Goal: Task Accomplishment & Management: Complete application form

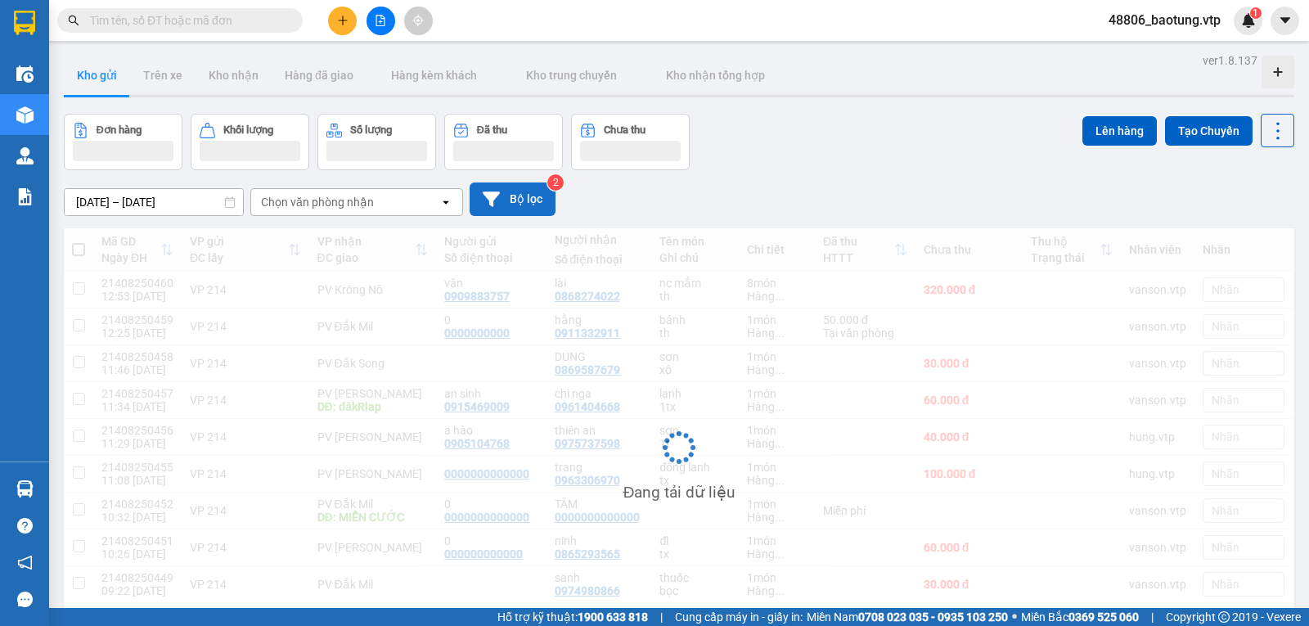
click at [511, 199] on button "Bộ lọc" at bounding box center [513, 199] width 86 height 34
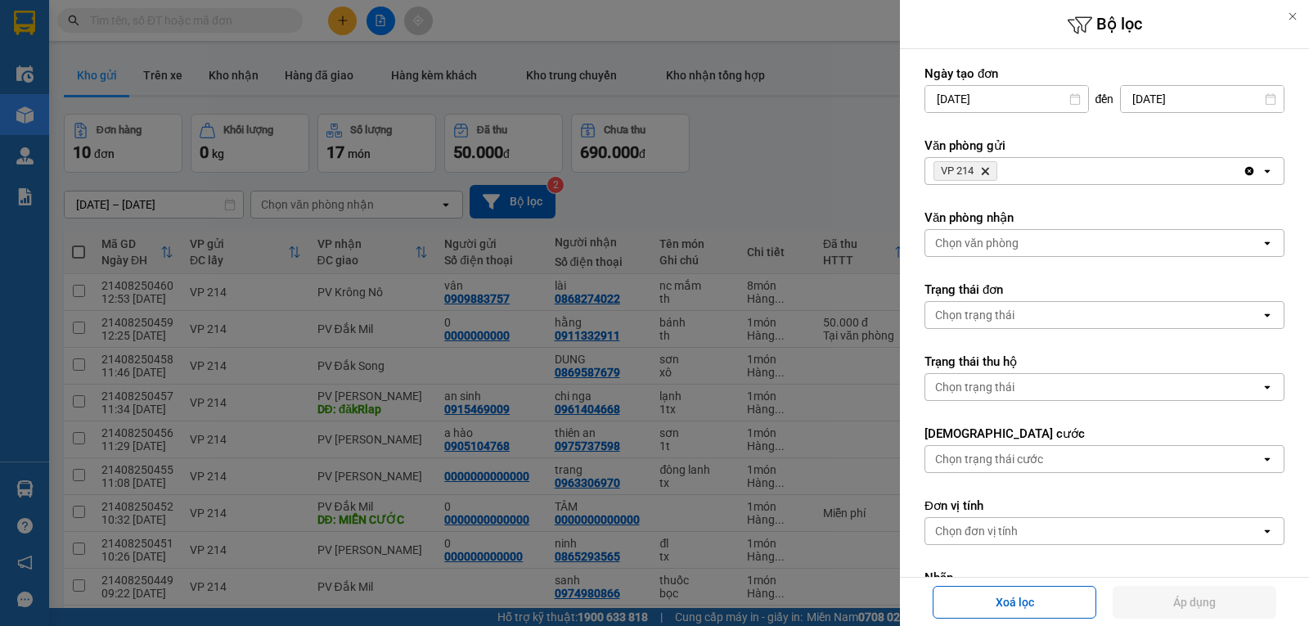
click at [1246, 173] on icon "Clear all" at bounding box center [1250, 171] width 9 height 9
click at [1203, 587] on button "Áp dụng" at bounding box center [1195, 602] width 164 height 33
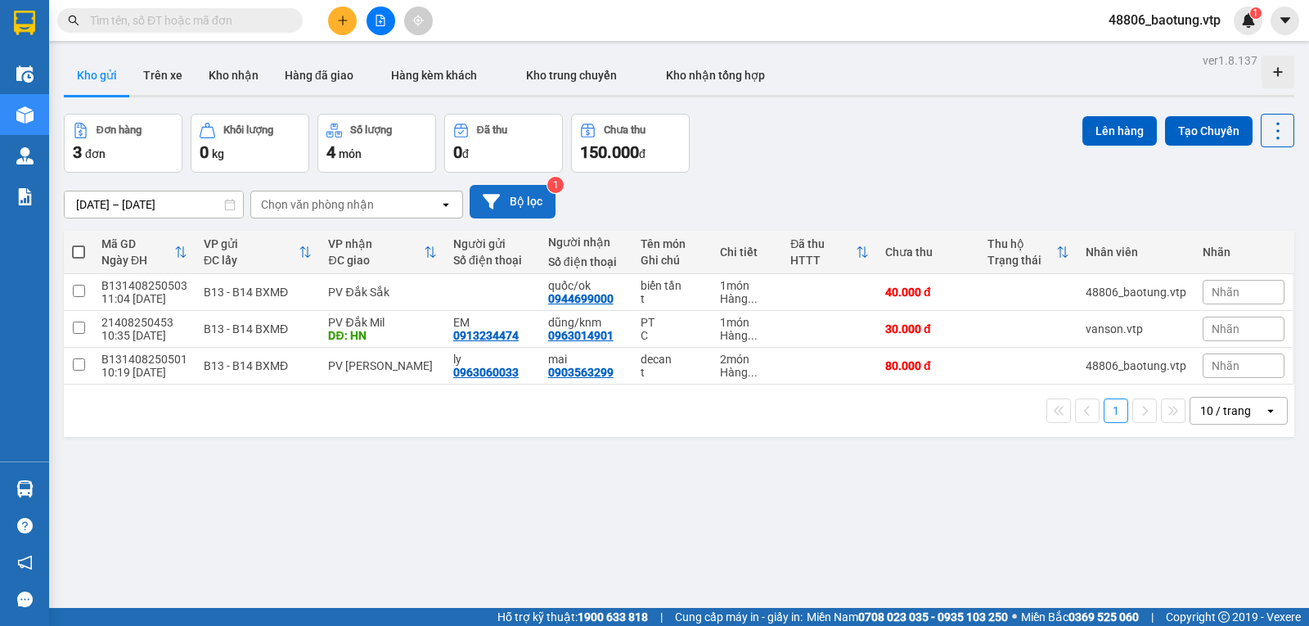
click at [525, 203] on button "Bộ lọc" at bounding box center [513, 202] width 86 height 34
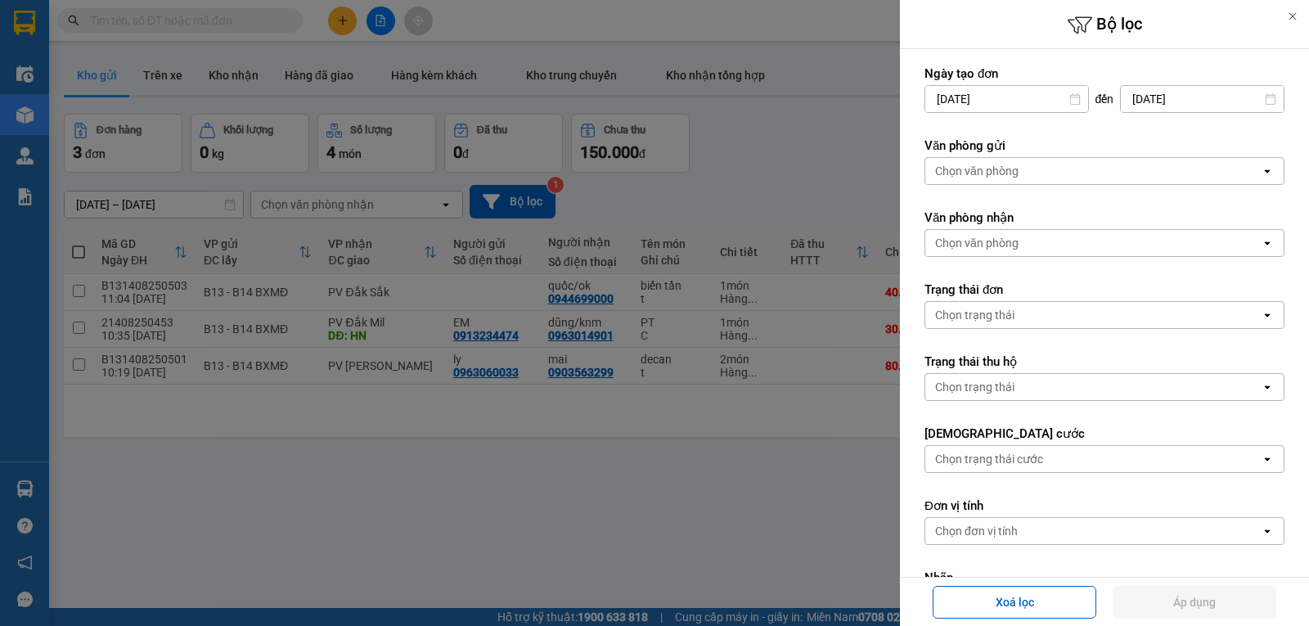
click at [1121, 174] on div "Chọn văn phòng" at bounding box center [1094, 171] width 336 height 26
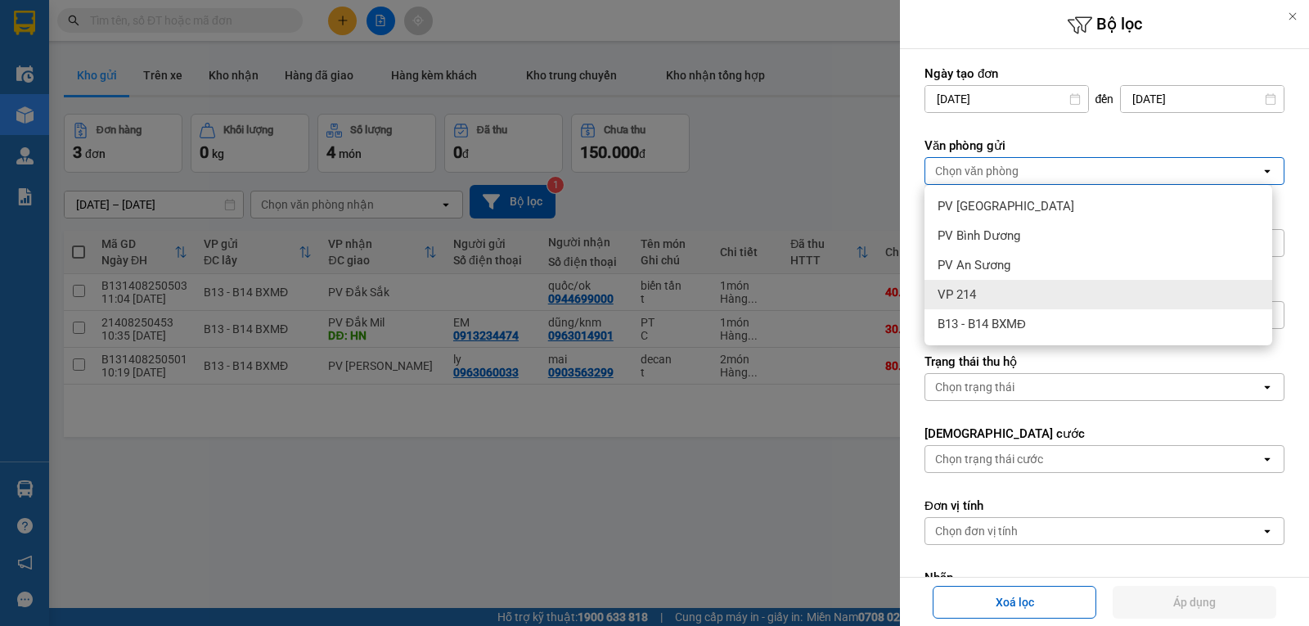
click at [1002, 301] on div "VP 214" at bounding box center [1099, 294] width 348 height 29
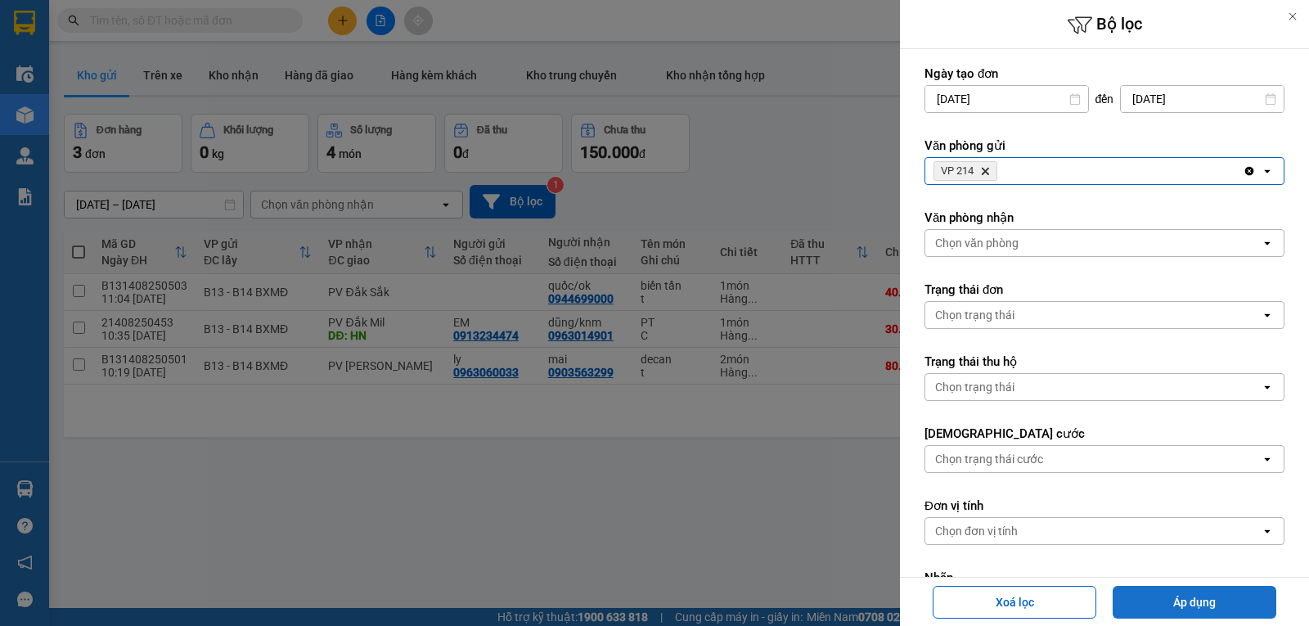
click at [1188, 606] on button "Áp dụng" at bounding box center [1195, 602] width 164 height 33
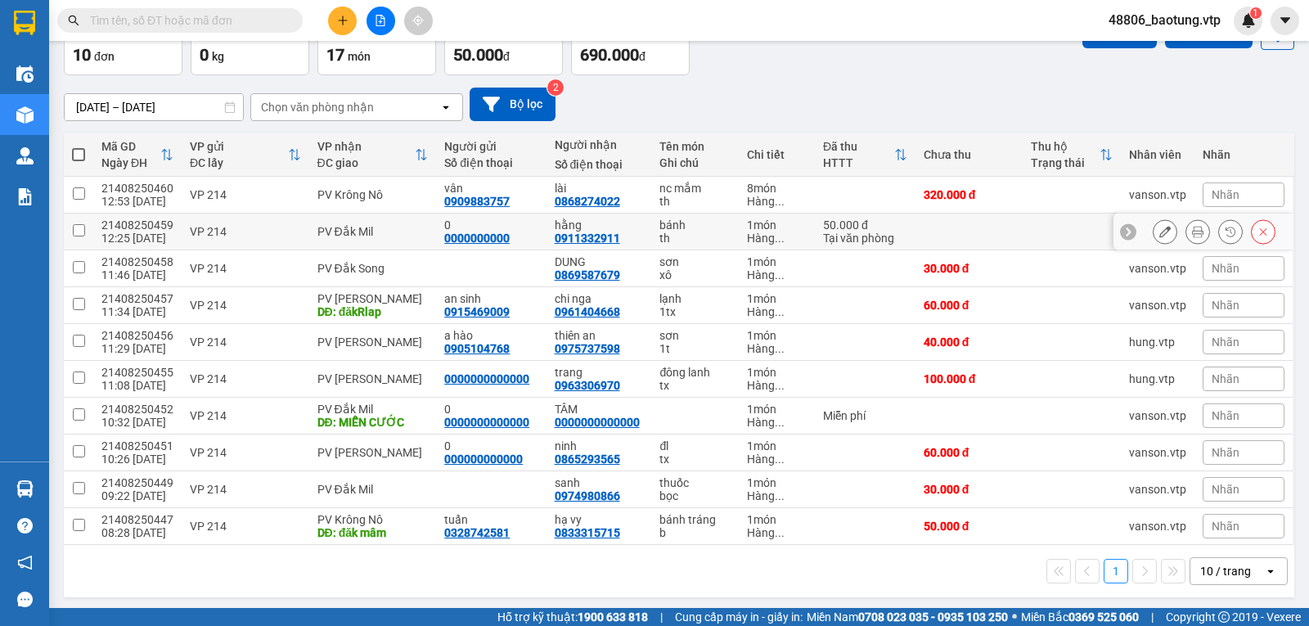
scroll to position [109, 0]
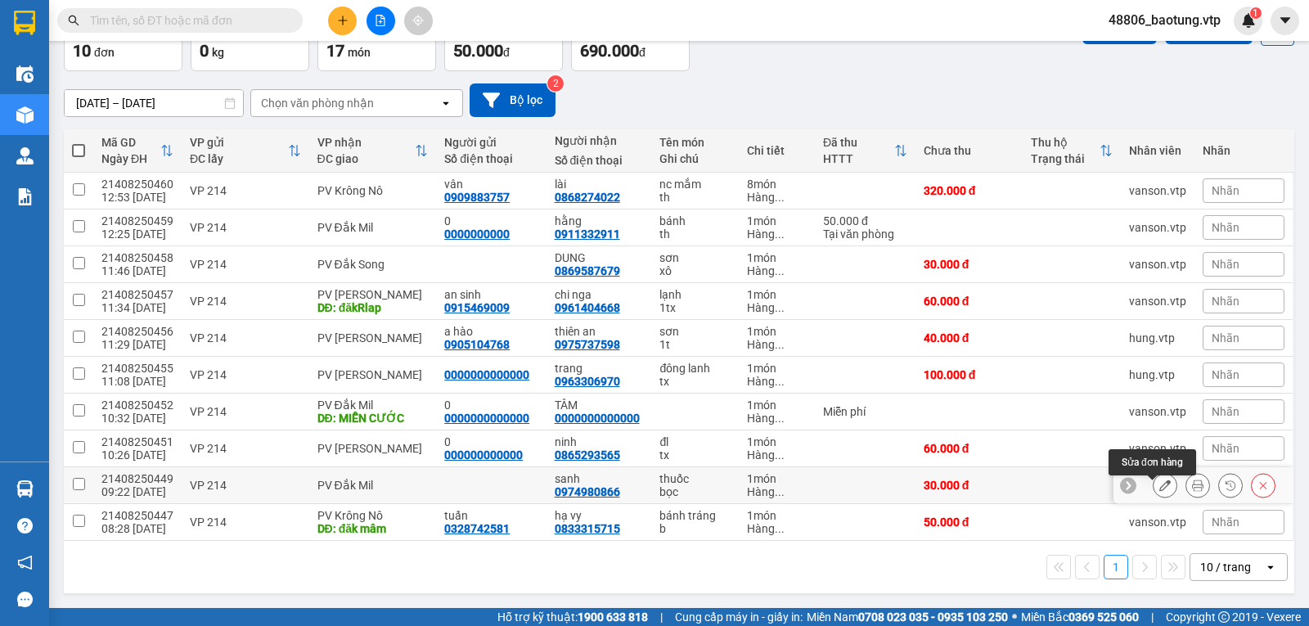
click at [1160, 482] on icon at bounding box center [1165, 485] width 11 height 11
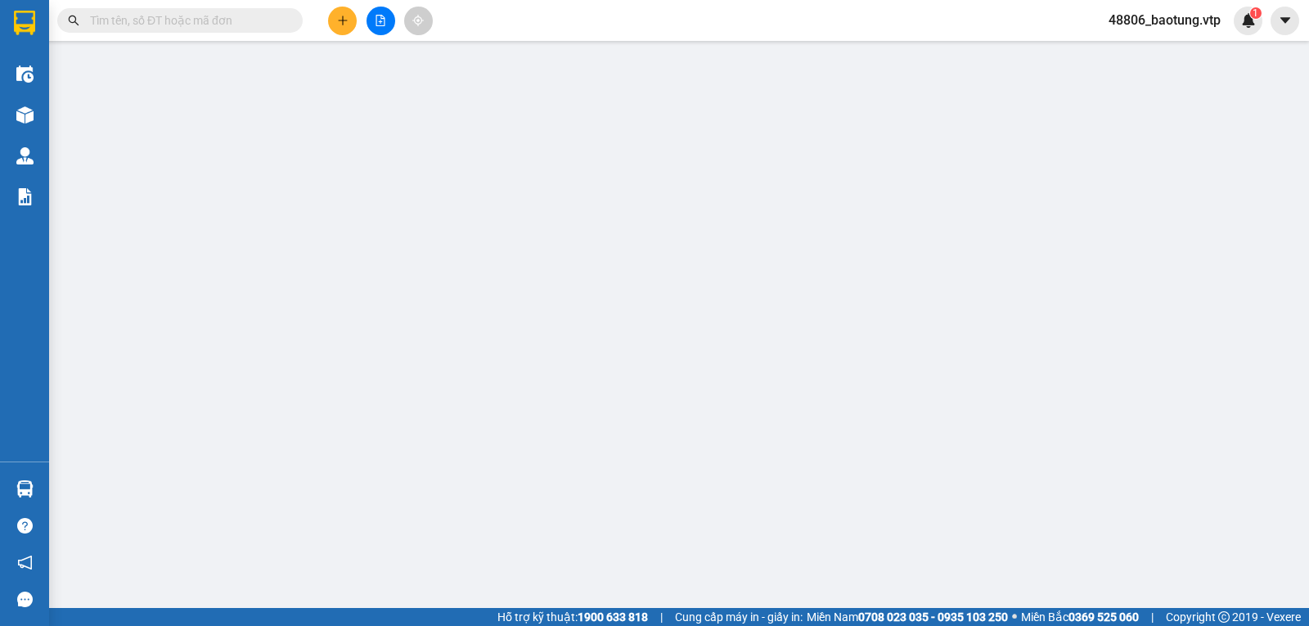
type input "0974980866"
type input "sanh"
type input "30.000"
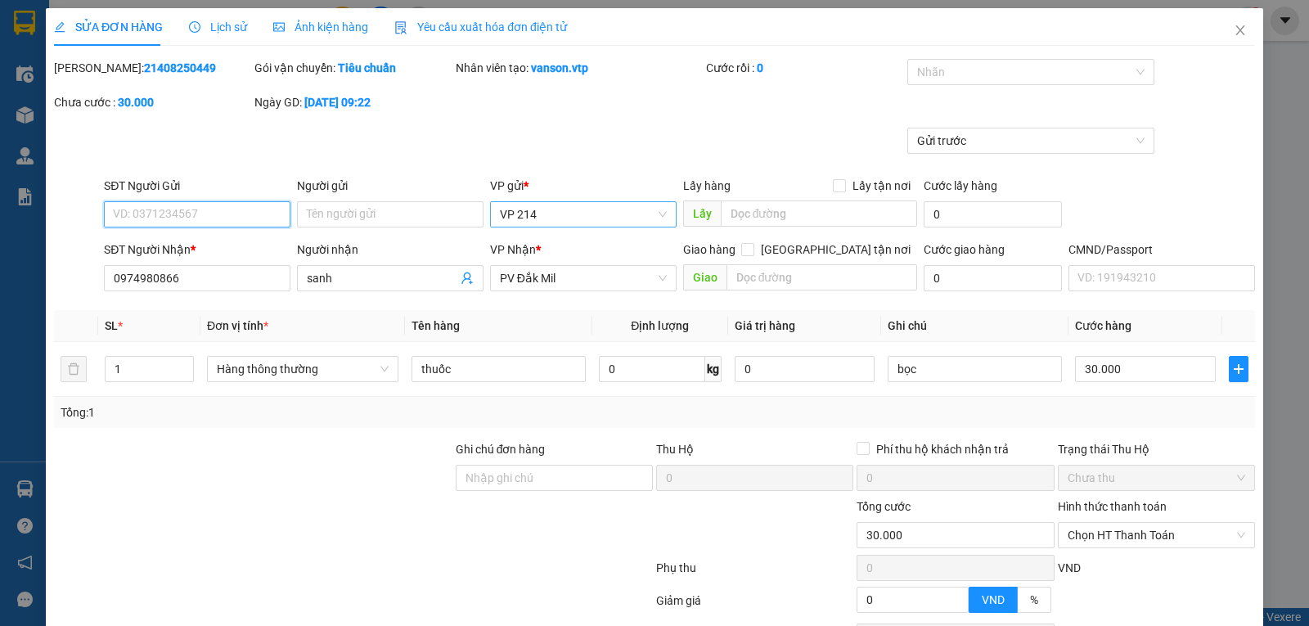
click at [597, 213] on span "VP 214" at bounding box center [583, 214] width 167 height 25
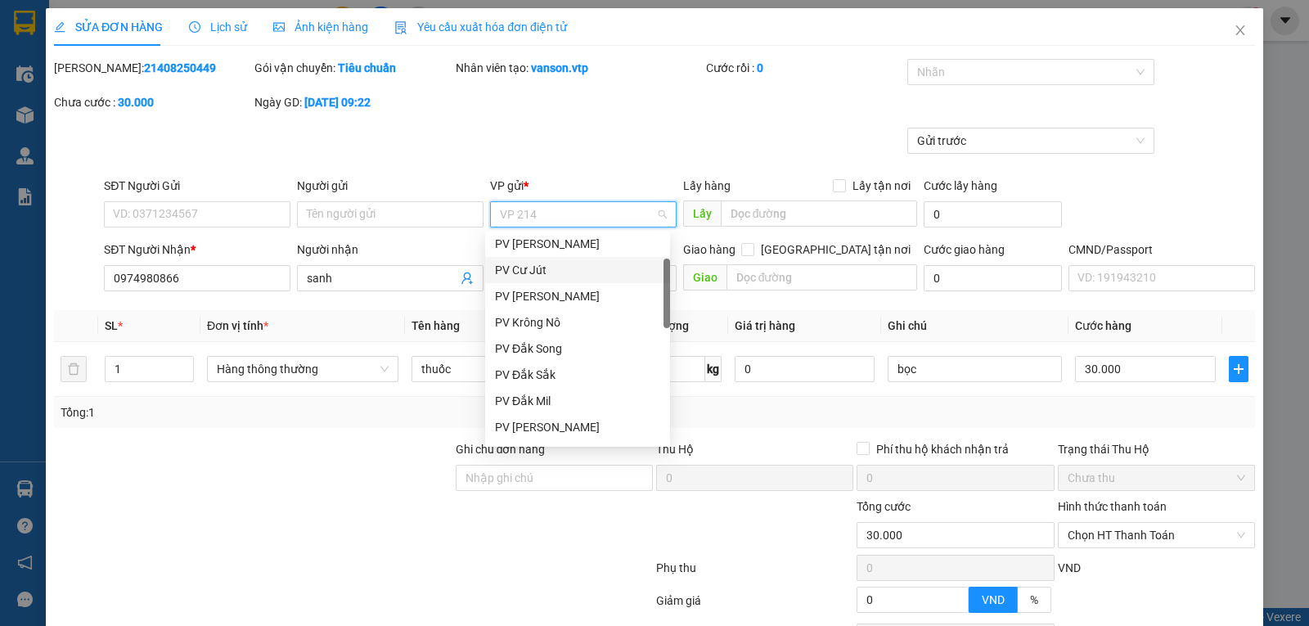
scroll to position [164, 0]
click at [528, 401] on div "B13 - B14 BXMĐ" at bounding box center [577, 398] width 165 height 18
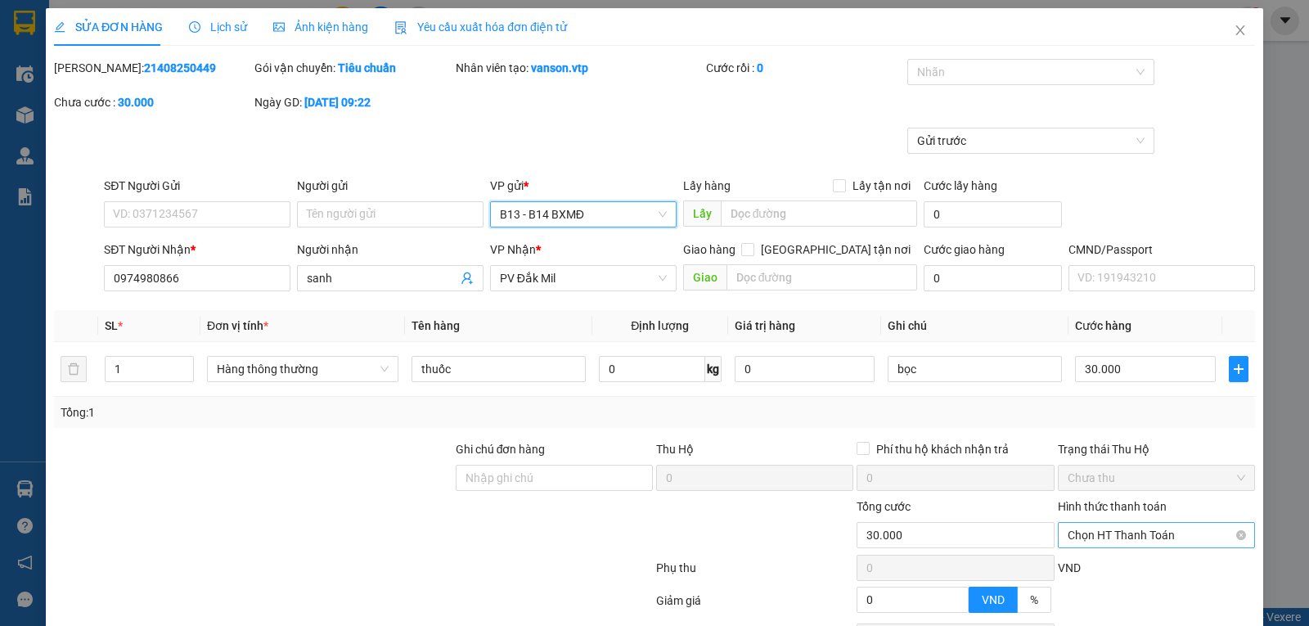
scroll to position [154, 0]
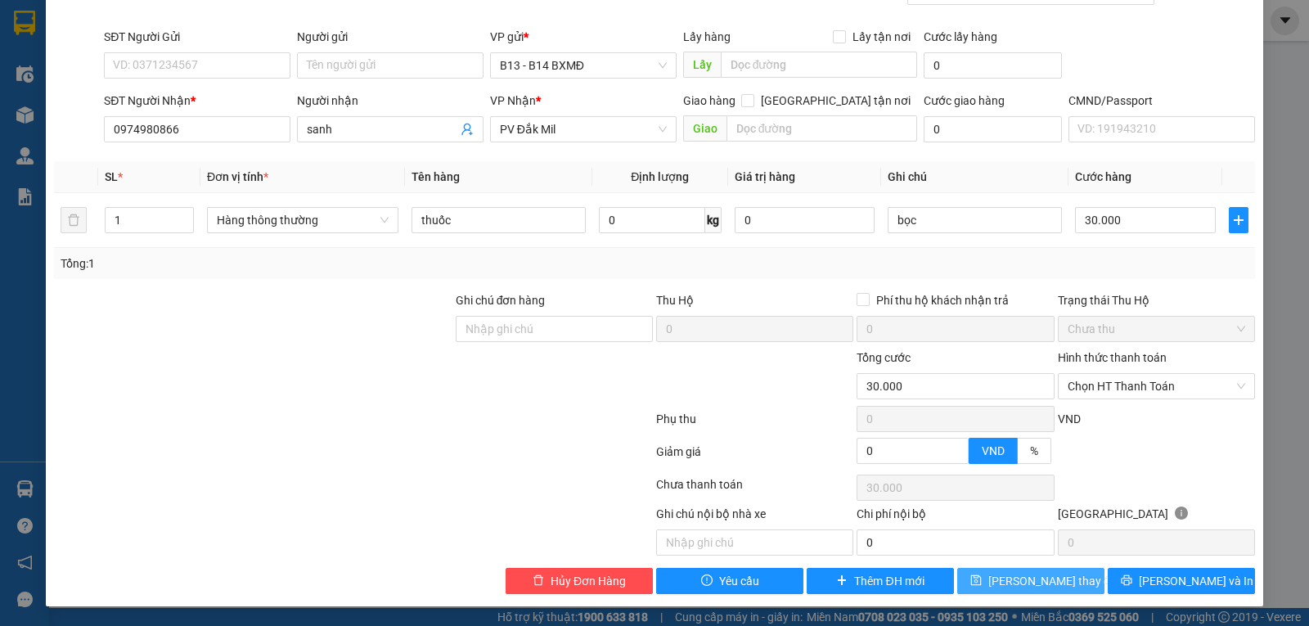
click at [1057, 574] on span "[PERSON_NAME] thay đổi" at bounding box center [1054, 581] width 131 height 18
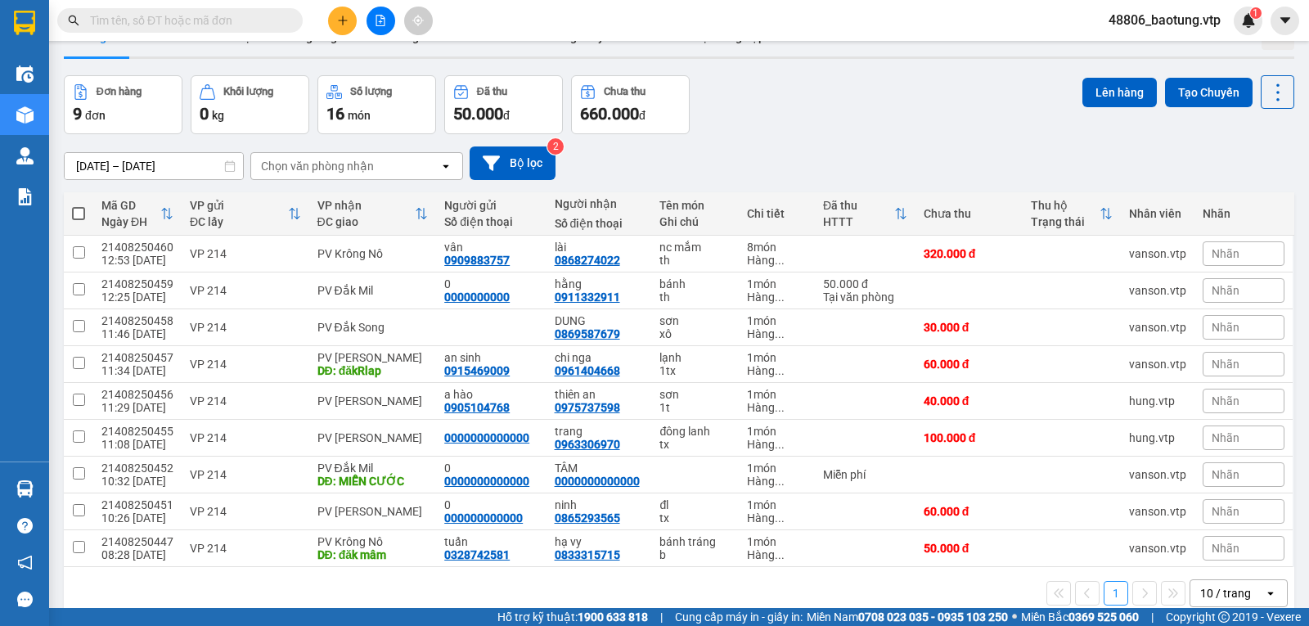
scroll to position [75, 0]
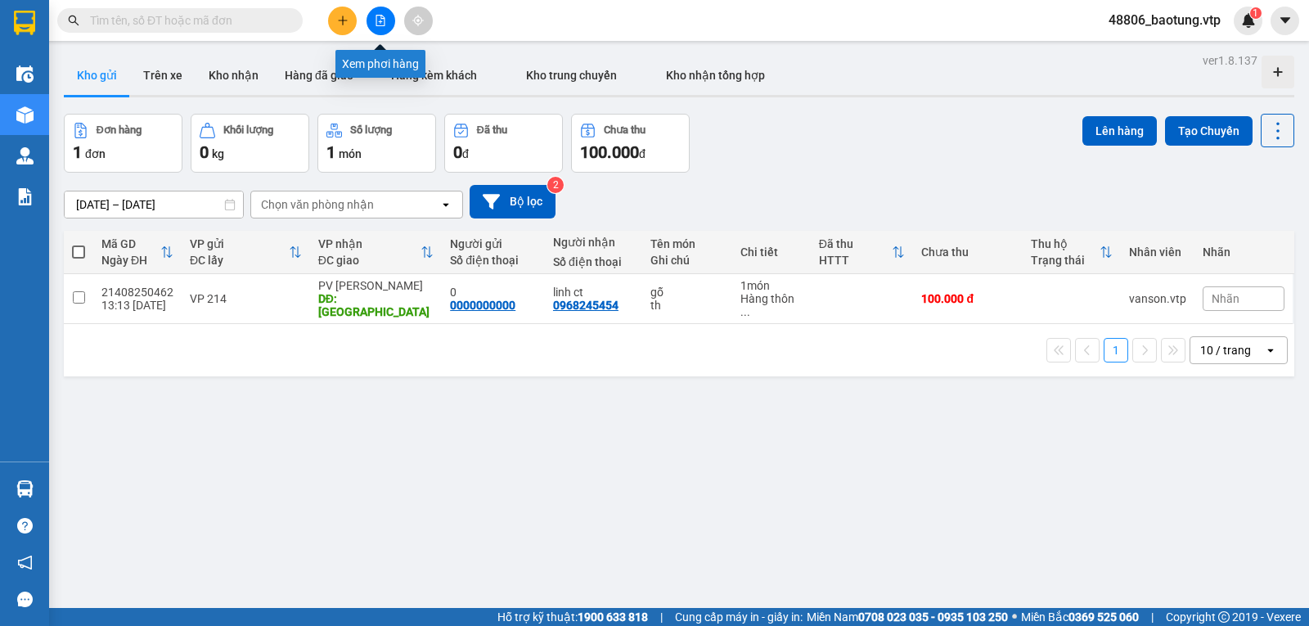
click at [382, 19] on icon "file-add" at bounding box center [380, 20] width 9 height 11
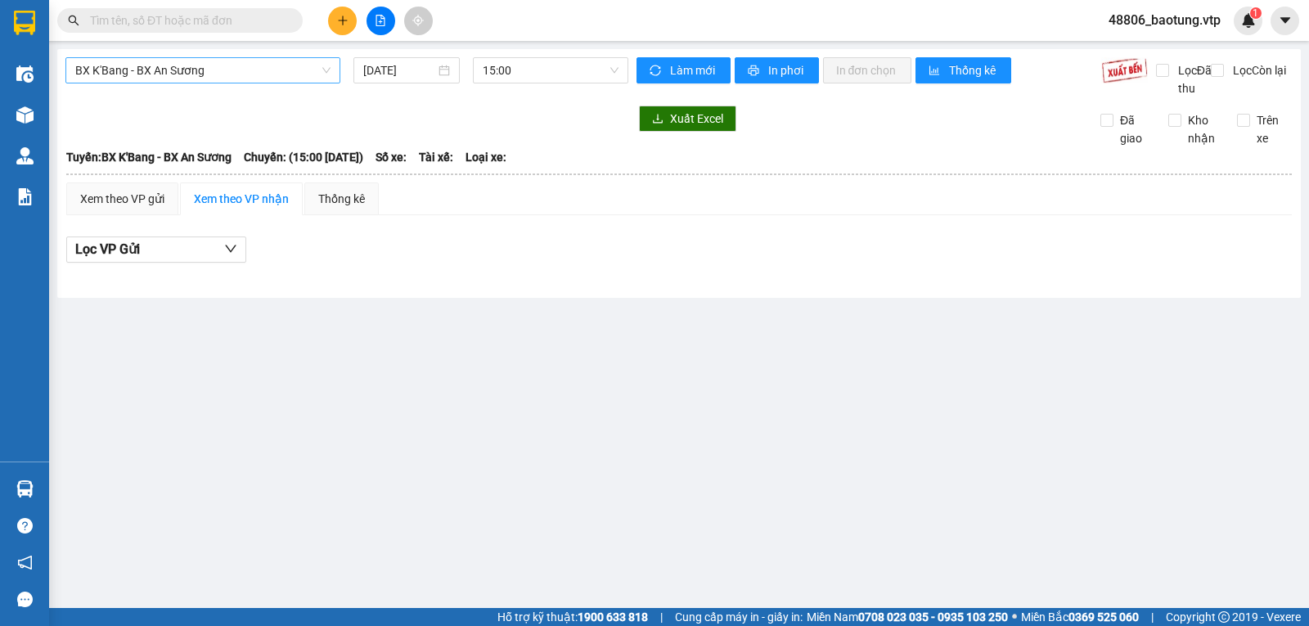
click at [277, 78] on span "BX K'Bang - BX An Sương" at bounding box center [202, 70] width 255 height 25
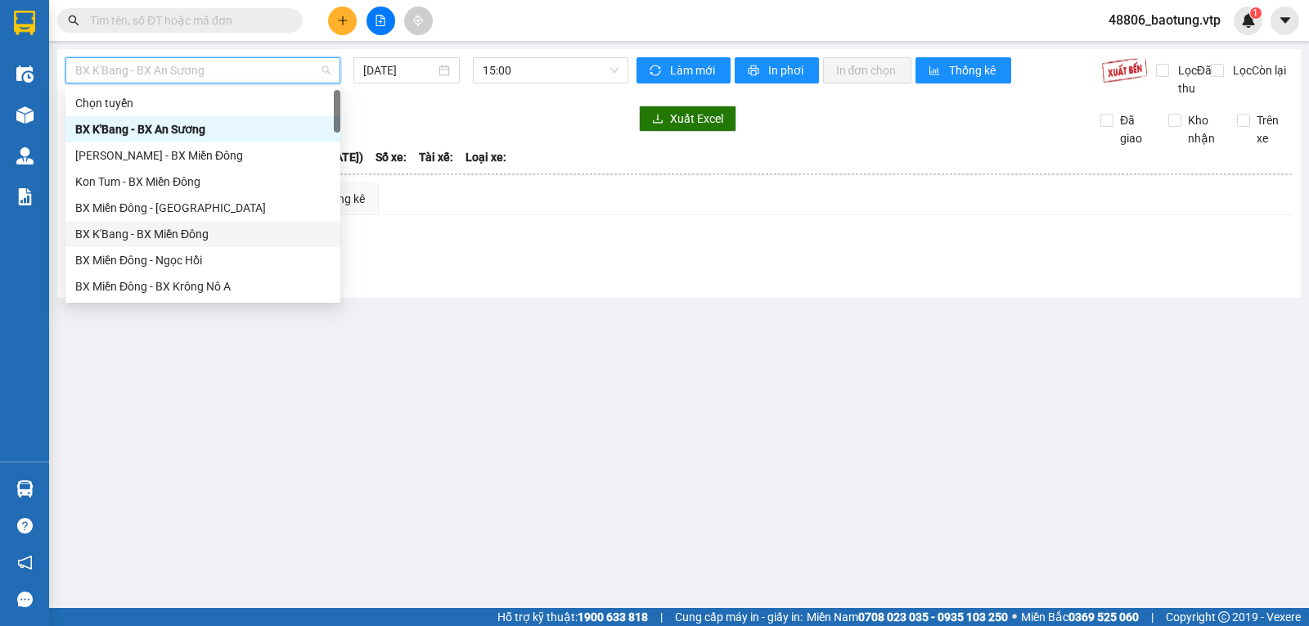
scroll to position [82, 0]
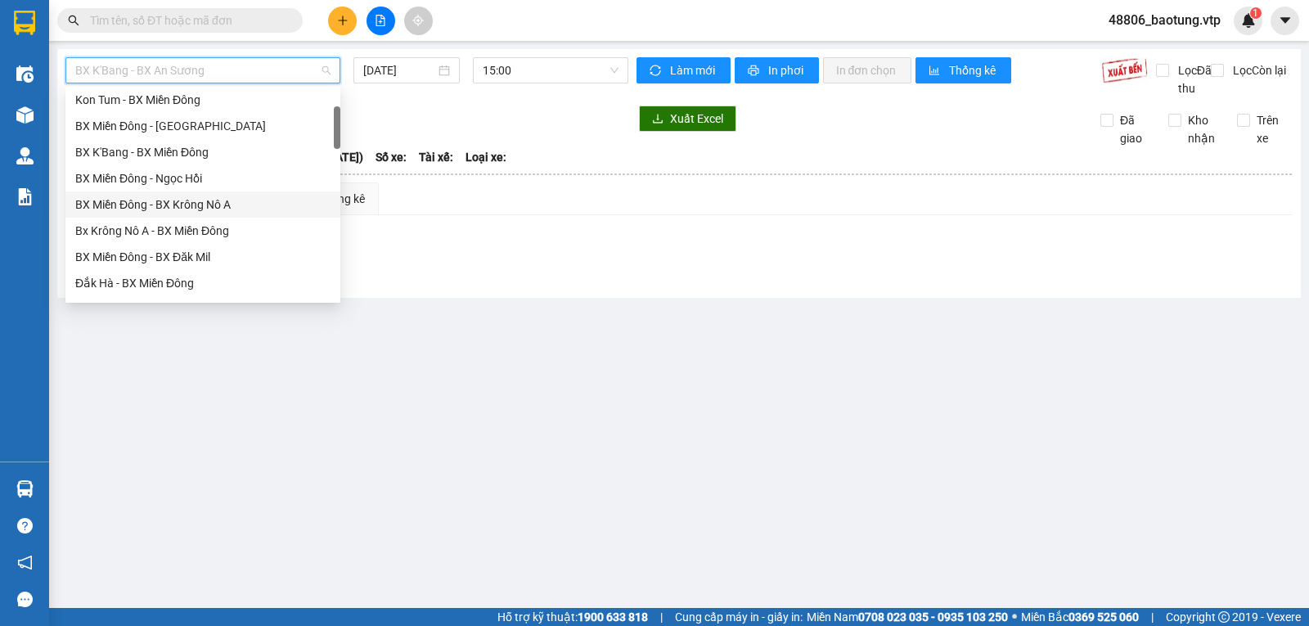
click at [229, 204] on div "BX Miền Đông - BX Krông Nô A" at bounding box center [202, 205] width 255 height 18
type input "[DATE]"
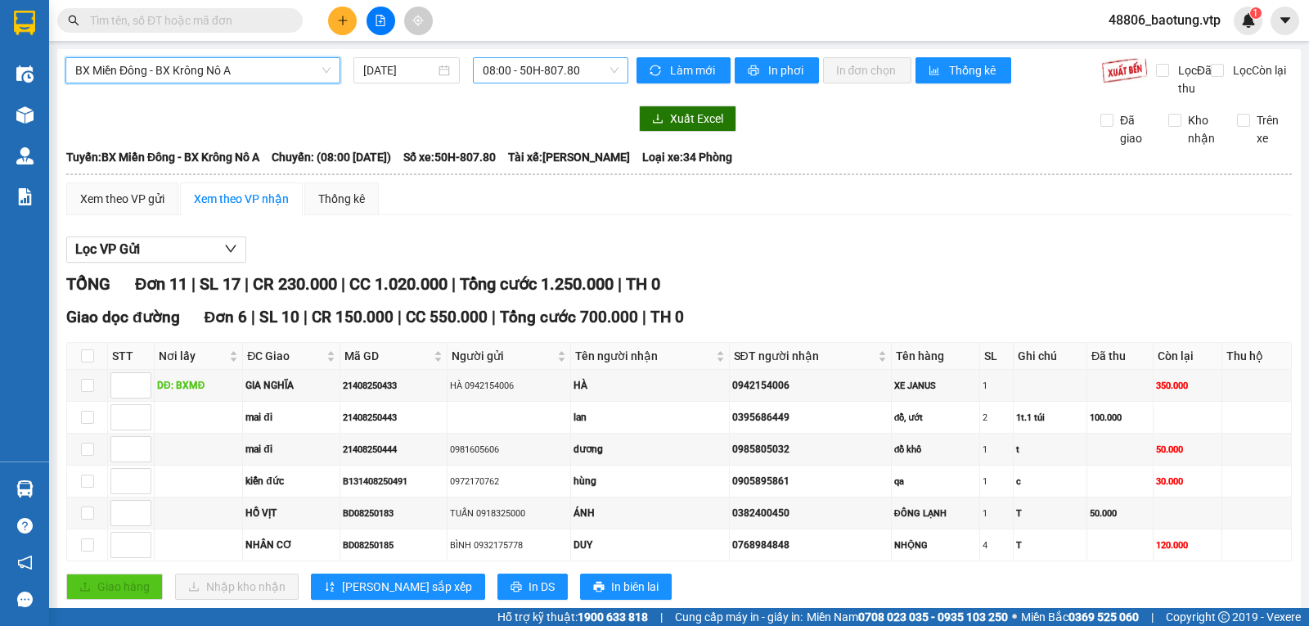
click at [575, 73] on span "08:00 - 50H-807.80" at bounding box center [550, 70] width 135 height 25
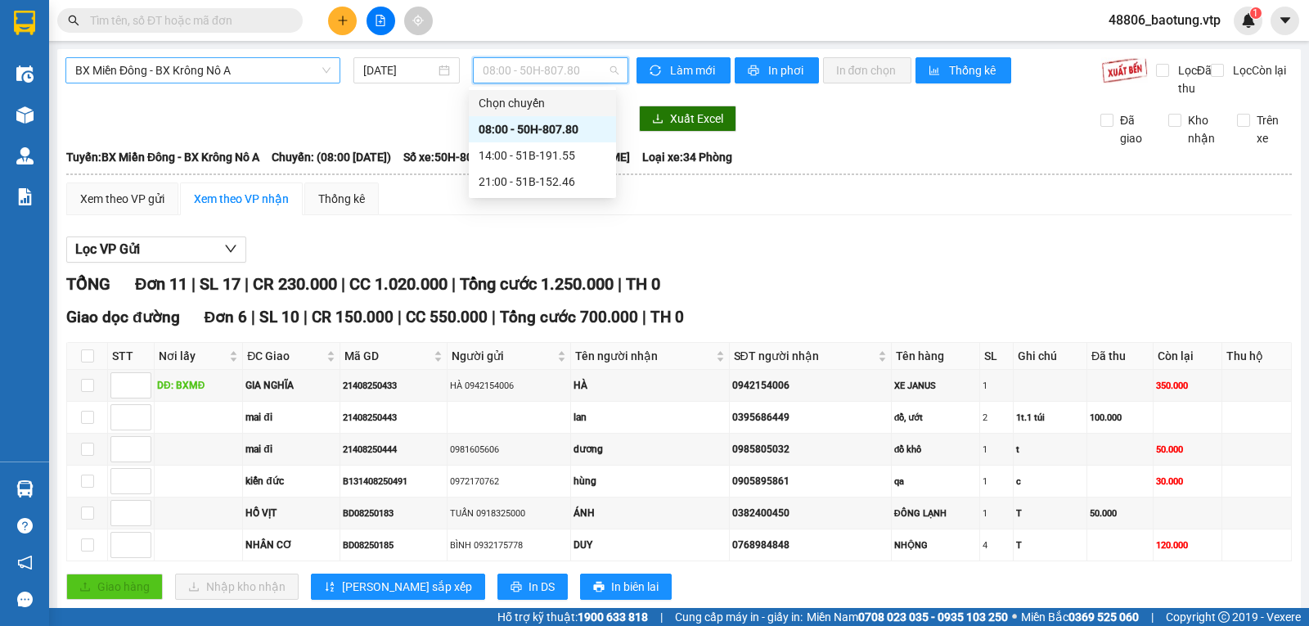
click at [282, 69] on span "BX Miền Đông - BX Krông Nô A" at bounding box center [202, 70] width 255 height 25
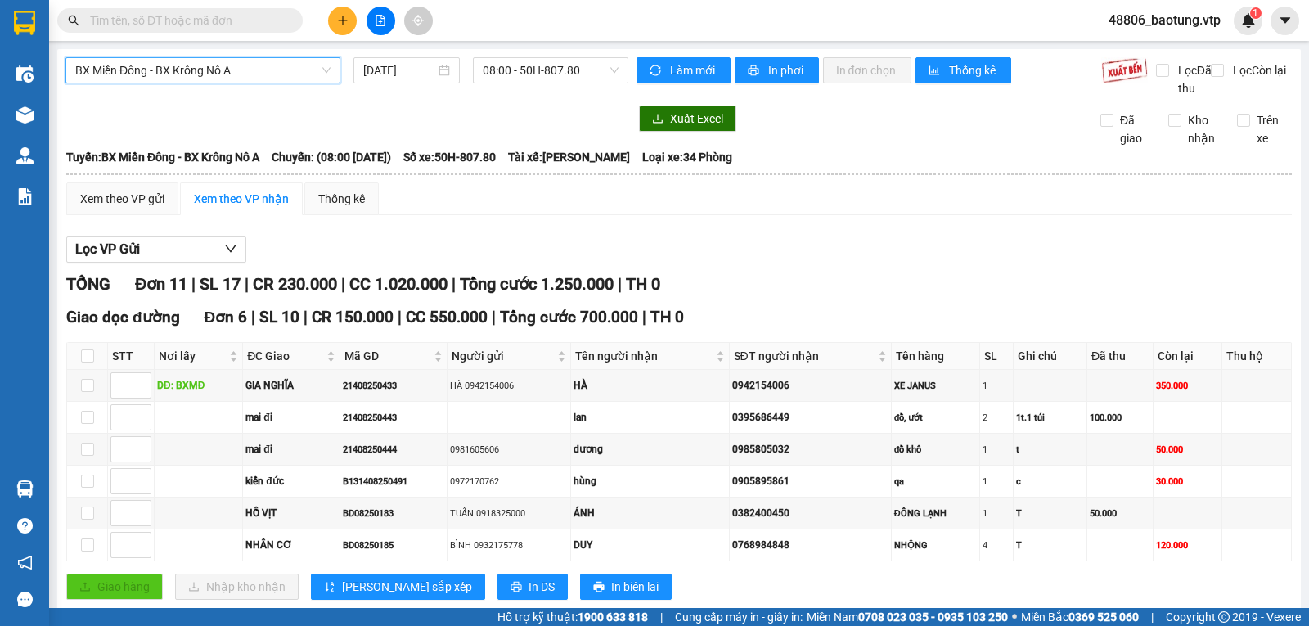
click at [282, 69] on span "BX Miền Đông - BX Krông Nô A" at bounding box center [202, 70] width 255 height 25
click at [560, 76] on span "08:00 - 50H-807.80" at bounding box center [550, 70] width 135 height 25
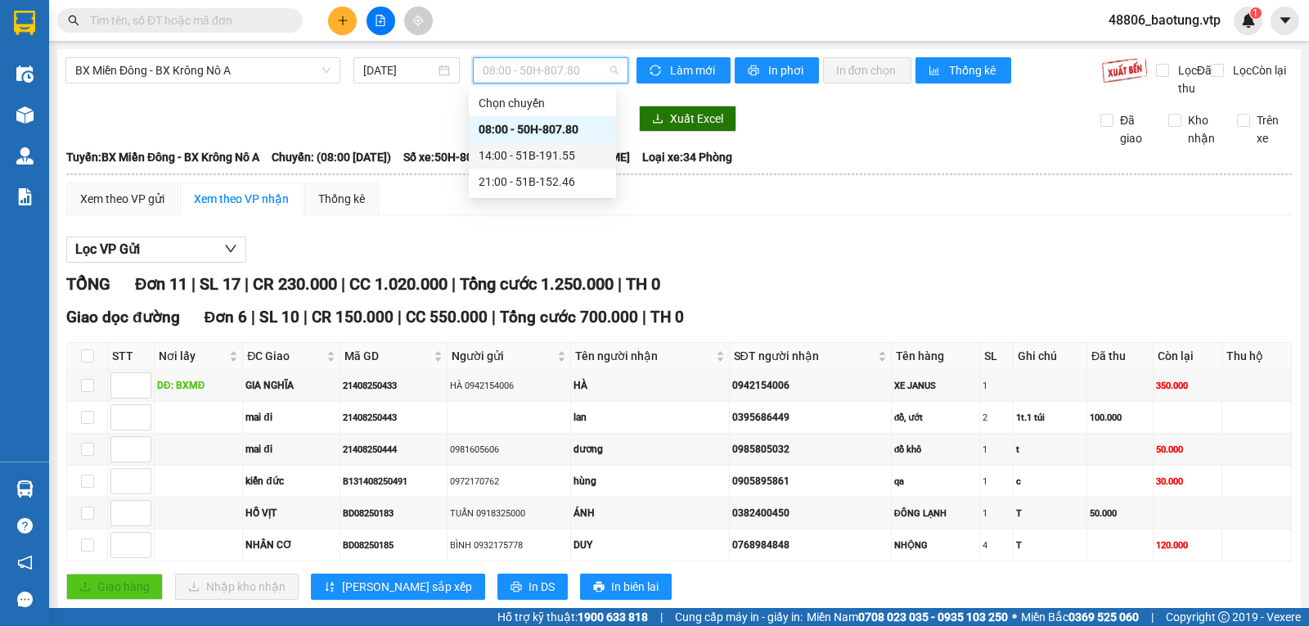
click at [565, 152] on div "14:00 - 51B-191.55" at bounding box center [543, 155] width 128 height 18
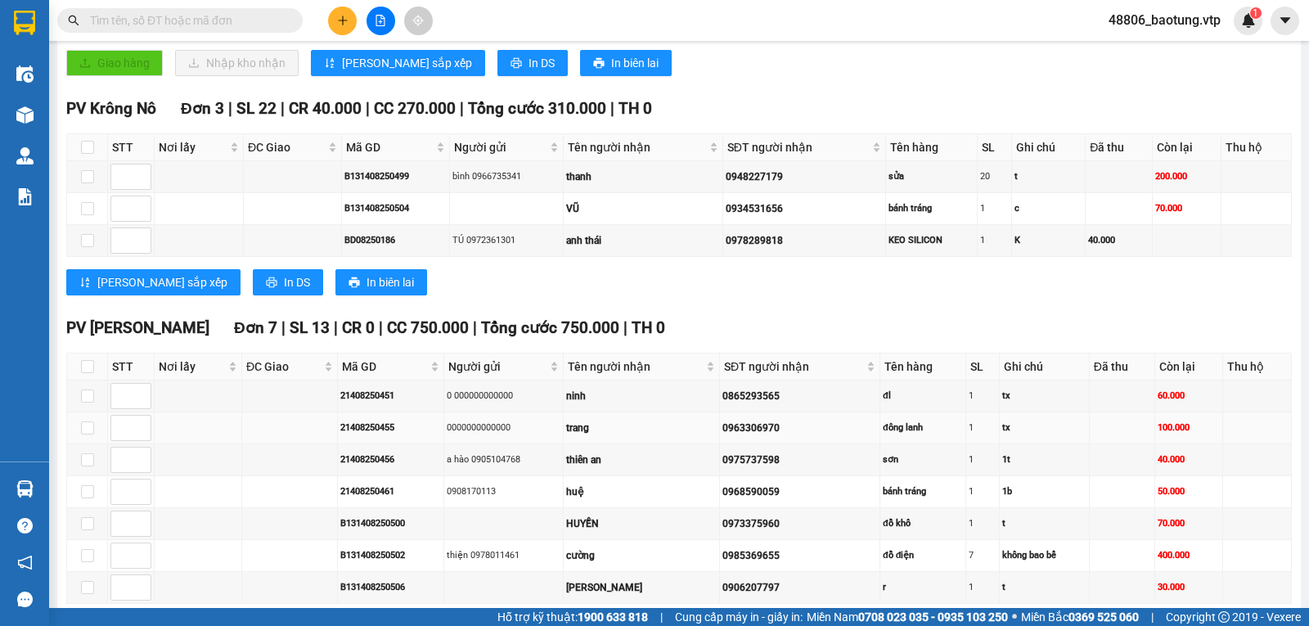
scroll to position [178, 0]
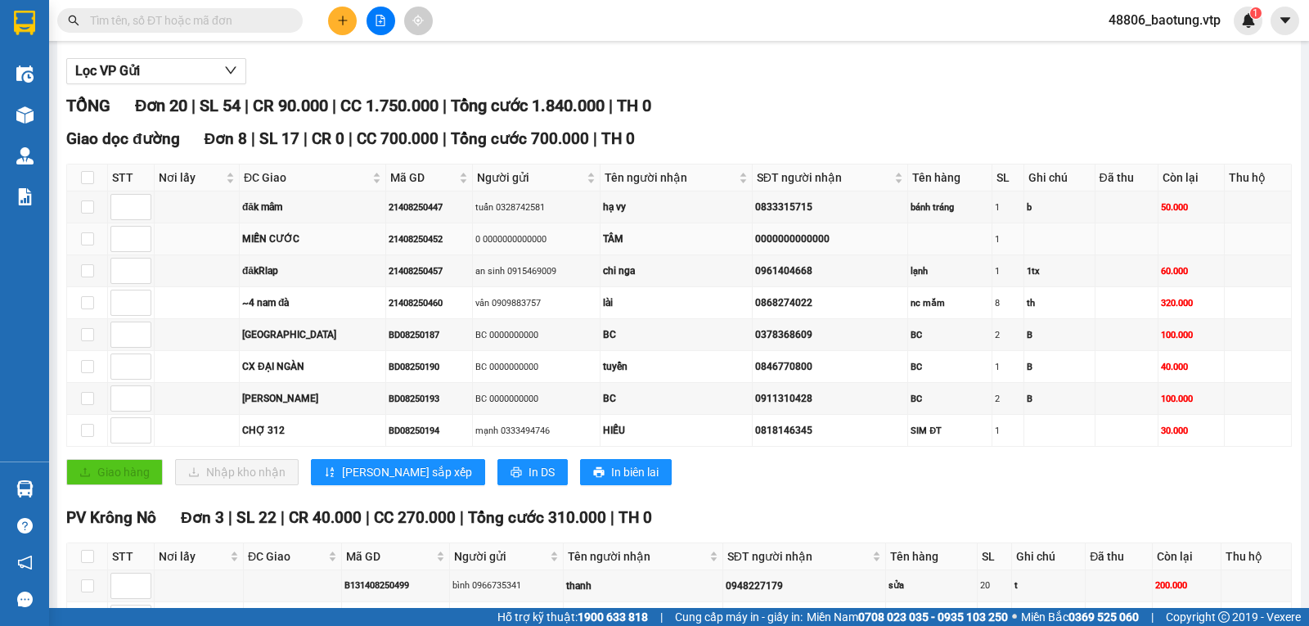
click at [79, 253] on td at bounding box center [87, 239] width 41 height 32
click at [181, 84] on button "Lọc VP Gửi" at bounding box center [156, 71] width 180 height 26
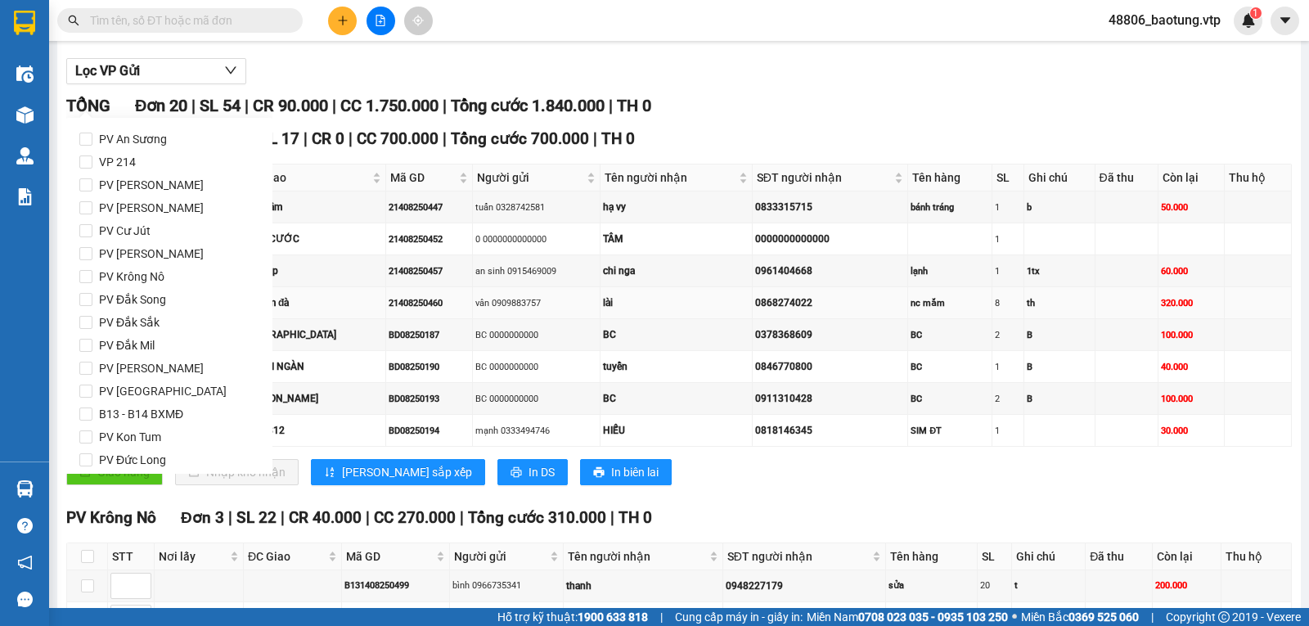
click at [473, 305] on td "vân 0909883757" at bounding box center [536, 303] width 127 height 32
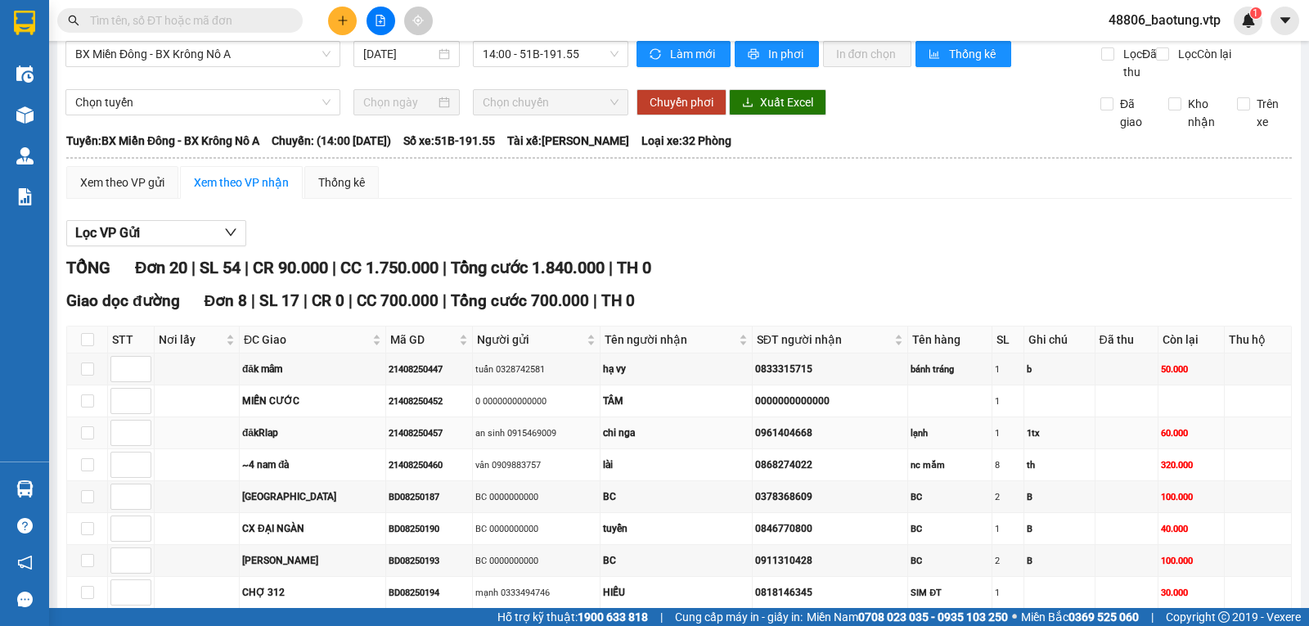
scroll to position [15, 0]
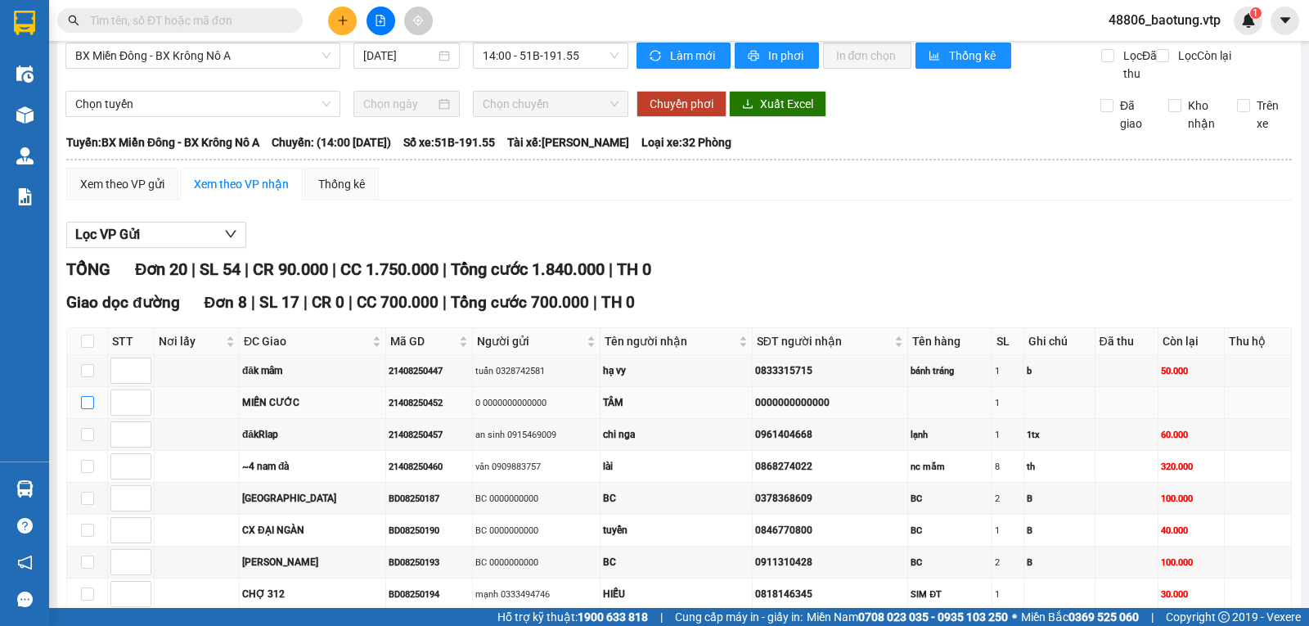
click at [83, 409] on input "checkbox" at bounding box center [87, 402] width 13 height 13
checkbox input "true"
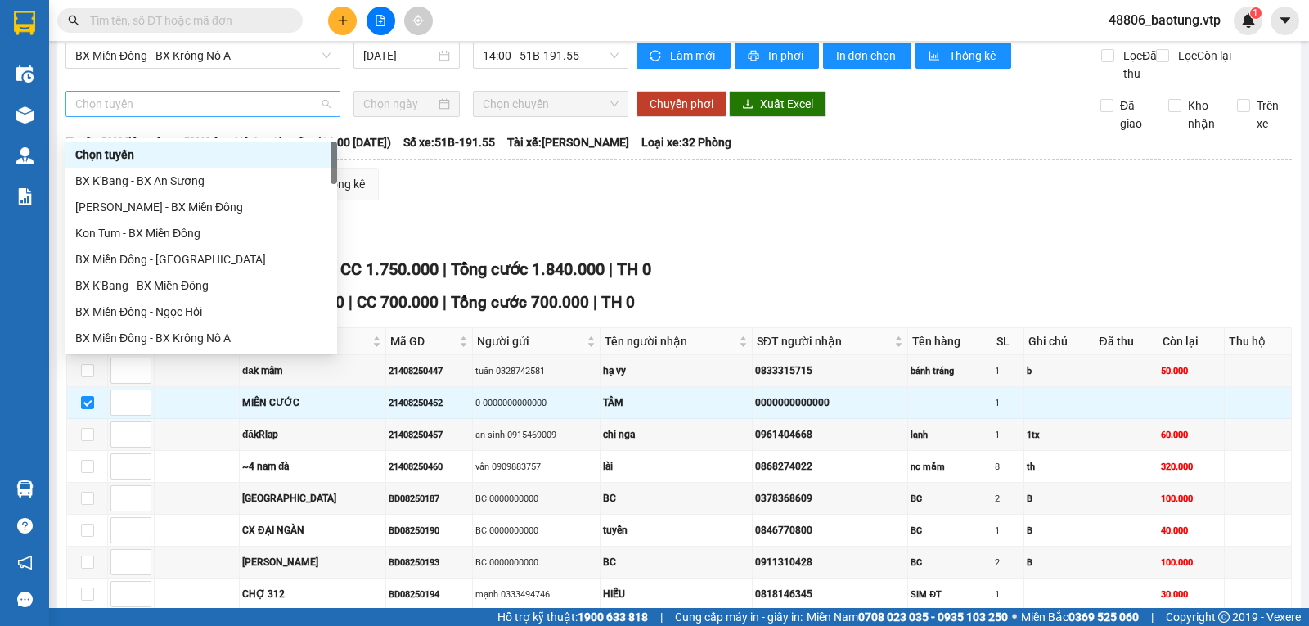
click at [306, 116] on span "Chọn tuyến" at bounding box center [202, 104] width 255 height 25
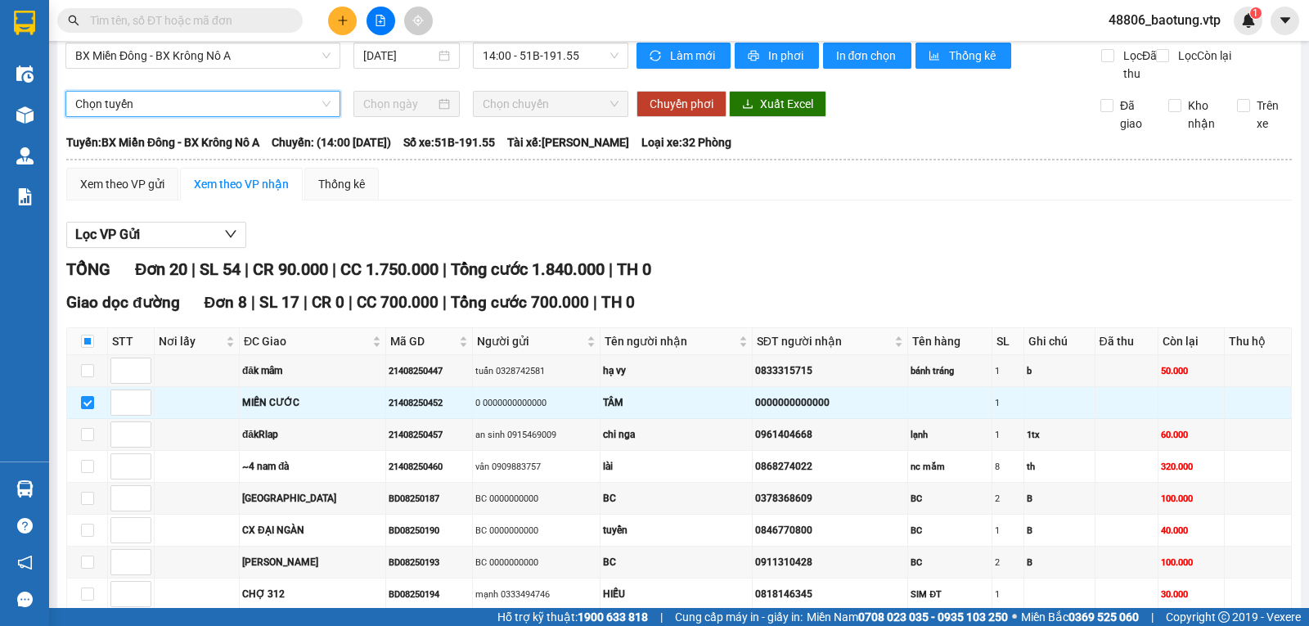
click at [307, 116] on span "Chọn tuyến" at bounding box center [202, 104] width 255 height 25
click at [312, 116] on span "Chọn tuyến" at bounding box center [202, 104] width 255 height 25
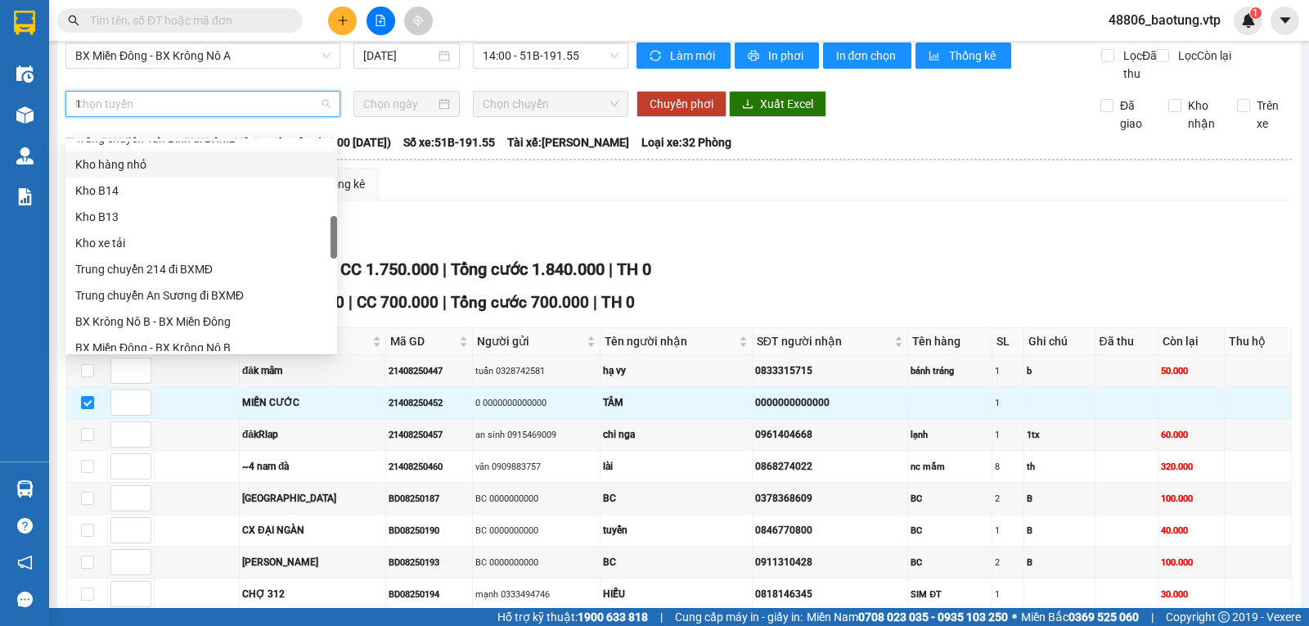
scroll to position [0, 0]
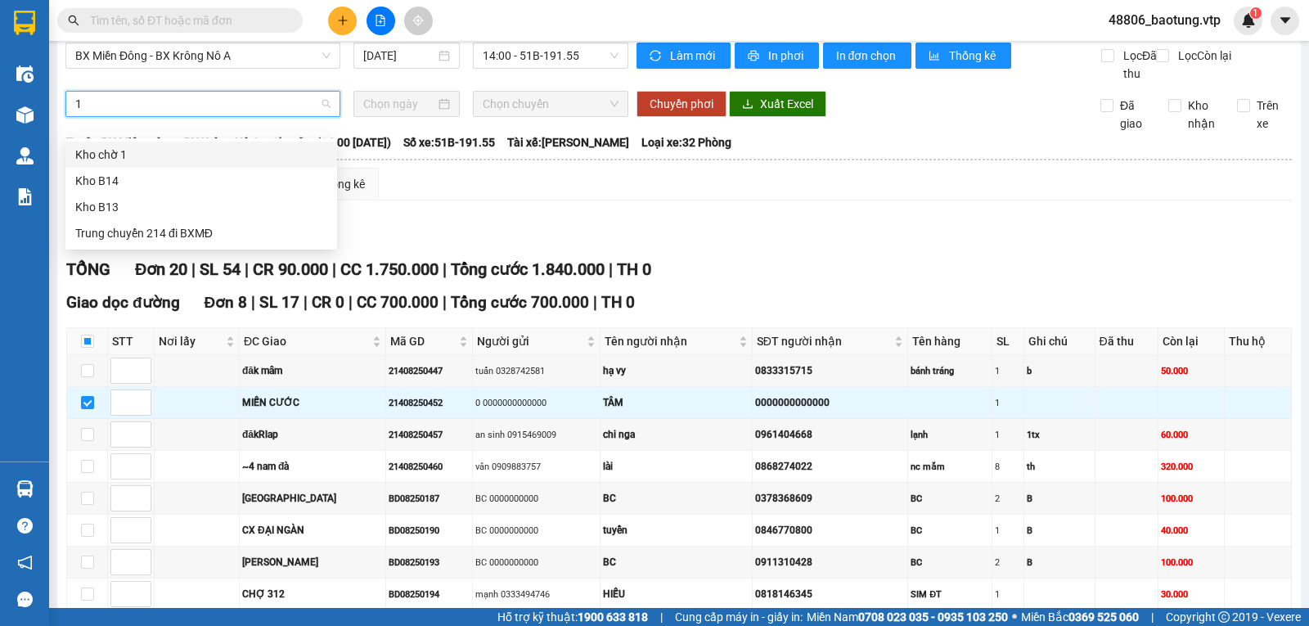
type input "13"
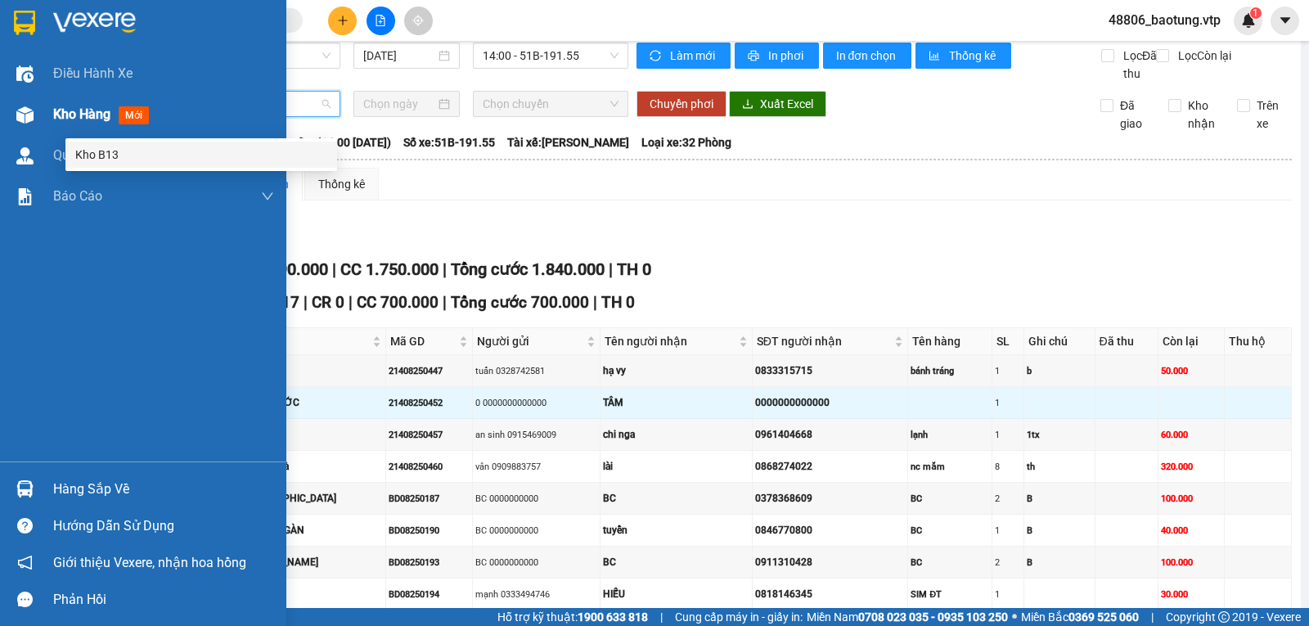
drag, startPoint x: 273, startPoint y: 130, endPoint x: 0, endPoint y: 128, distance: 273.3
click at [0, 128] on section "Kết quả tìm kiếm ( 0 ) Bộ lọc No Data 48806_baotung.vtp 1 Điều hành xe Kho hàng…" at bounding box center [654, 313] width 1309 height 626
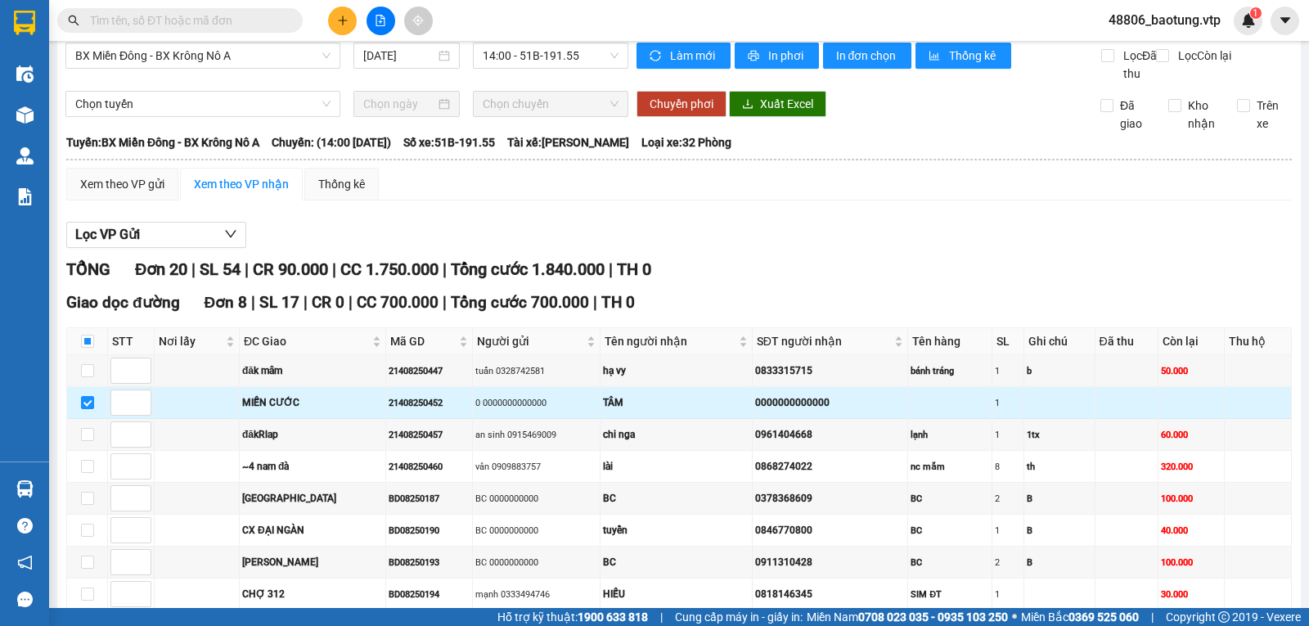
click at [710, 410] on td "TÂM" at bounding box center [677, 403] width 152 height 32
click at [83, 409] on input "checkbox" at bounding box center [87, 402] width 13 height 13
checkbox input "false"
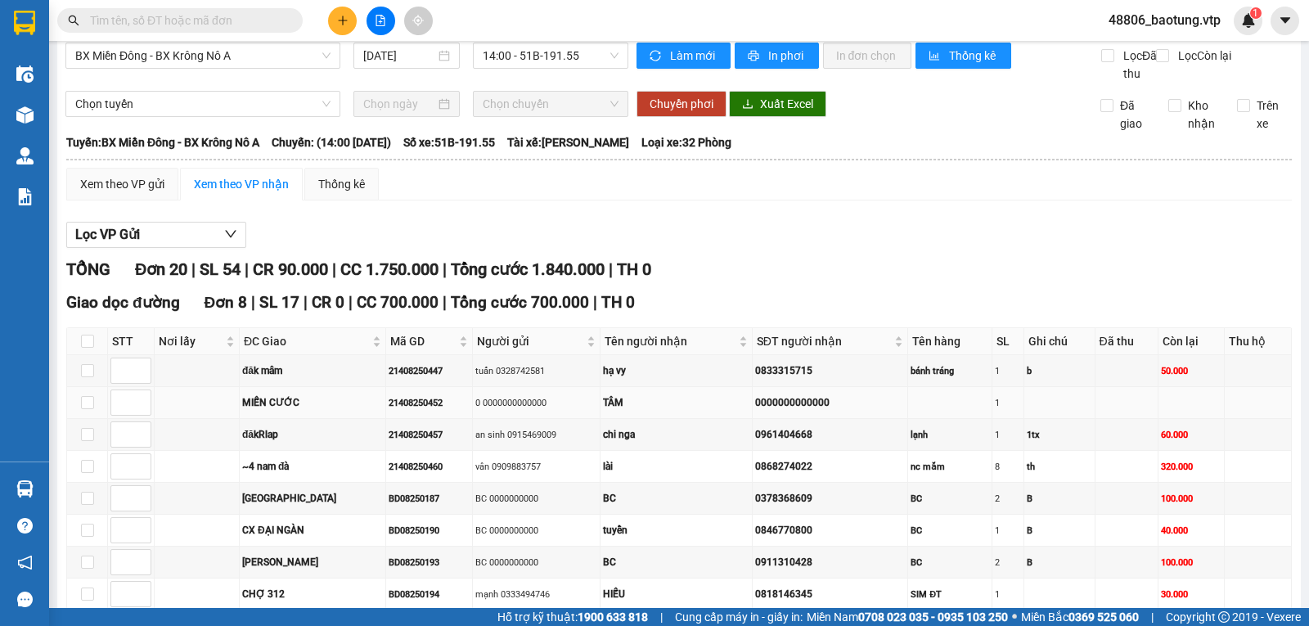
click at [704, 419] on td "TÂM" at bounding box center [677, 403] width 152 height 32
click at [141, 193] on div "Xem theo VP gửi" at bounding box center [122, 184] width 84 height 18
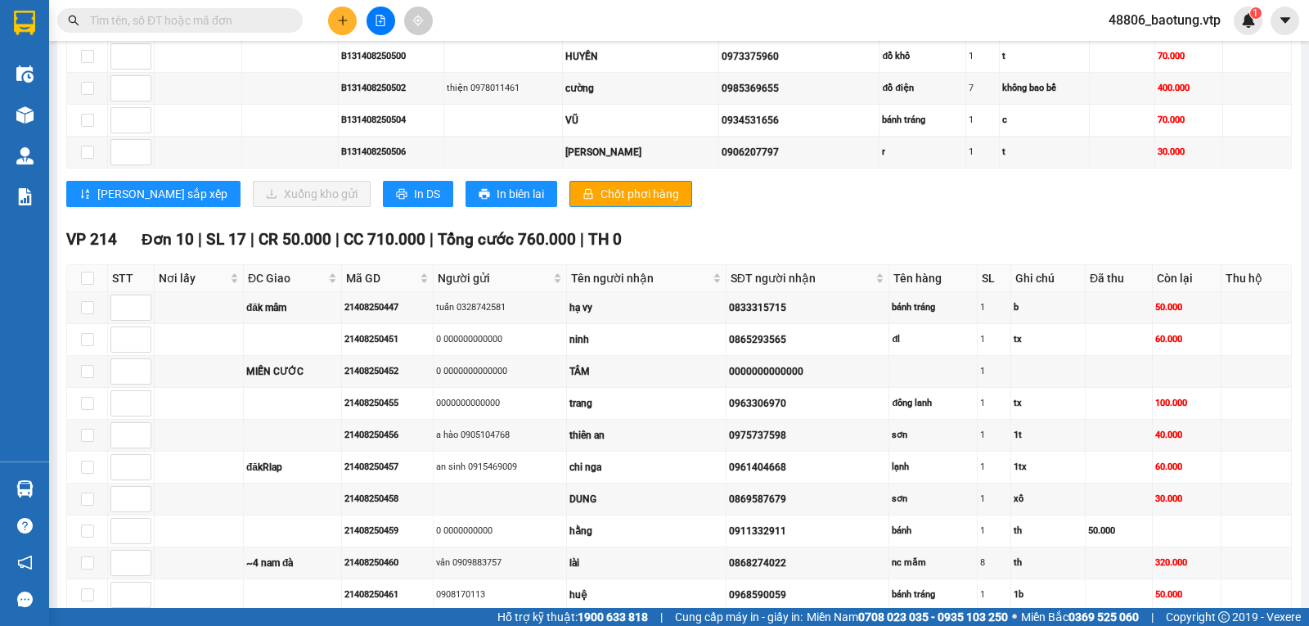
scroll to position [750, 0]
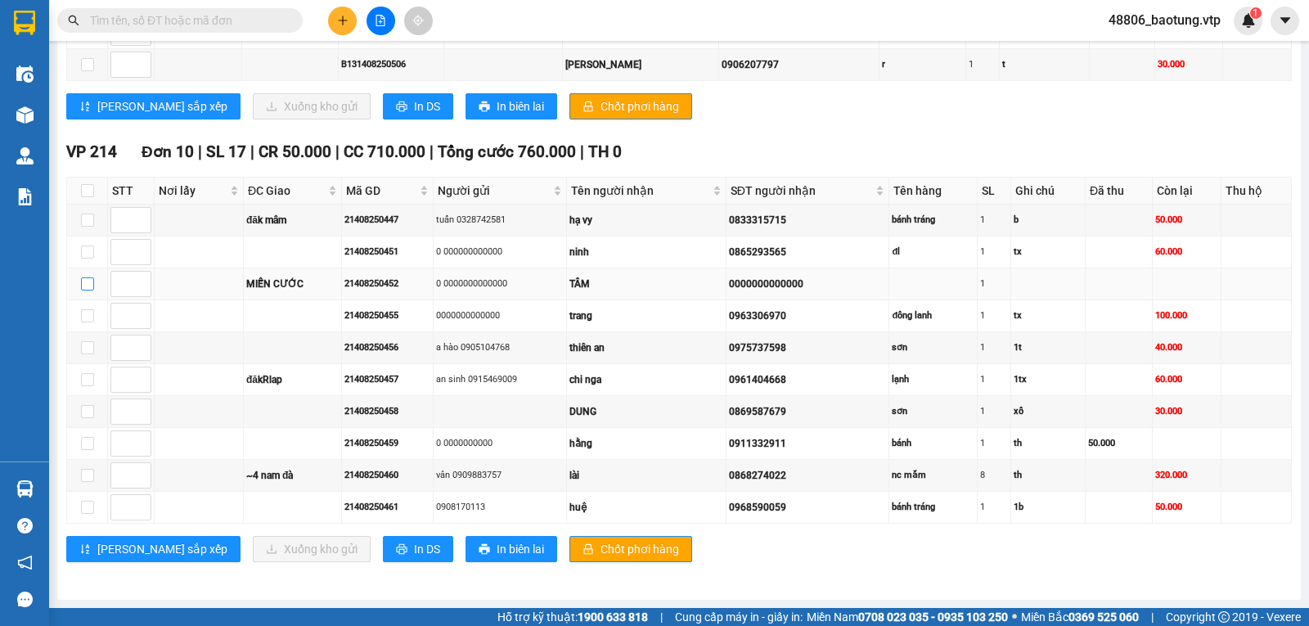
click at [91, 286] on input "checkbox" at bounding box center [87, 283] width 13 height 13
checkbox input "true"
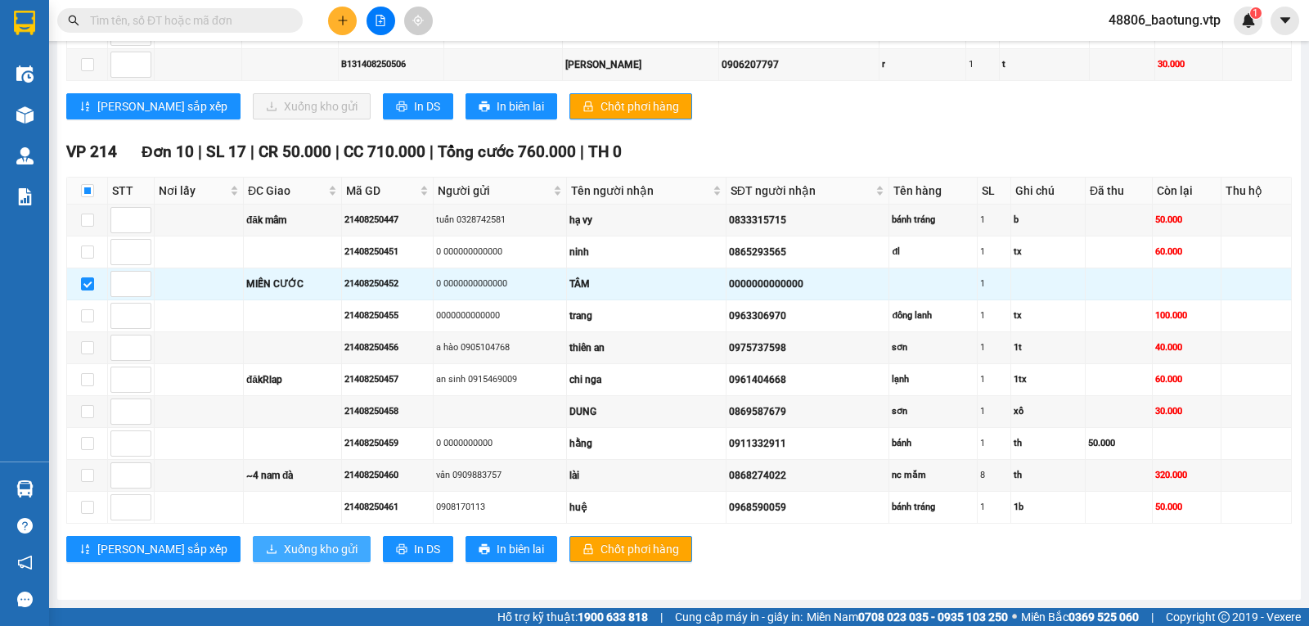
click at [284, 549] on span "Xuống kho gửi" at bounding box center [321, 549] width 74 height 18
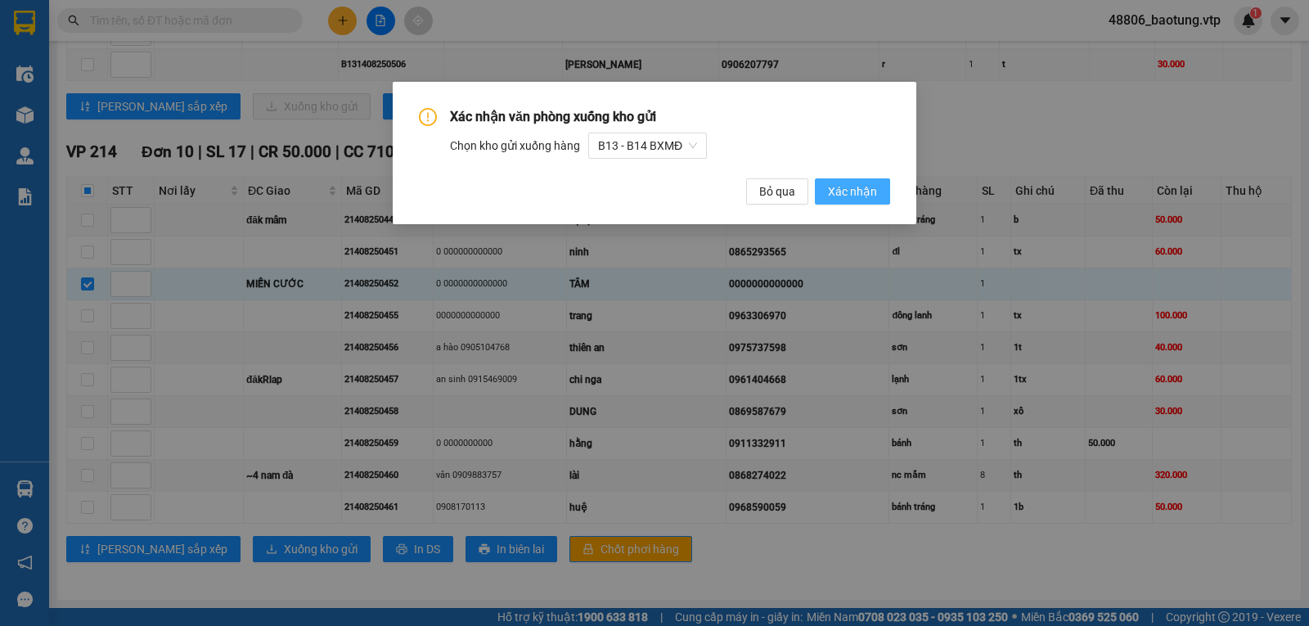
click at [852, 199] on span "Xác nhận" at bounding box center [852, 191] width 49 height 18
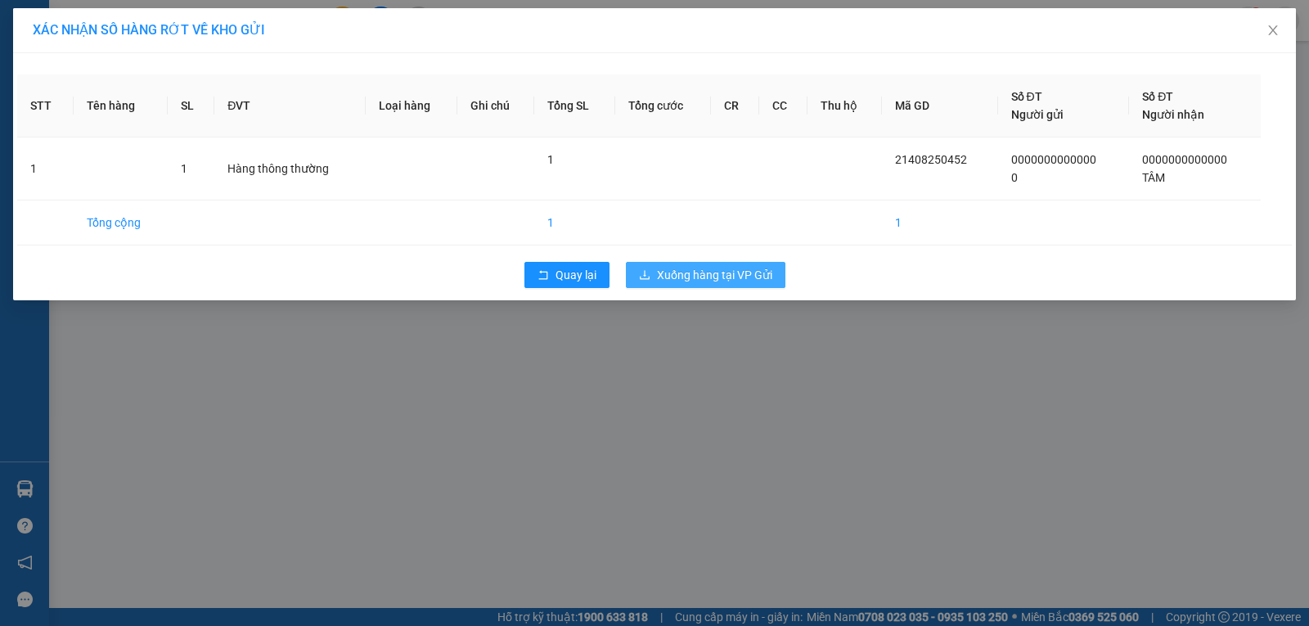
click at [691, 269] on span "Xuống hàng tại VP Gửi" at bounding box center [714, 275] width 115 height 18
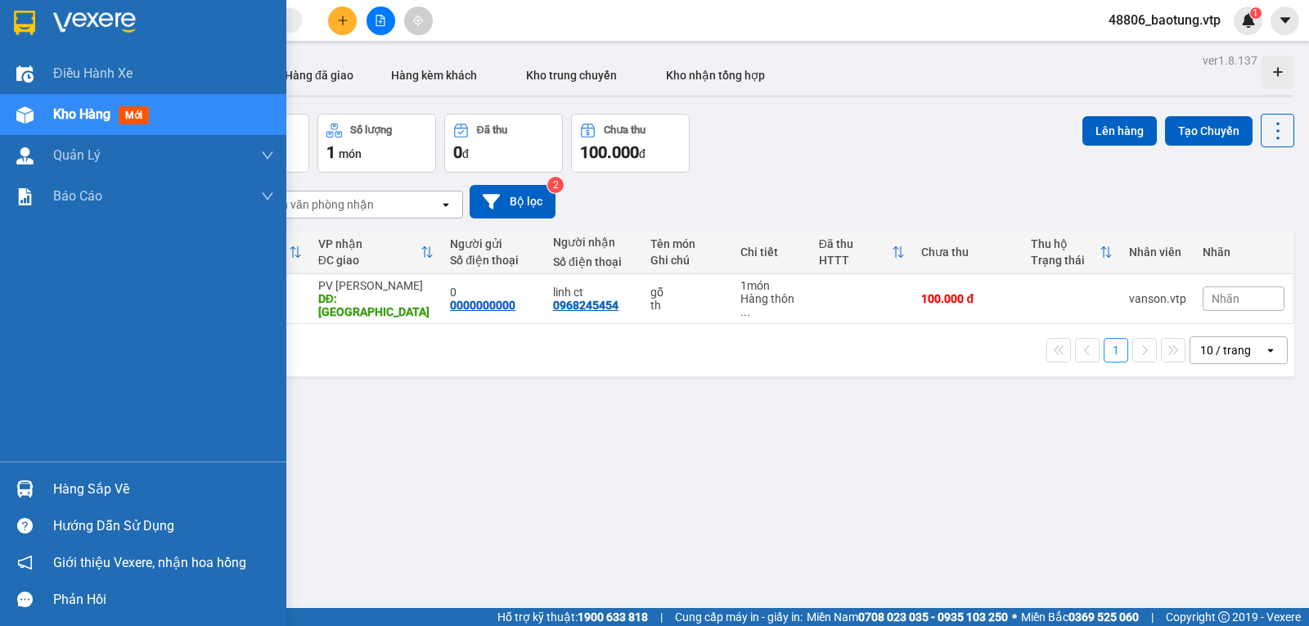
click at [65, 127] on div "Kho hàng mới" at bounding box center [163, 114] width 221 height 41
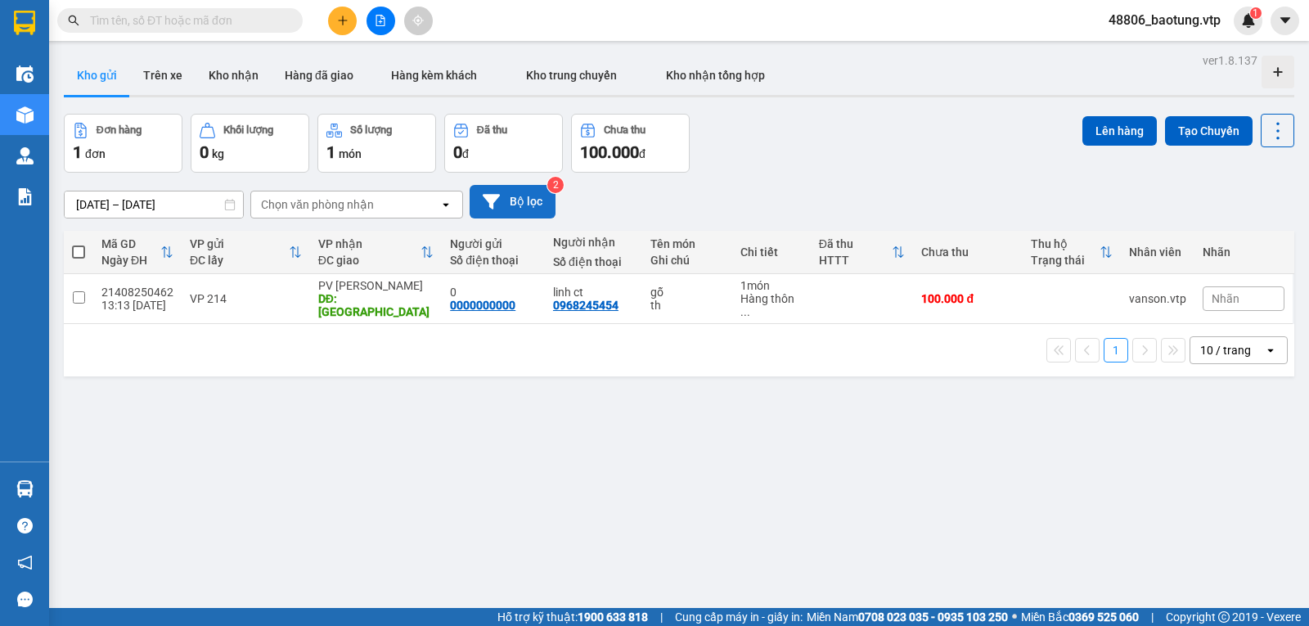
drag, startPoint x: 512, startPoint y: 214, endPoint x: 540, endPoint y: 214, distance: 27.8
click at [540, 214] on button "Bộ lọc" at bounding box center [513, 202] width 86 height 34
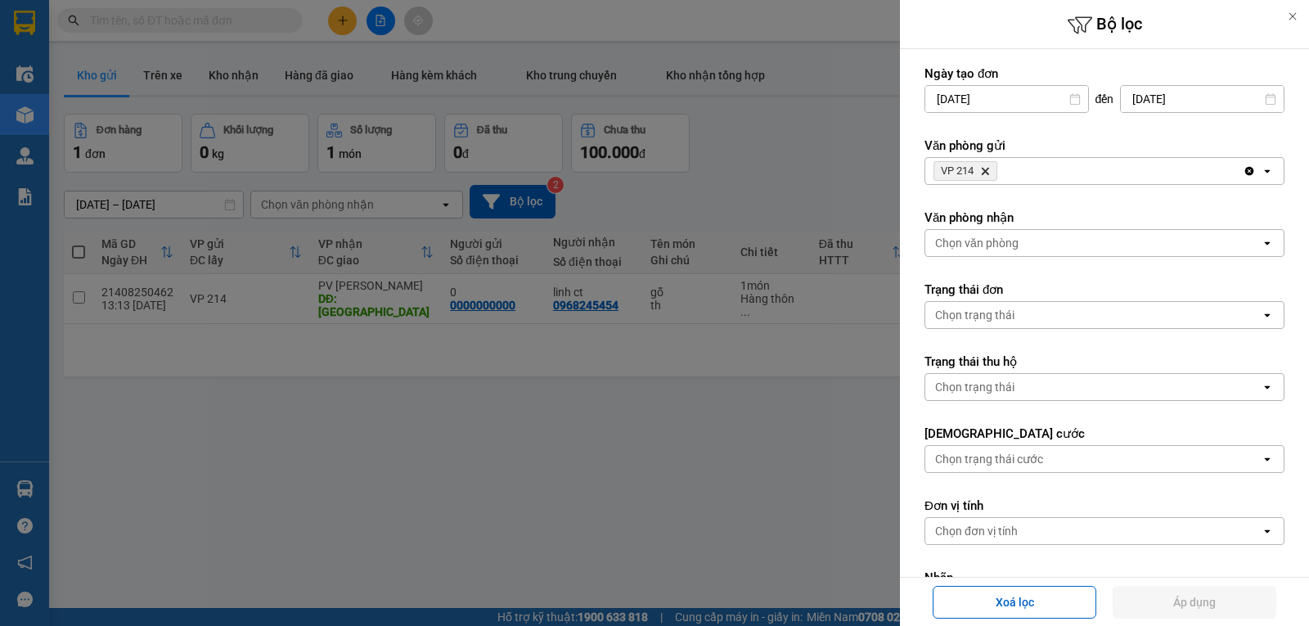
click at [1246, 171] on icon "Clear all" at bounding box center [1250, 171] width 9 height 9
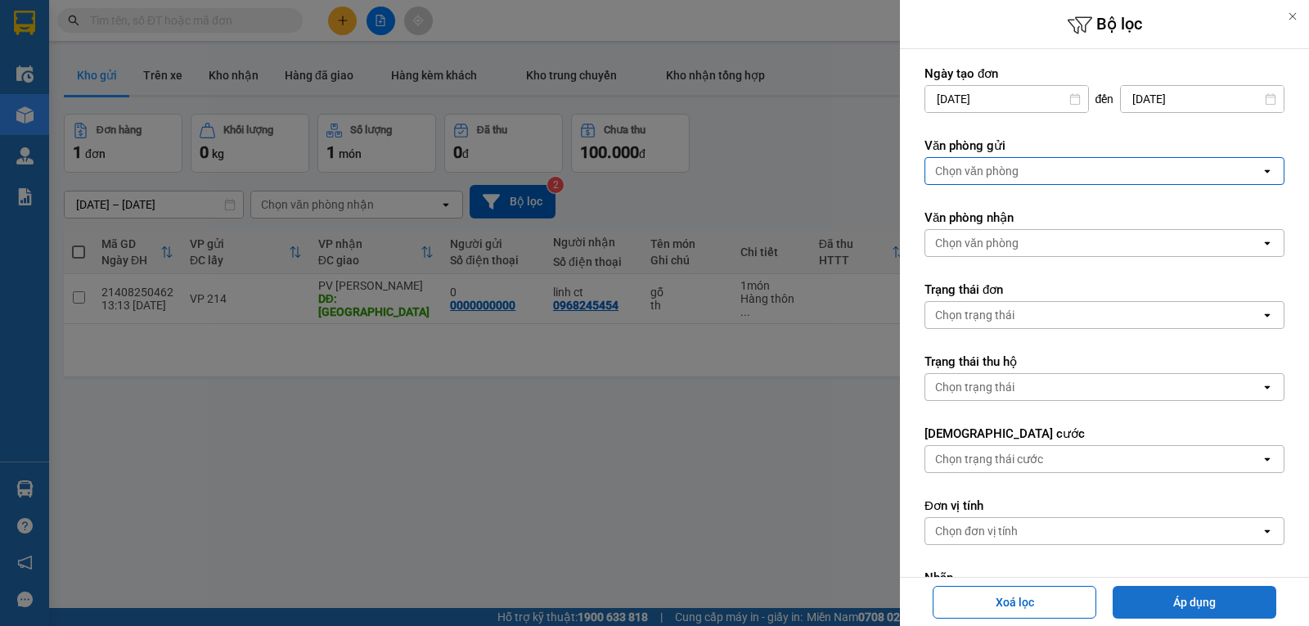
click at [1221, 599] on button "Áp dụng" at bounding box center [1195, 602] width 164 height 33
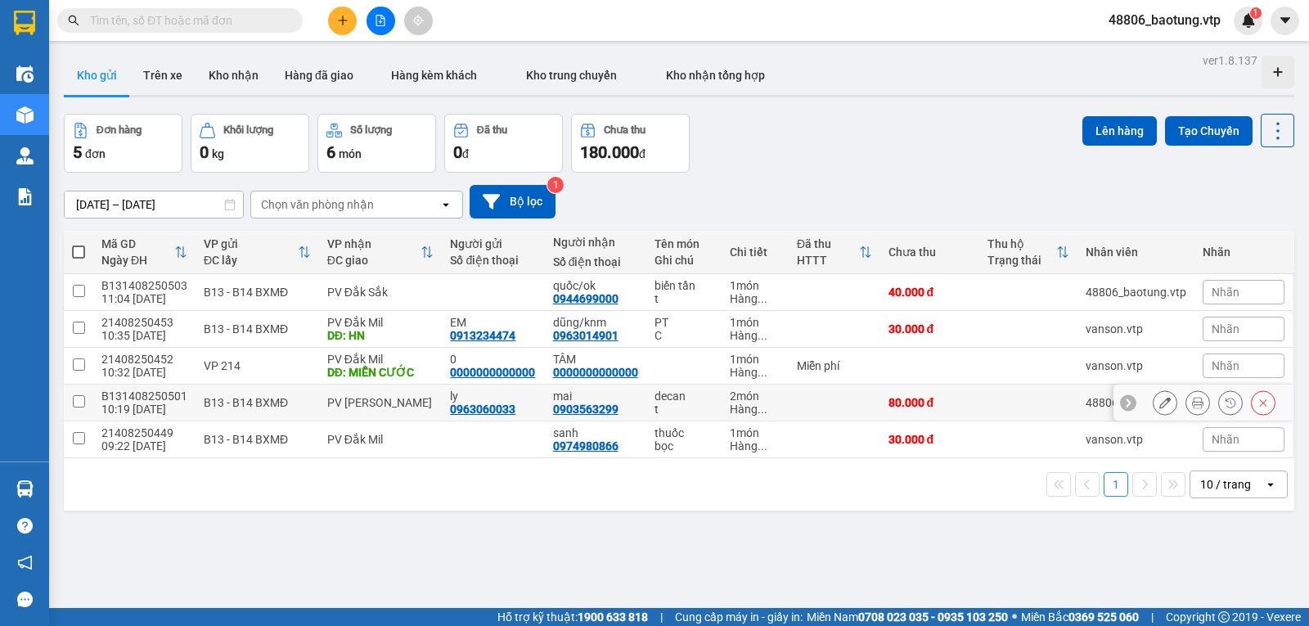
click at [84, 408] on input "checkbox" at bounding box center [79, 401] width 12 height 12
checkbox input "true"
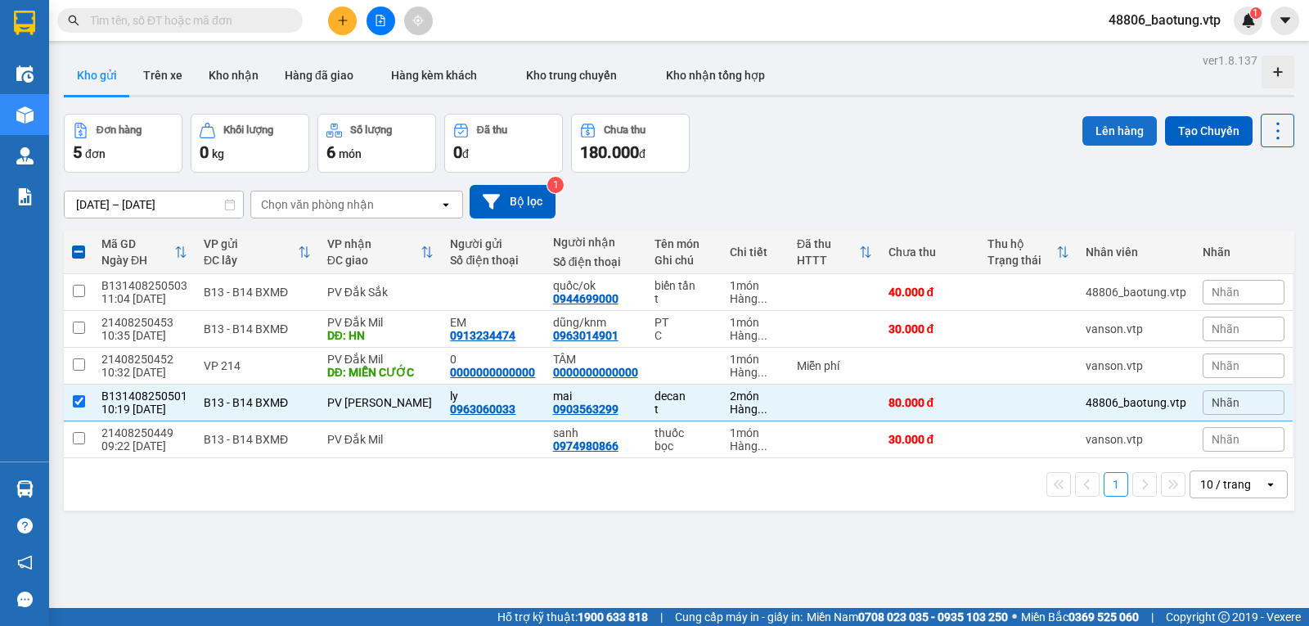
click at [1115, 129] on button "Lên hàng" at bounding box center [1120, 130] width 74 height 29
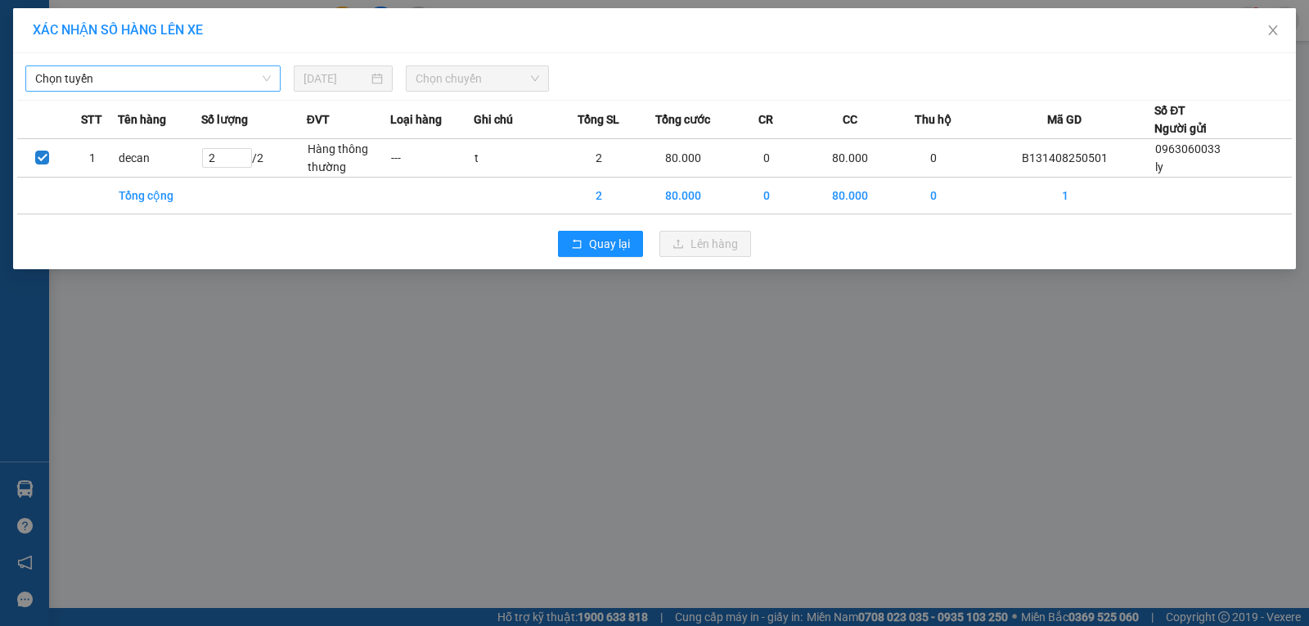
click at [219, 79] on span "Chọn tuyến" at bounding box center [153, 78] width 236 height 25
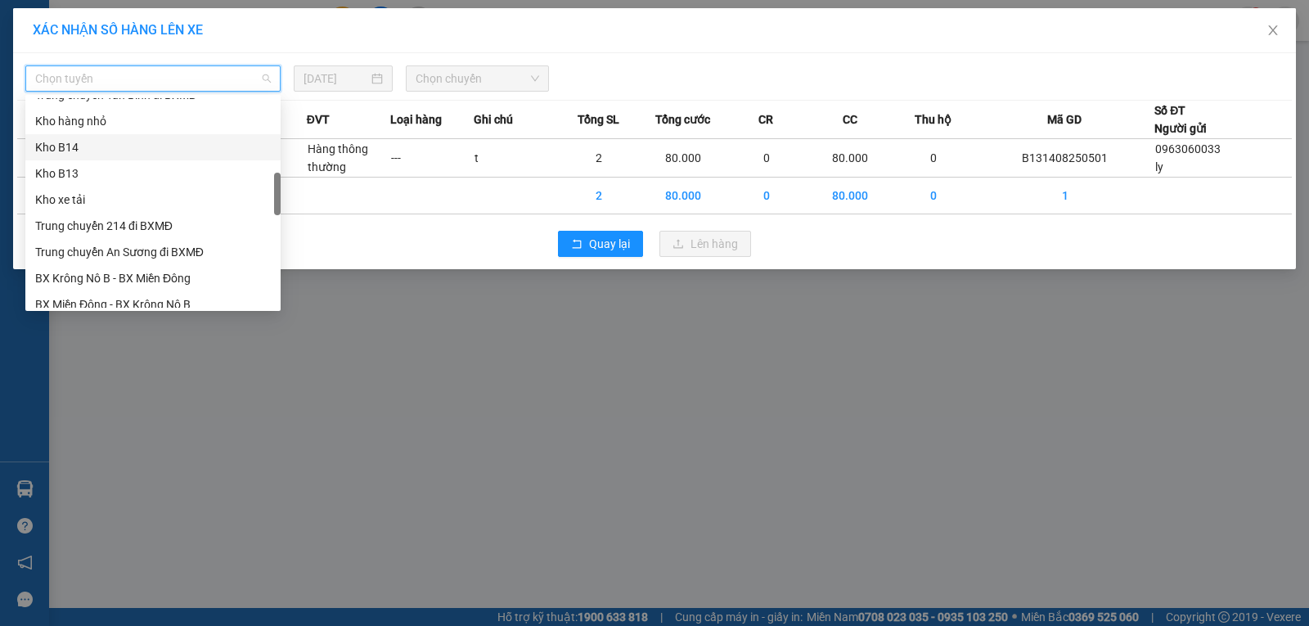
scroll to position [491, 0]
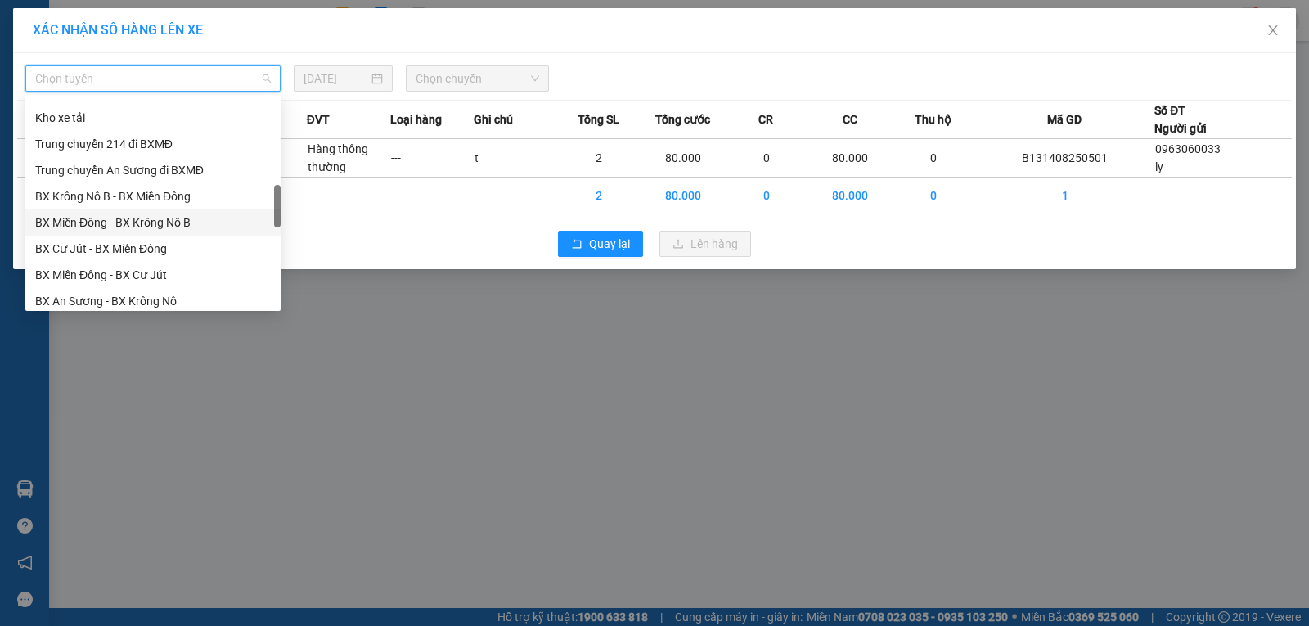
click at [192, 221] on div "BX Miền Đông - BX Krông Nô B" at bounding box center [153, 223] width 236 height 18
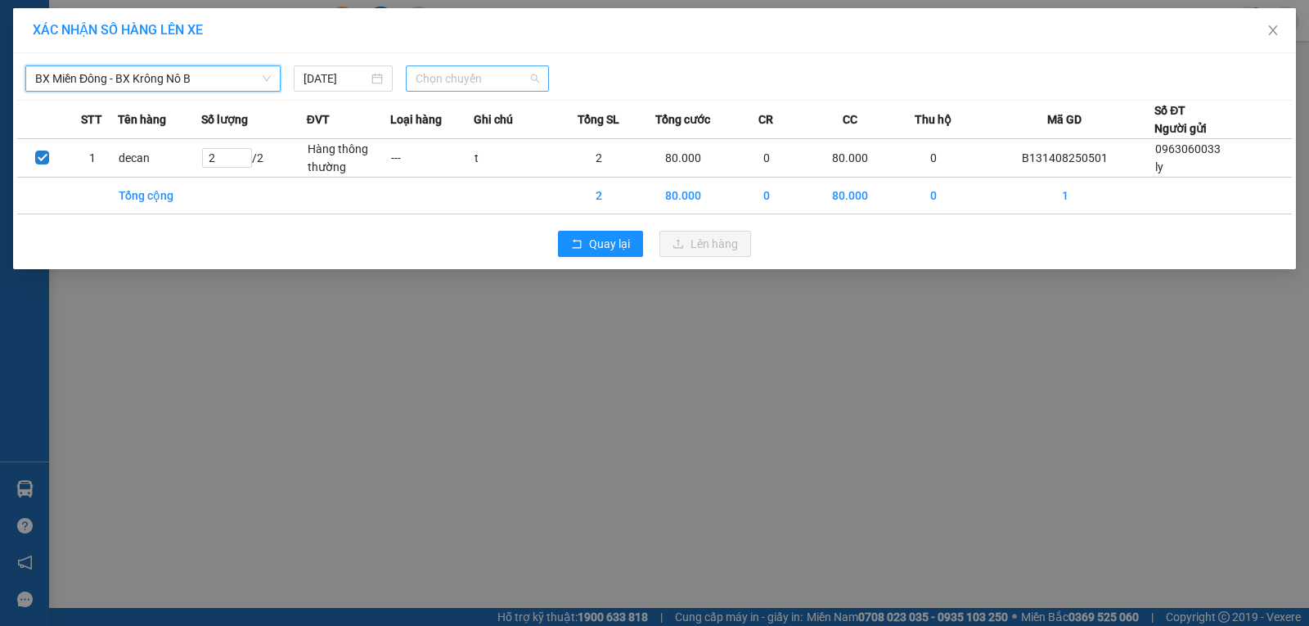
click at [475, 78] on span "Chọn chuyến" at bounding box center [478, 78] width 124 height 25
click at [116, 82] on span "BX Miền Đông - BX Krông Nô B" at bounding box center [153, 78] width 236 height 25
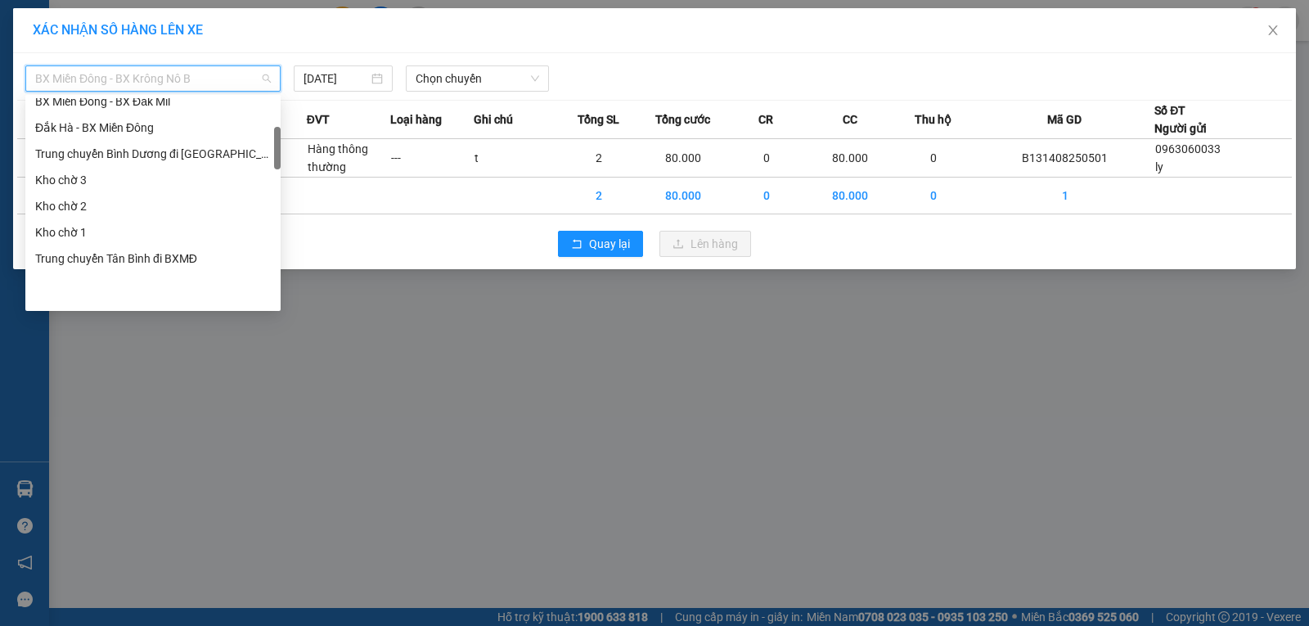
scroll to position [164, 0]
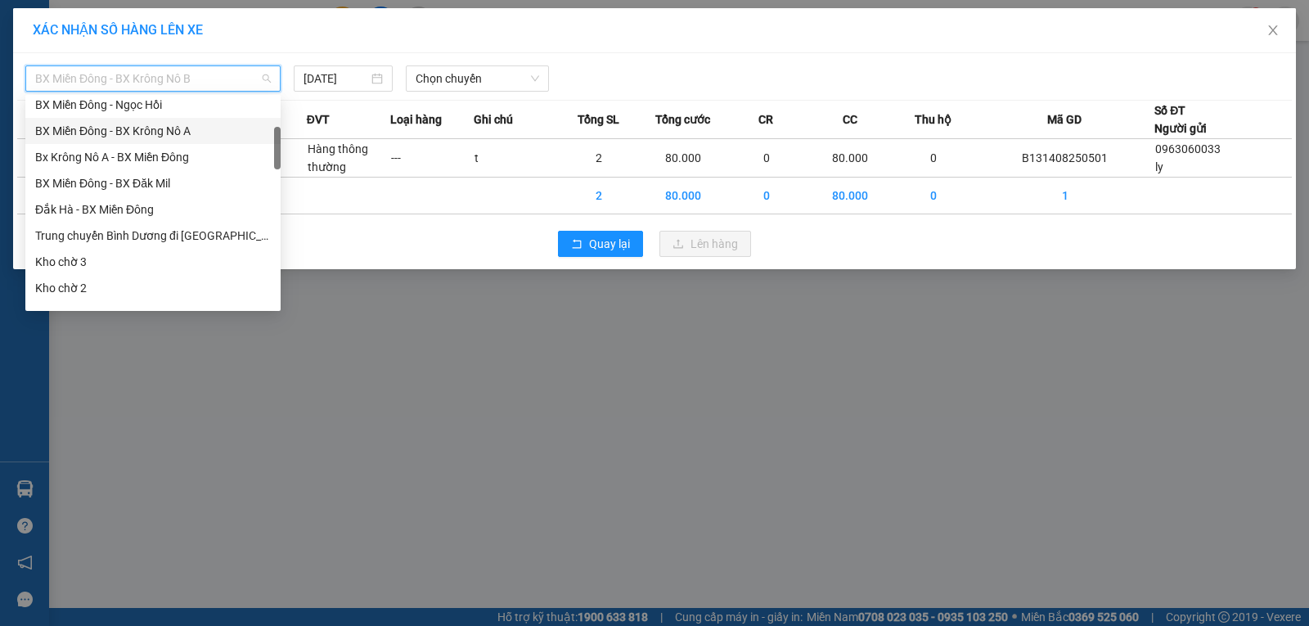
click at [204, 131] on div "BX Miền Đông - BX Krông Nô A" at bounding box center [153, 131] width 236 height 18
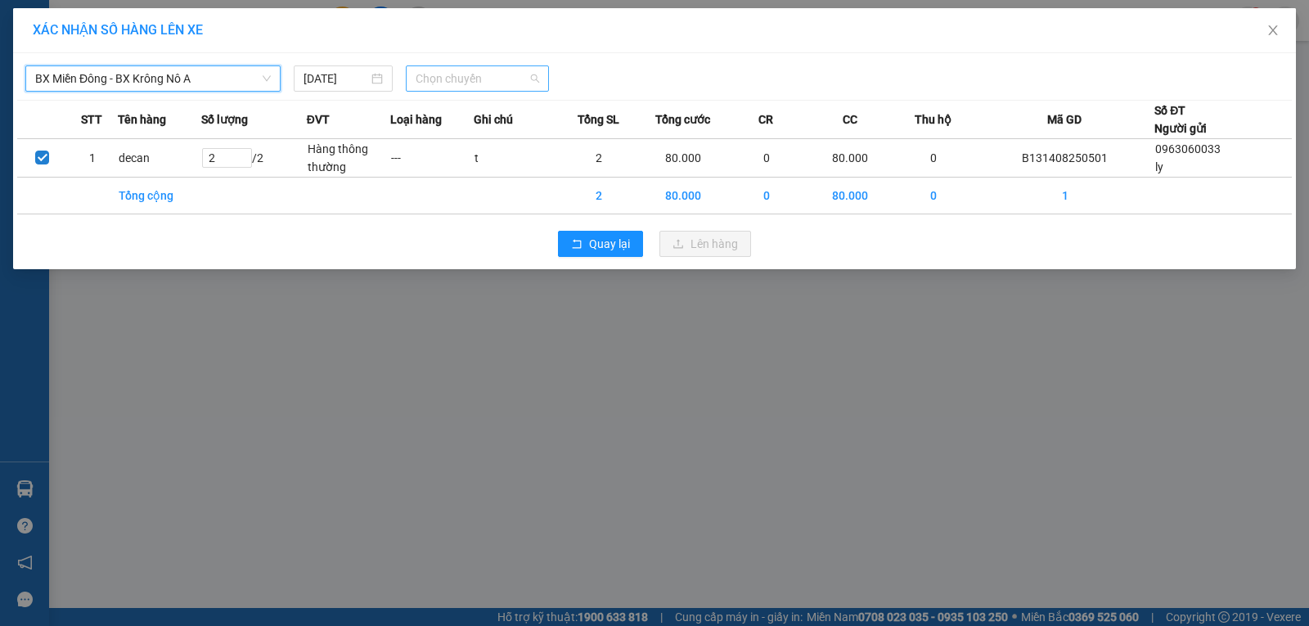
click at [483, 67] on span "Chọn chuyến" at bounding box center [478, 78] width 124 height 25
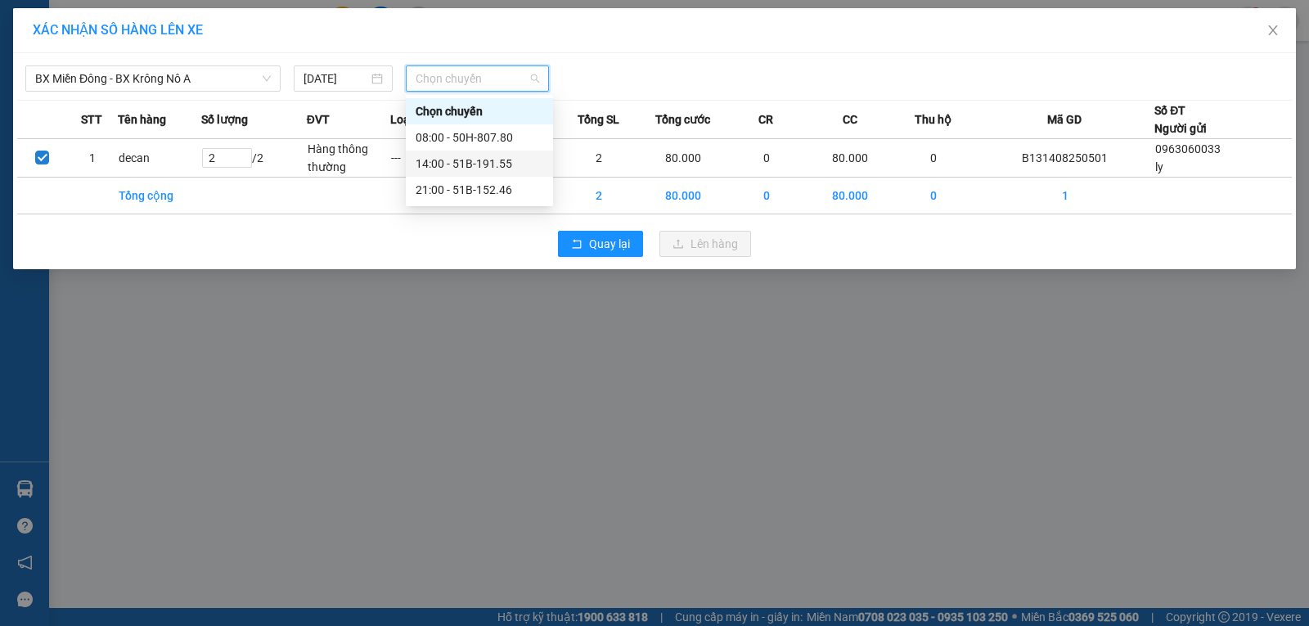
click at [458, 158] on div "14:00 - 51B-191.55" at bounding box center [480, 164] width 128 height 18
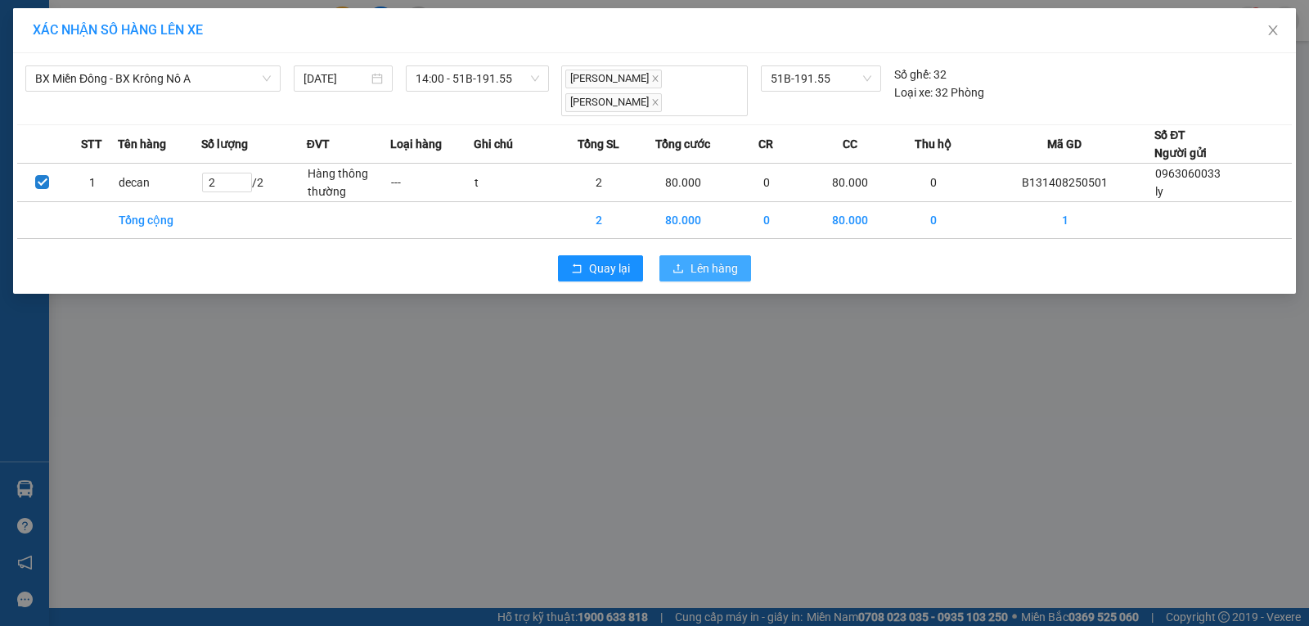
click at [722, 259] on span "Lên hàng" at bounding box center [714, 268] width 47 height 18
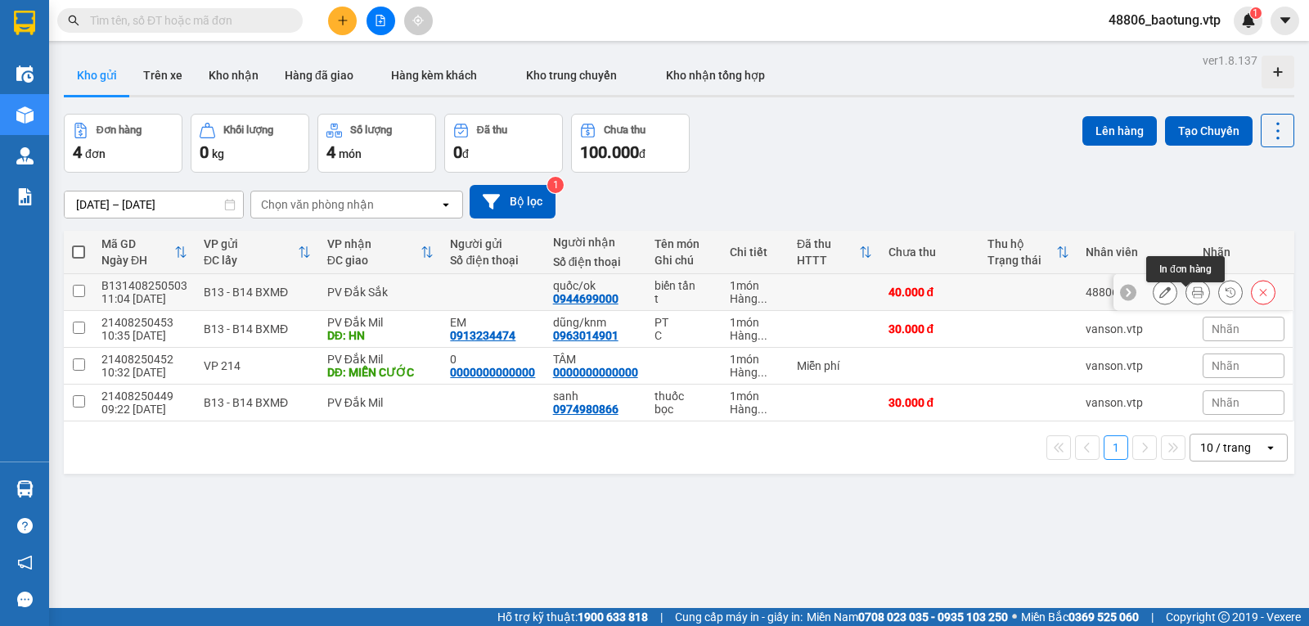
click at [1192, 297] on icon at bounding box center [1197, 291] width 11 height 11
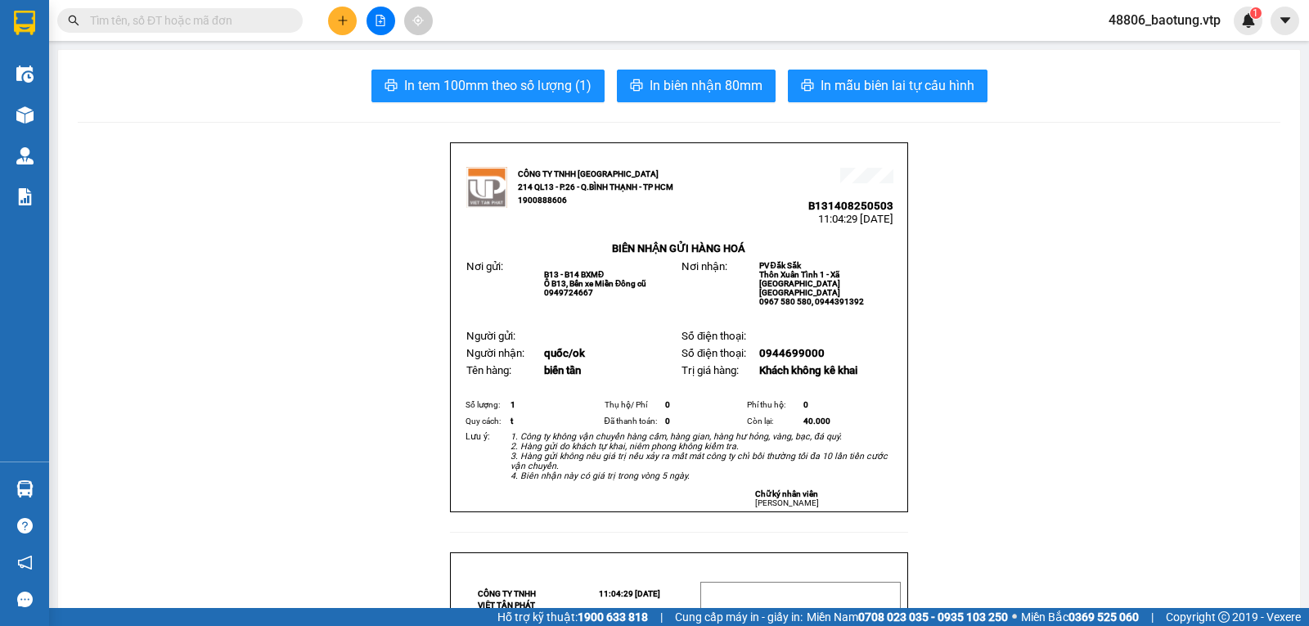
drag, startPoint x: 896, startPoint y: 275, endPoint x: 907, endPoint y: 272, distance: 11.1
click at [900, 274] on div "CÔNG TY TNHH VIỆT TÂN PHáT 214 QL13 - P.26 - Q.BÌNH THẠNH - TP HCM 1900888606 B…" at bounding box center [678, 327] width 457 height 370
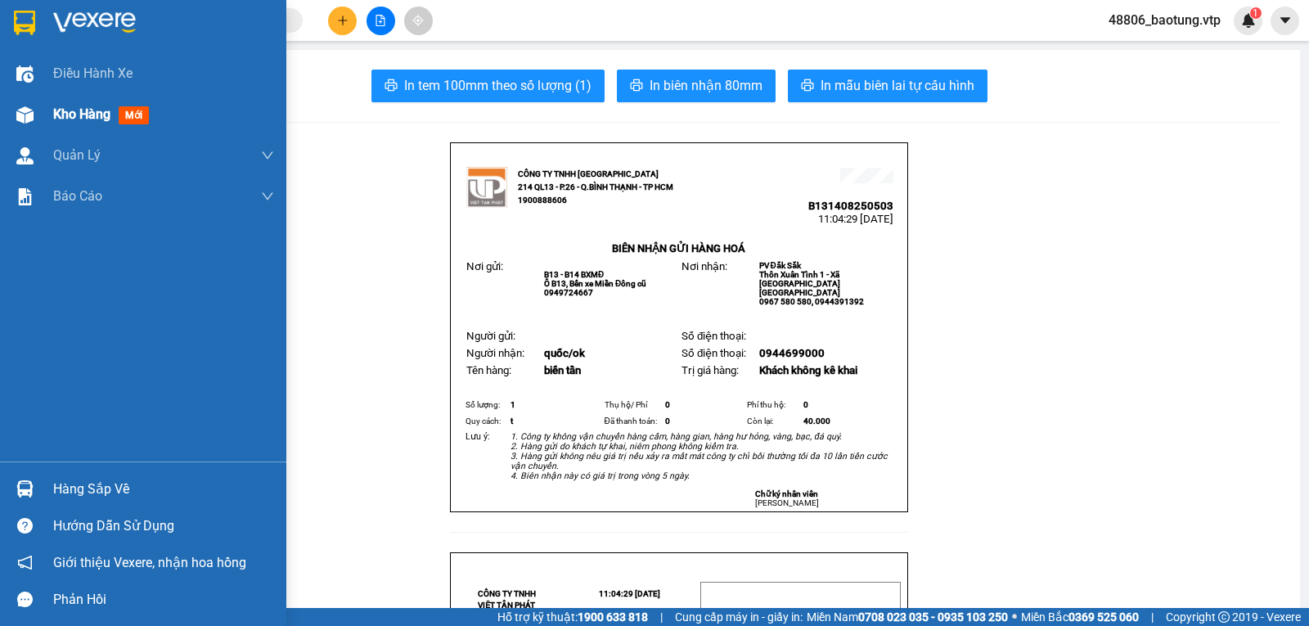
click at [31, 113] on img at bounding box center [24, 114] width 17 height 17
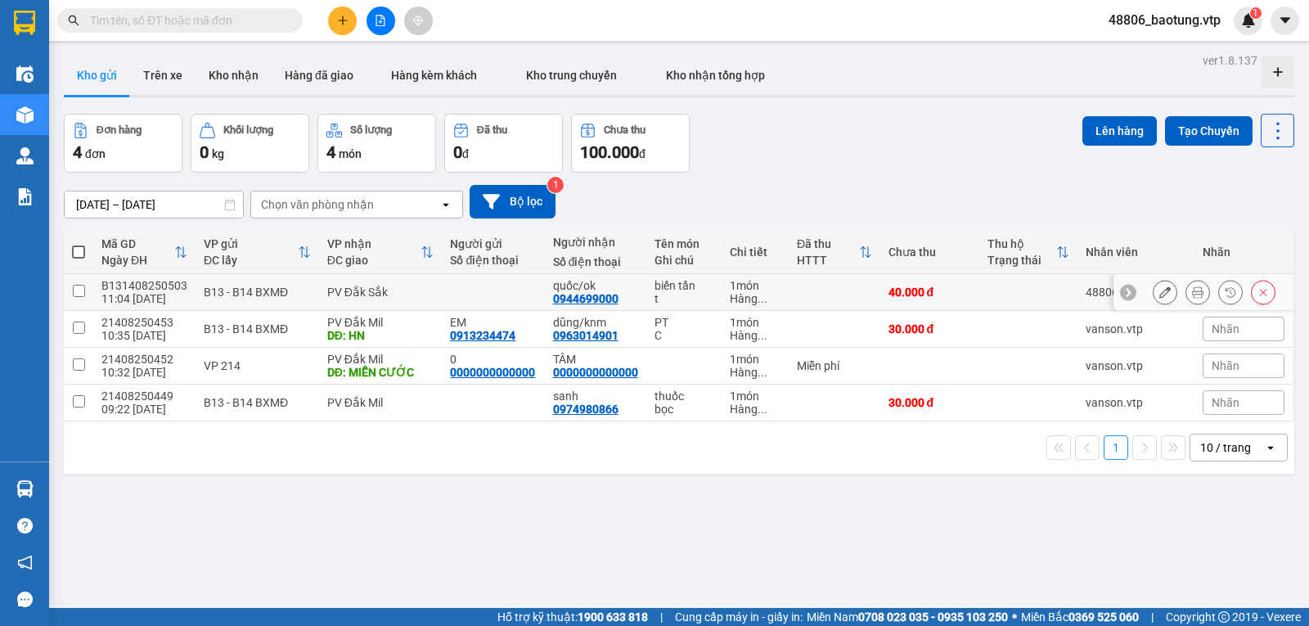
click at [83, 295] on input "checkbox" at bounding box center [79, 291] width 12 height 12
checkbox input "true"
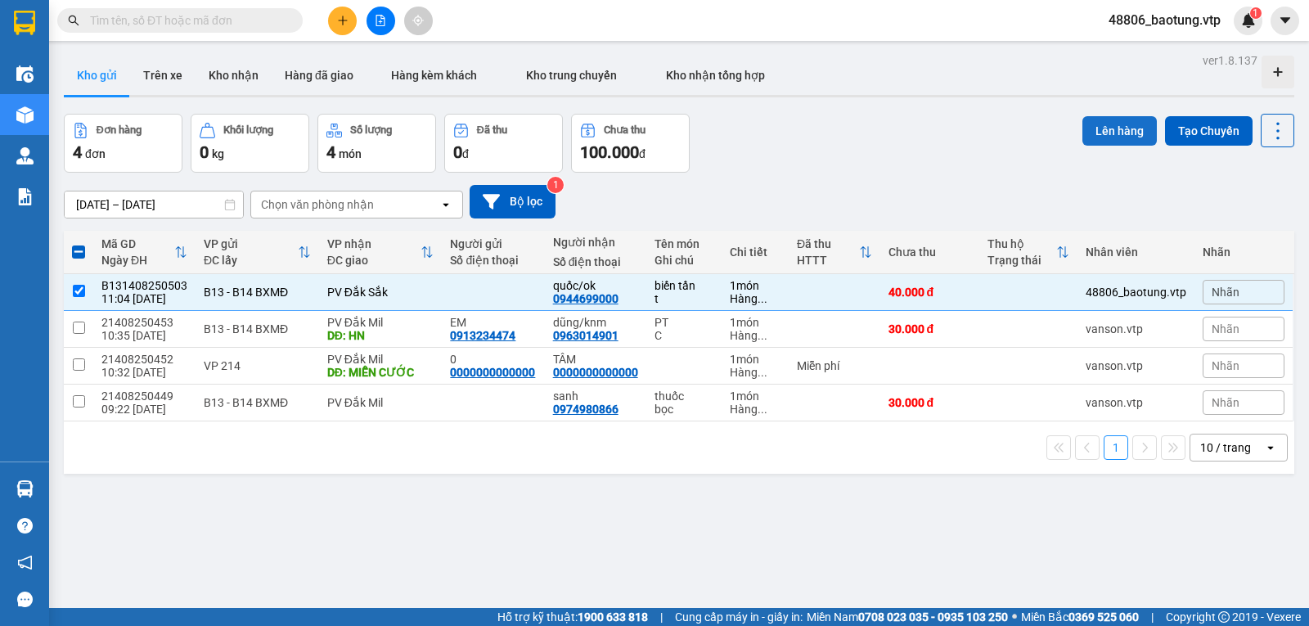
click at [1111, 123] on button "Lên hàng" at bounding box center [1120, 130] width 74 height 29
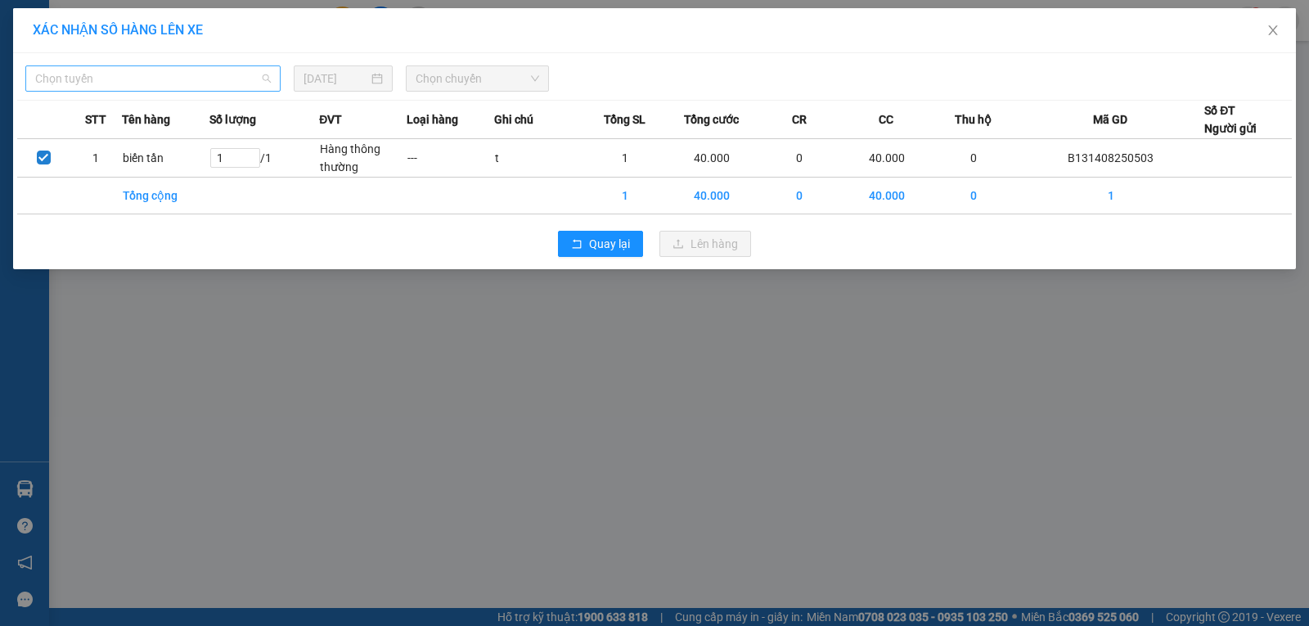
click at [259, 85] on span "Chọn tuyến" at bounding box center [153, 78] width 236 height 25
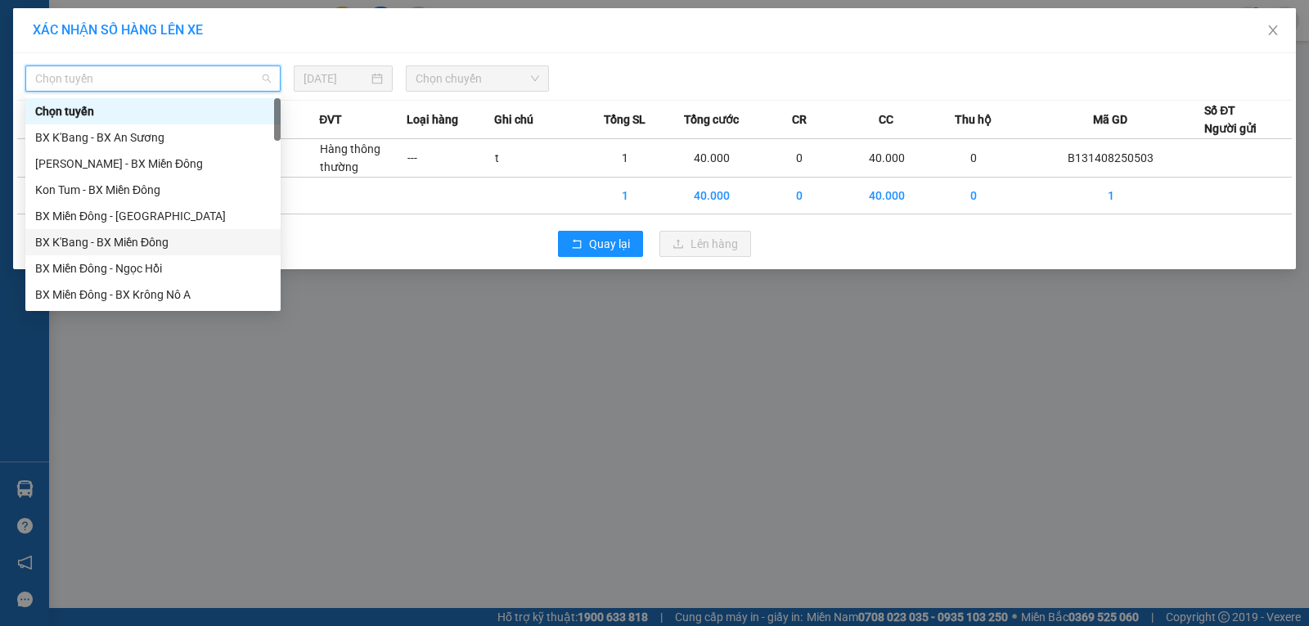
scroll to position [82, 0]
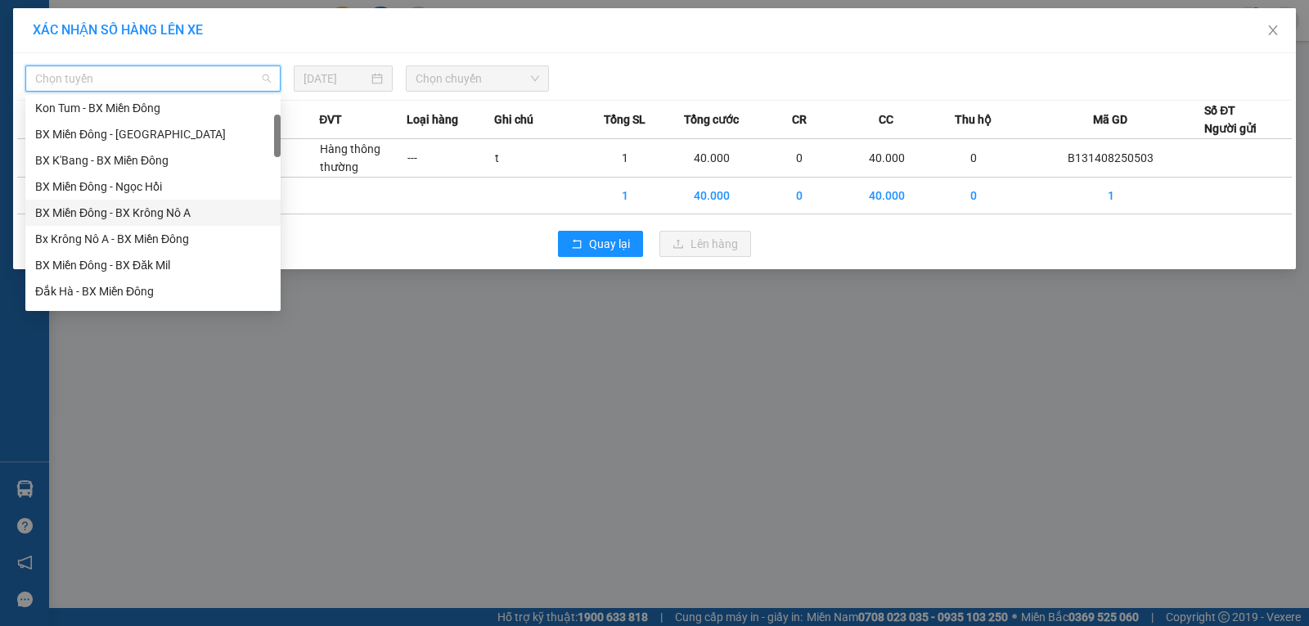
click at [187, 213] on div "BX Miền Đông - BX Krông Nô A" at bounding box center [153, 213] width 236 height 18
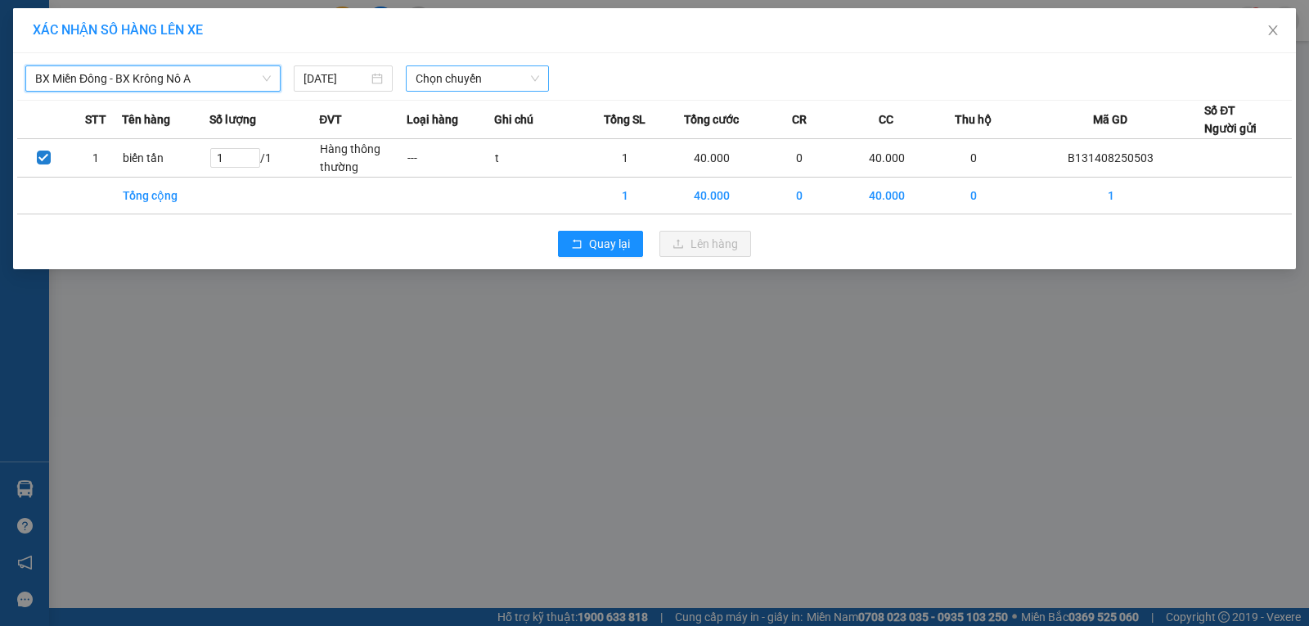
click at [463, 76] on span "Chọn chuyến" at bounding box center [478, 78] width 124 height 25
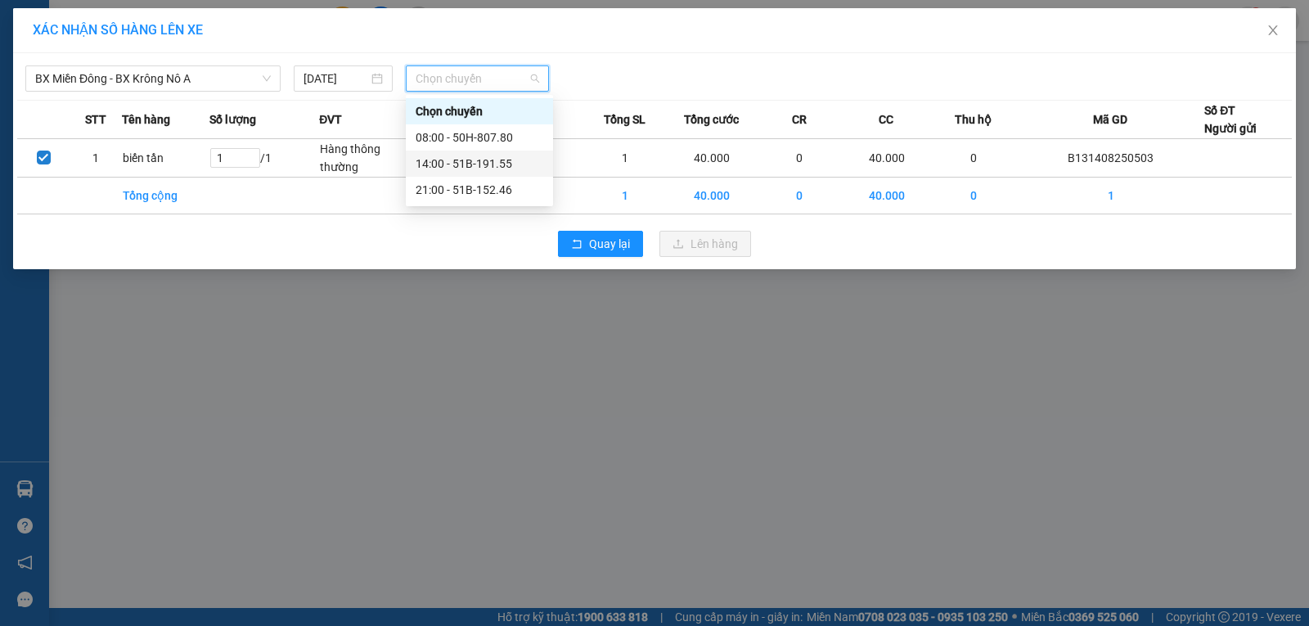
click at [453, 160] on div "14:00 - 51B-191.55" at bounding box center [480, 164] width 128 height 18
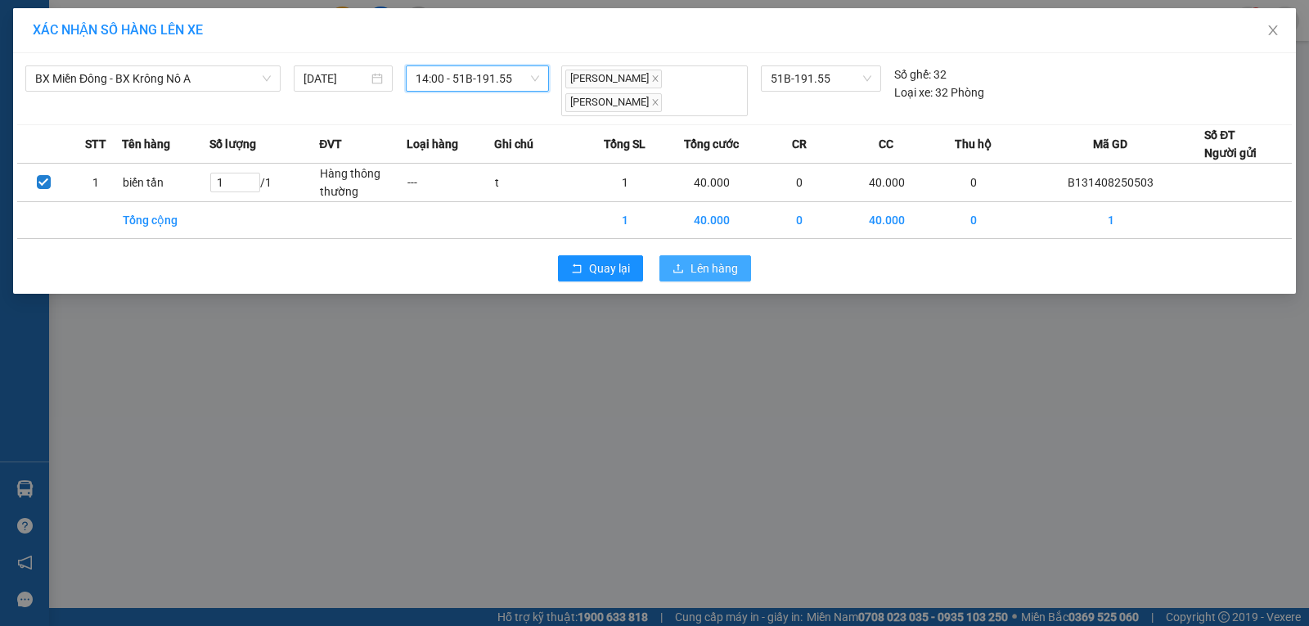
click at [726, 259] on span "Lên hàng" at bounding box center [714, 268] width 47 height 18
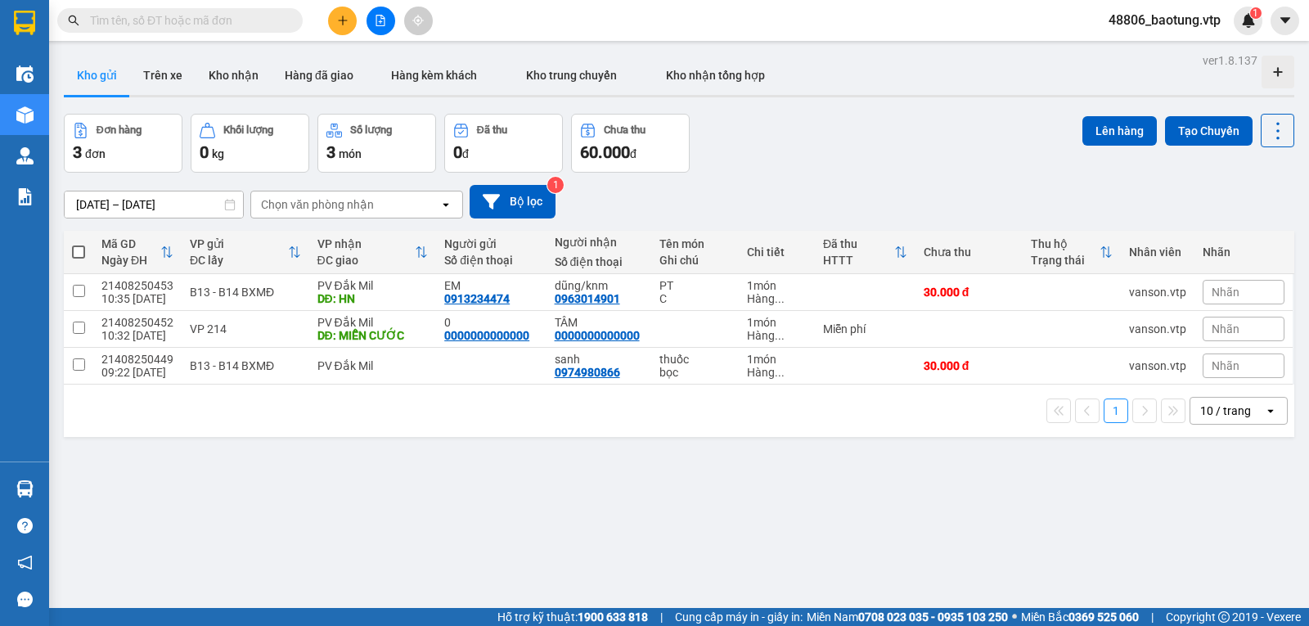
click at [82, 256] on span at bounding box center [78, 252] width 13 height 13
click at [79, 244] on input "checkbox" at bounding box center [79, 244] width 0 height 0
checkbox input "true"
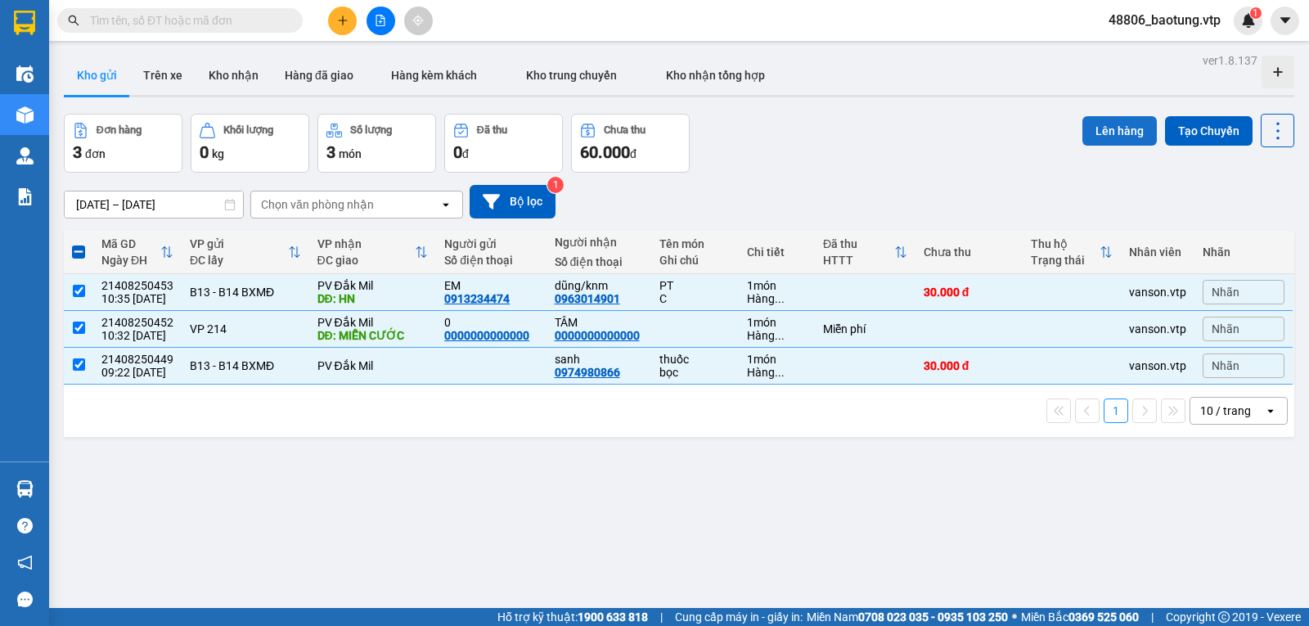
click at [1120, 135] on button "Lên hàng" at bounding box center [1120, 130] width 74 height 29
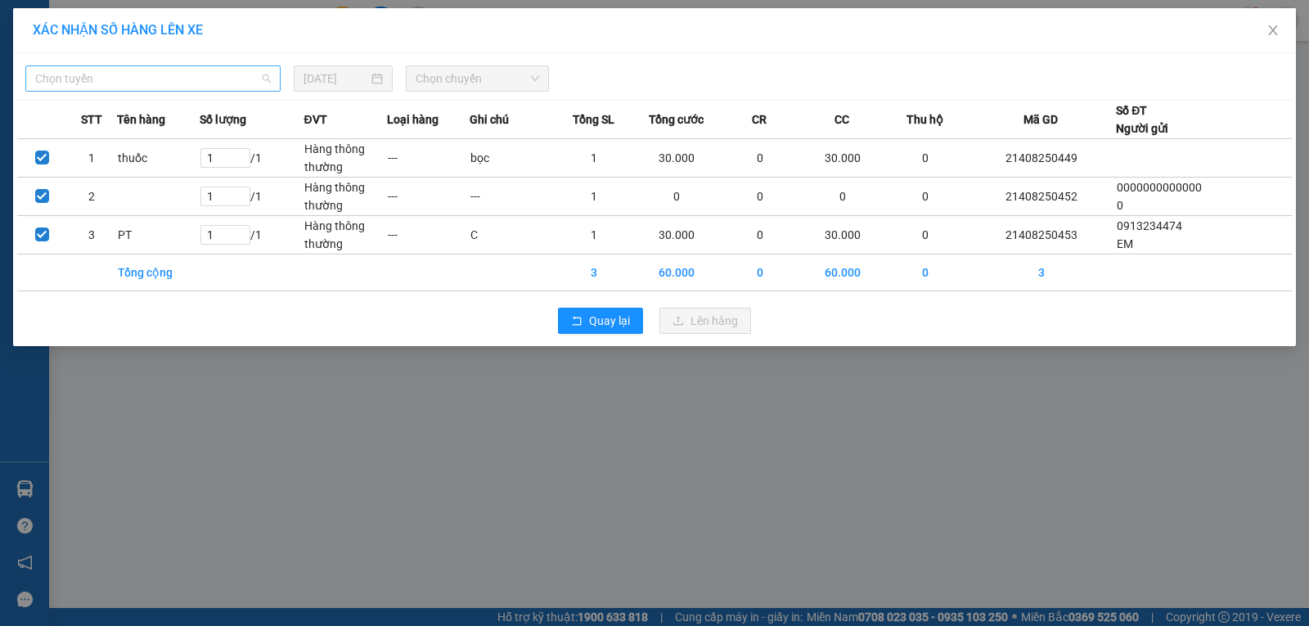
click at [227, 77] on span "Chọn tuyến" at bounding box center [153, 78] width 236 height 25
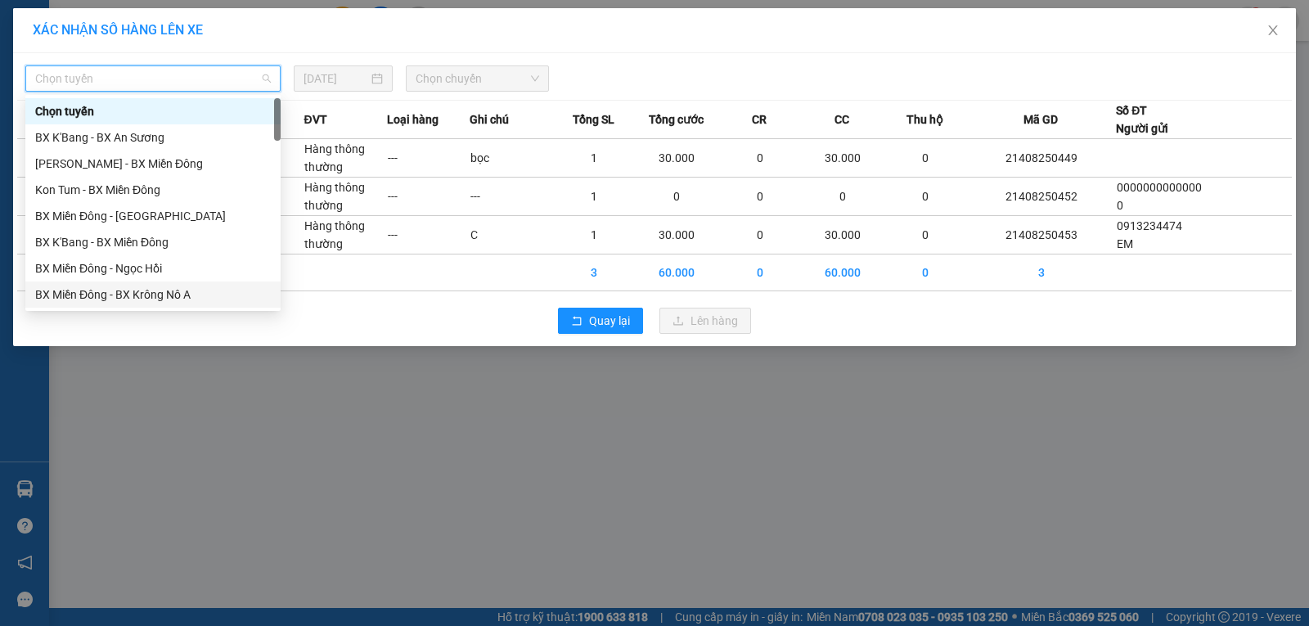
click at [188, 304] on div "BX Miền Đông - BX Krông Nô A" at bounding box center [152, 295] width 255 height 26
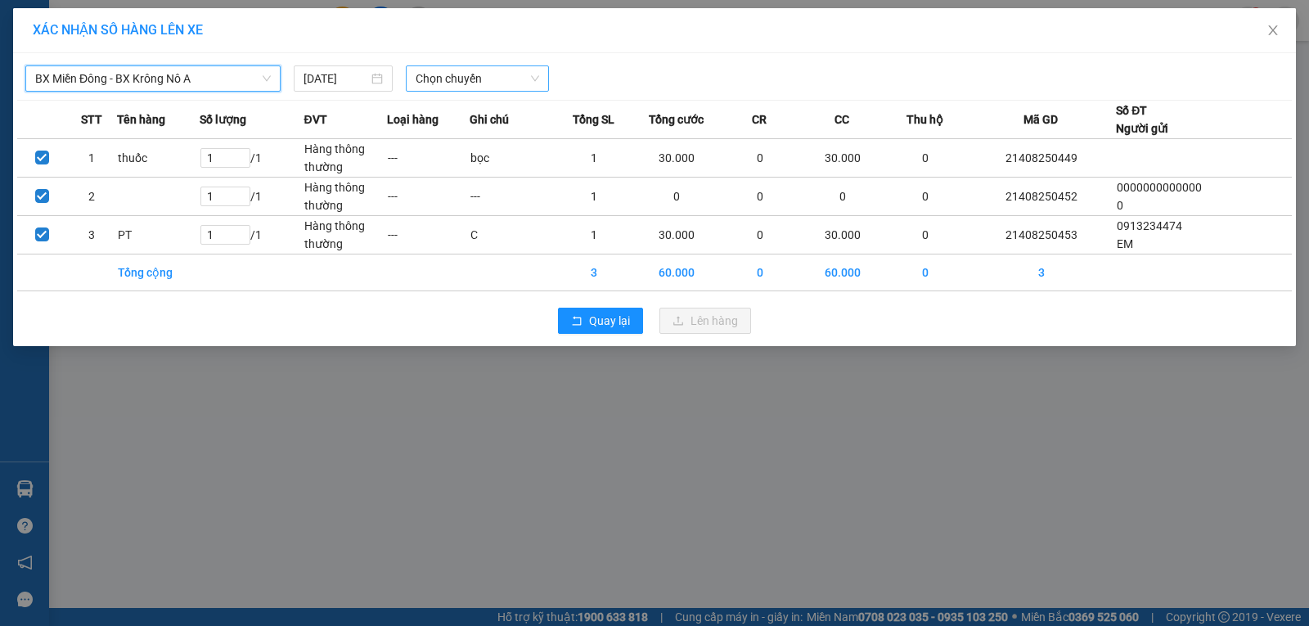
click at [466, 76] on span "Chọn chuyến" at bounding box center [478, 78] width 124 height 25
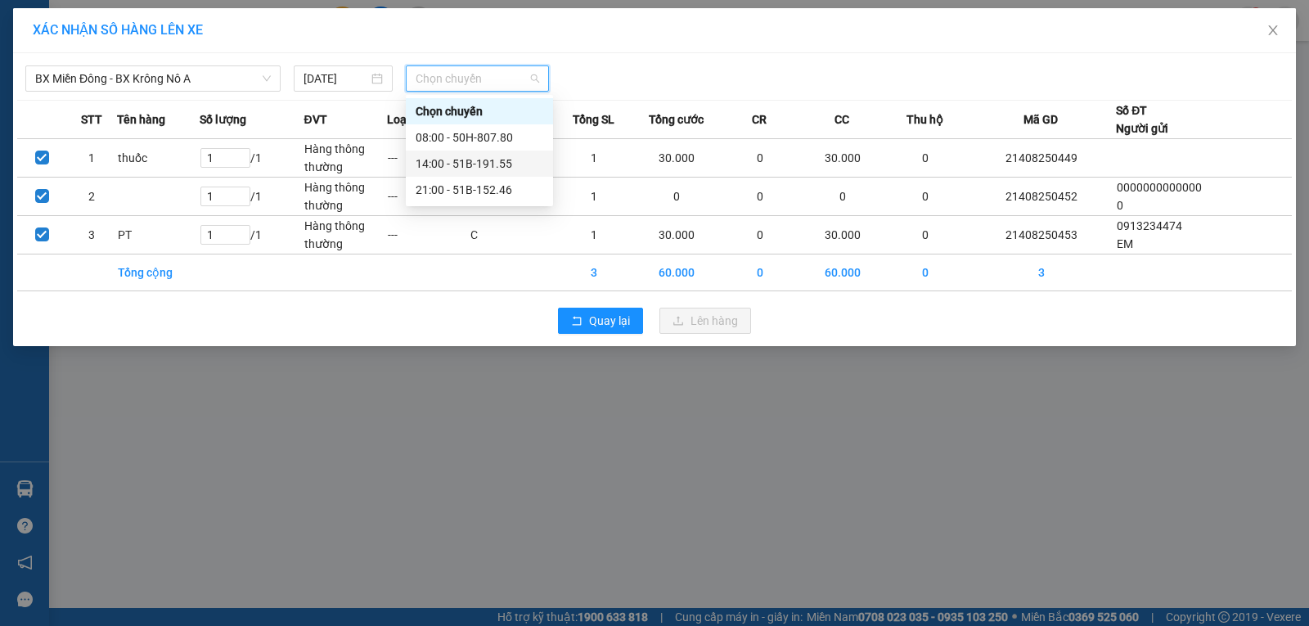
click at [489, 163] on div "14:00 - 51B-191.55" at bounding box center [480, 164] width 128 height 18
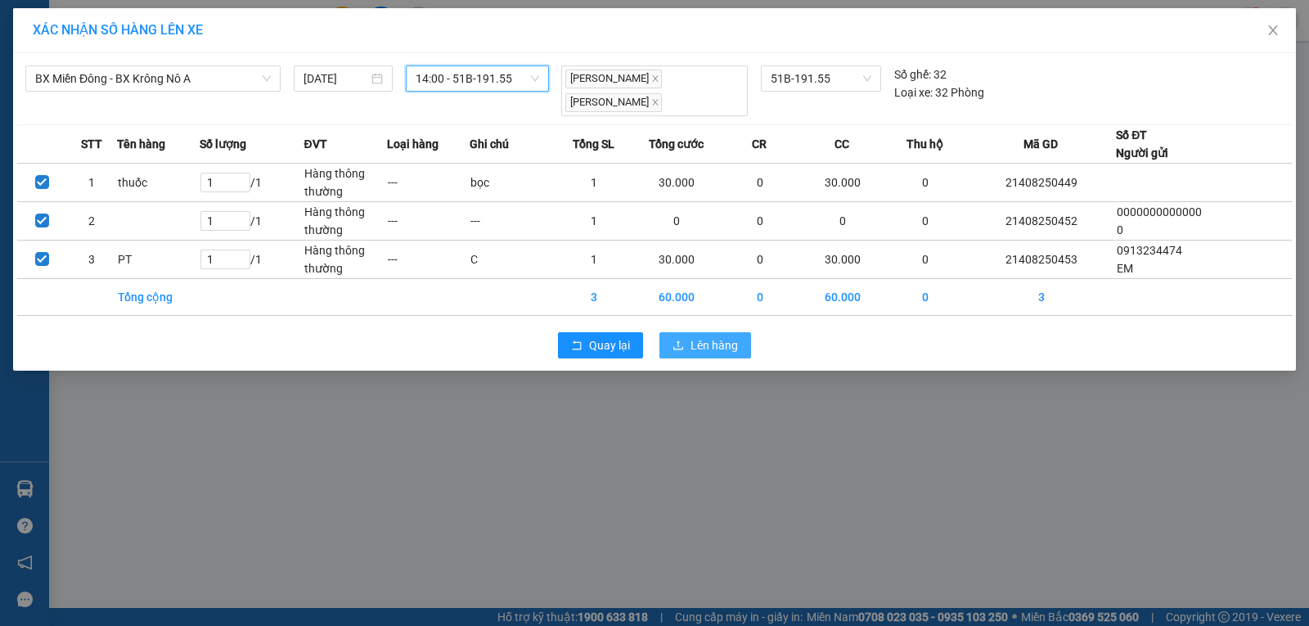
click at [726, 336] on span "Lên hàng" at bounding box center [714, 345] width 47 height 18
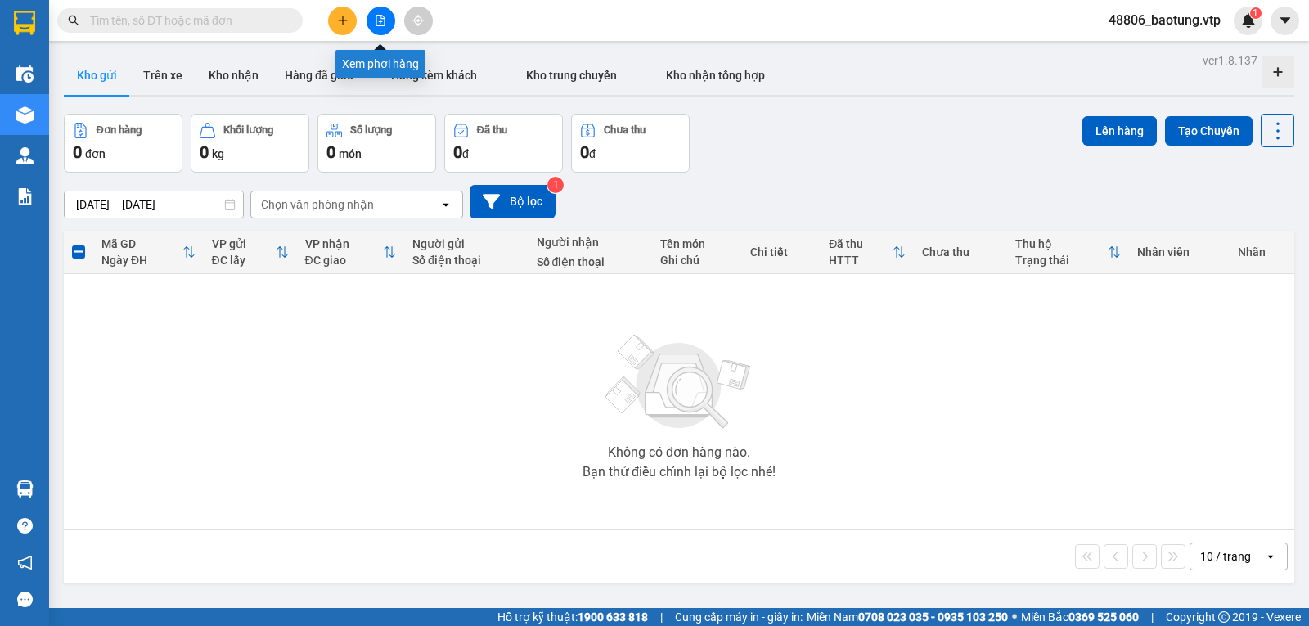
click at [379, 19] on icon "file-add" at bounding box center [380, 20] width 11 height 11
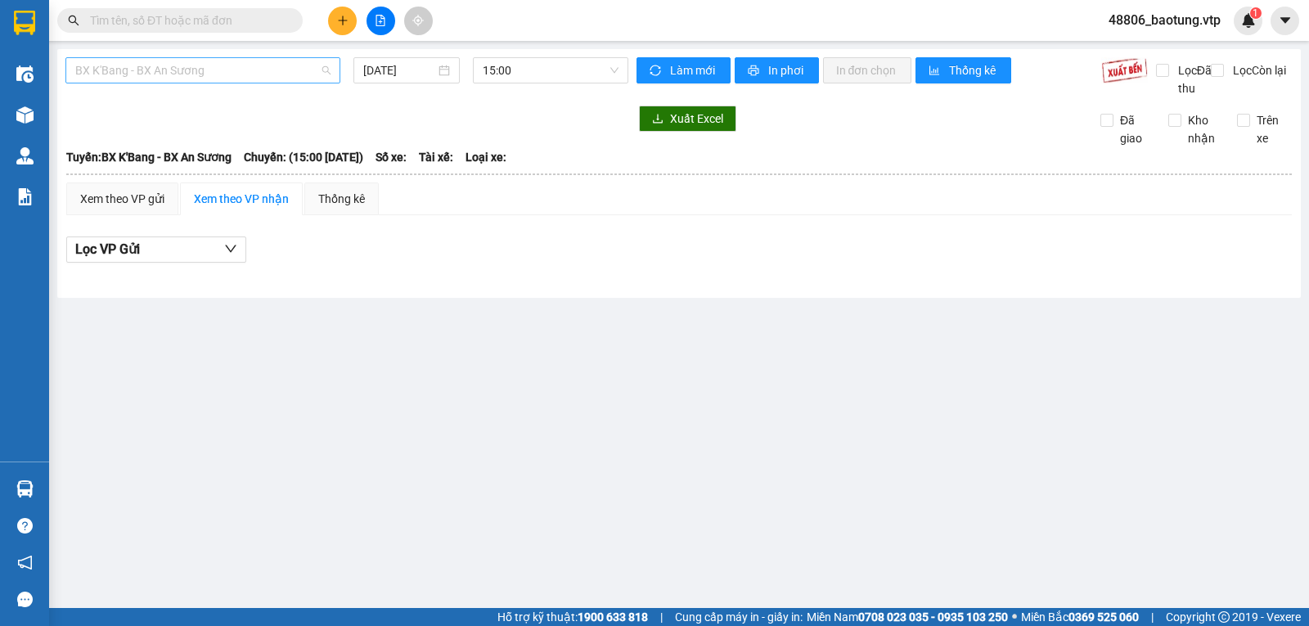
click at [252, 74] on span "BX K'Bang - BX An Sương" at bounding box center [202, 70] width 255 height 25
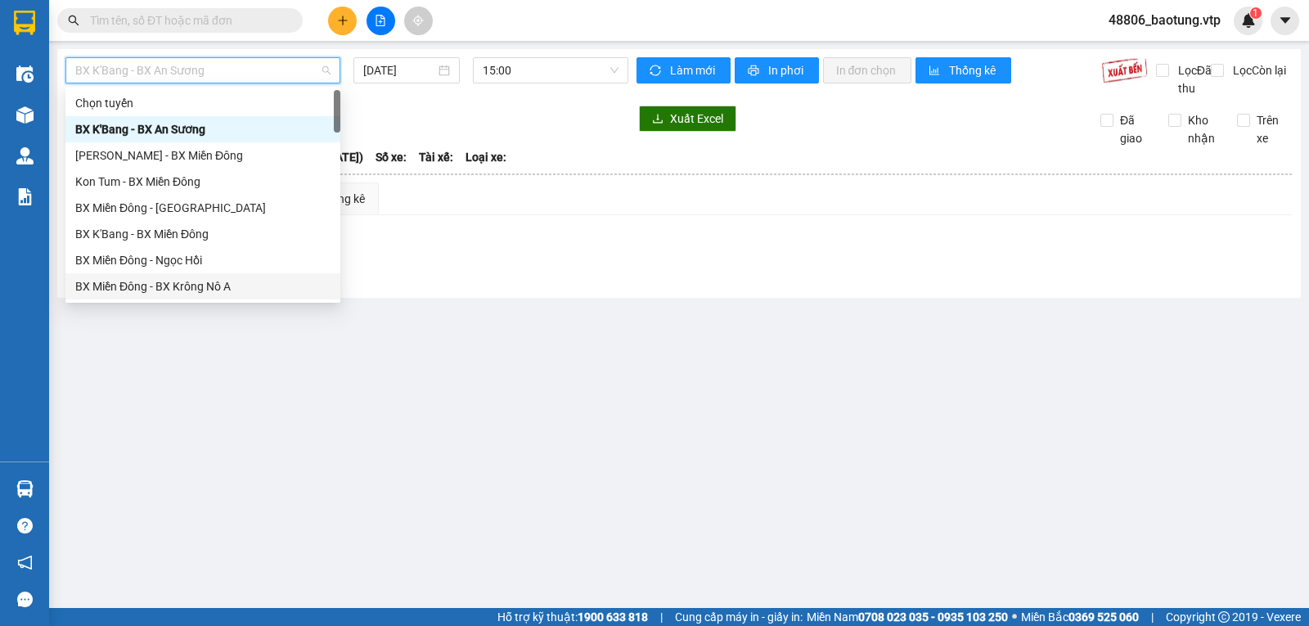
click at [230, 291] on div "BX Miền Đông - BX Krông Nô A" at bounding box center [202, 286] width 255 height 18
type input "[DATE]"
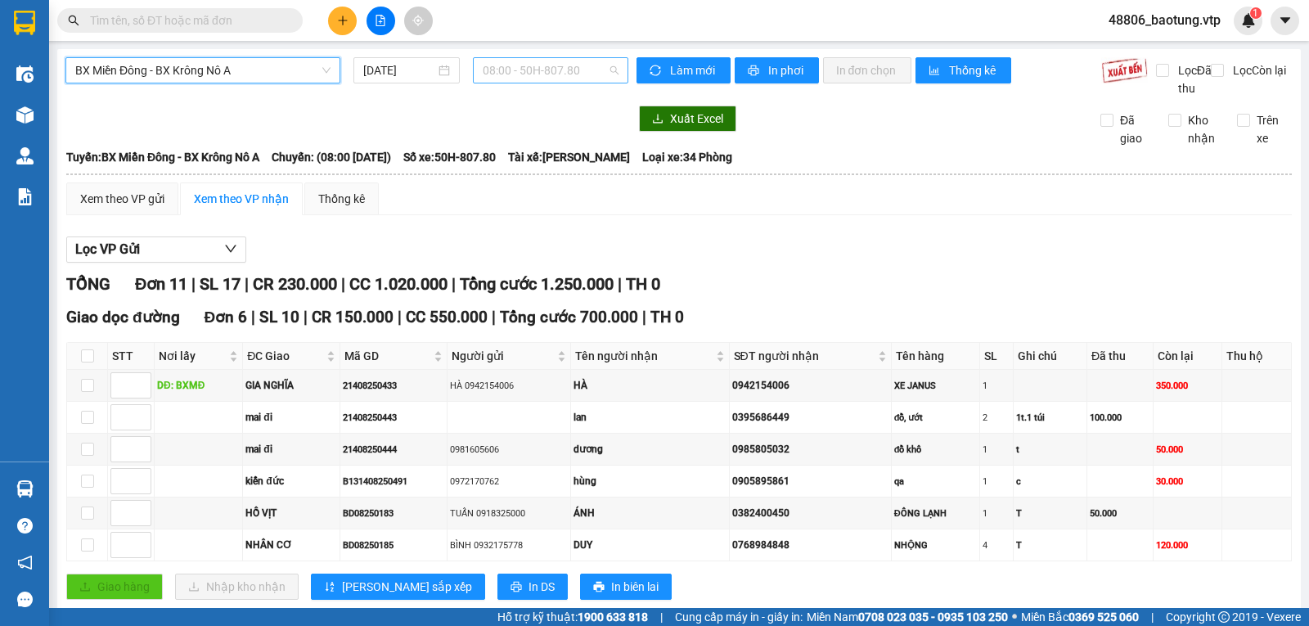
click at [530, 66] on span "08:00 - 50H-807.80" at bounding box center [550, 70] width 135 height 25
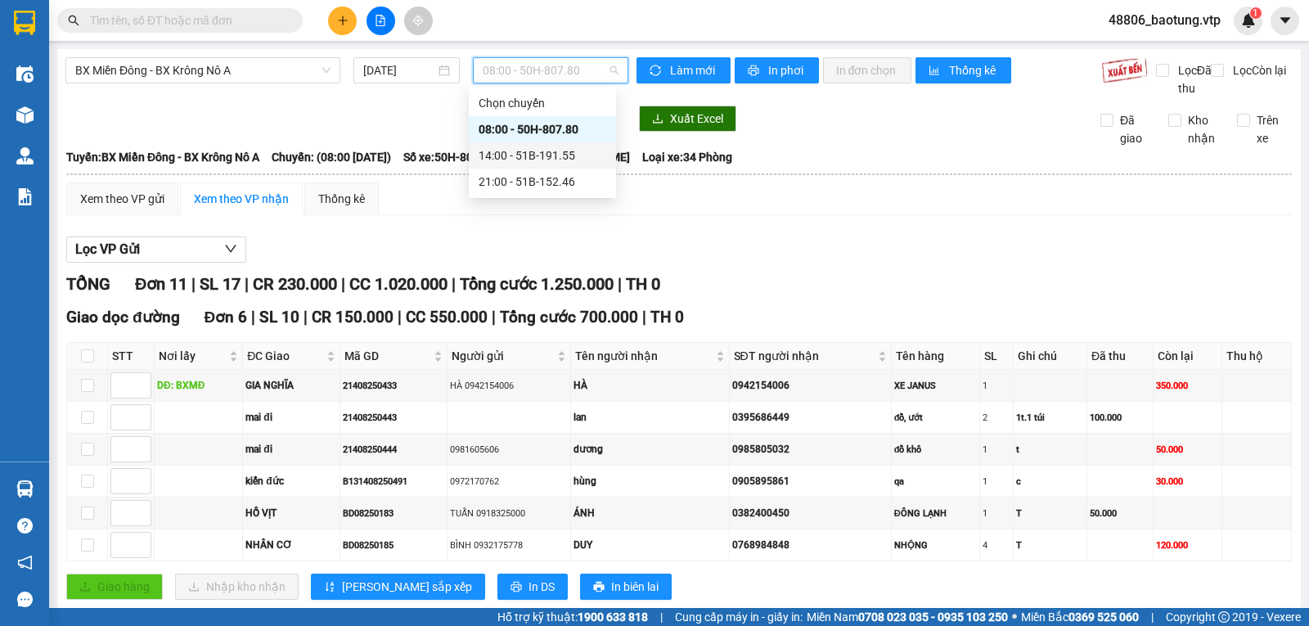
click at [507, 155] on div "14:00 - 51B-191.55" at bounding box center [543, 155] width 128 height 18
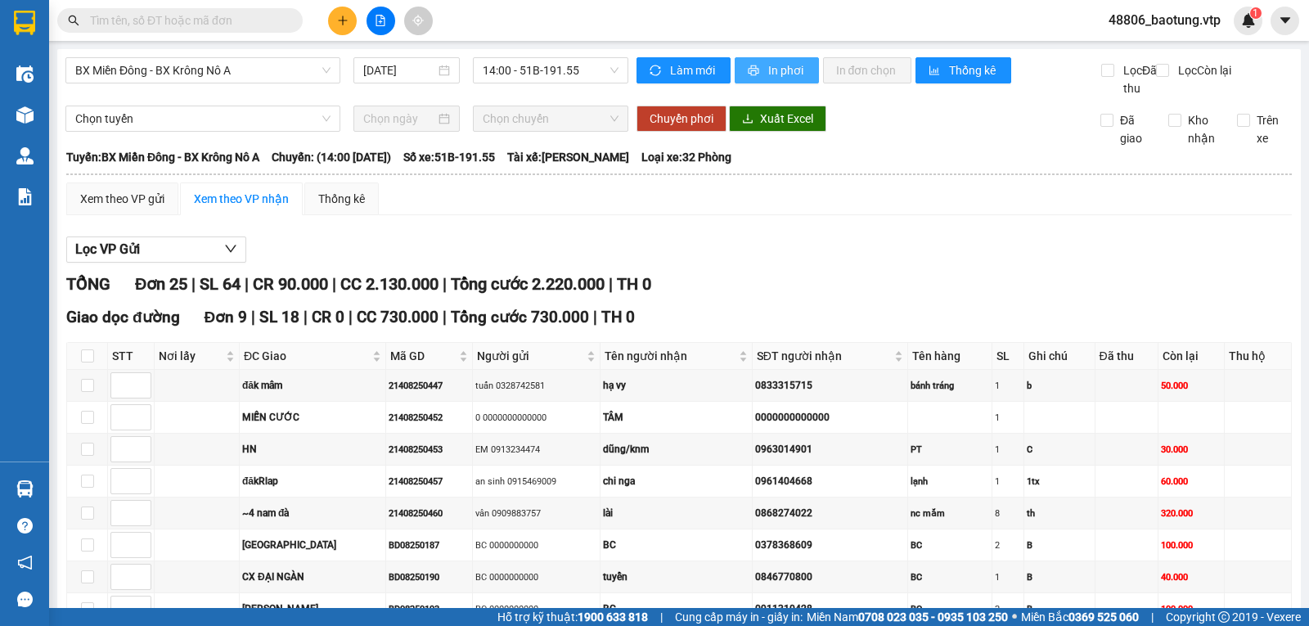
click at [768, 71] on span "In phơi" at bounding box center [787, 70] width 38 height 18
click at [781, 71] on span "In phơi" at bounding box center [787, 70] width 38 height 18
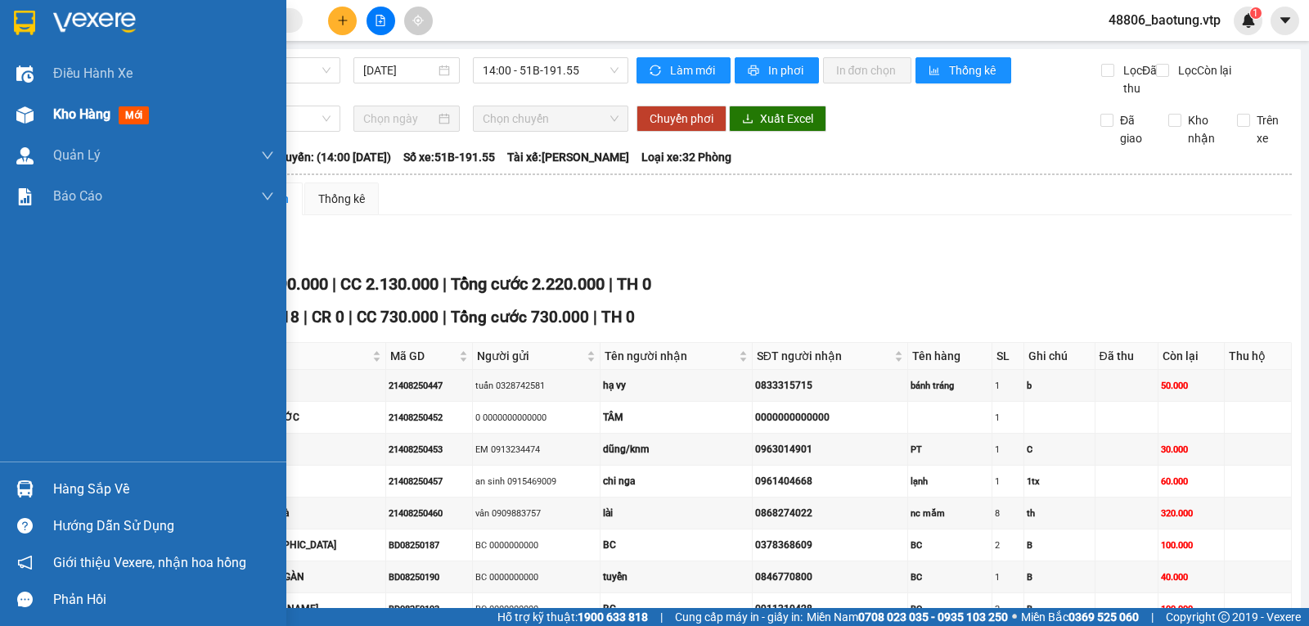
click at [33, 114] on img at bounding box center [24, 114] width 17 height 17
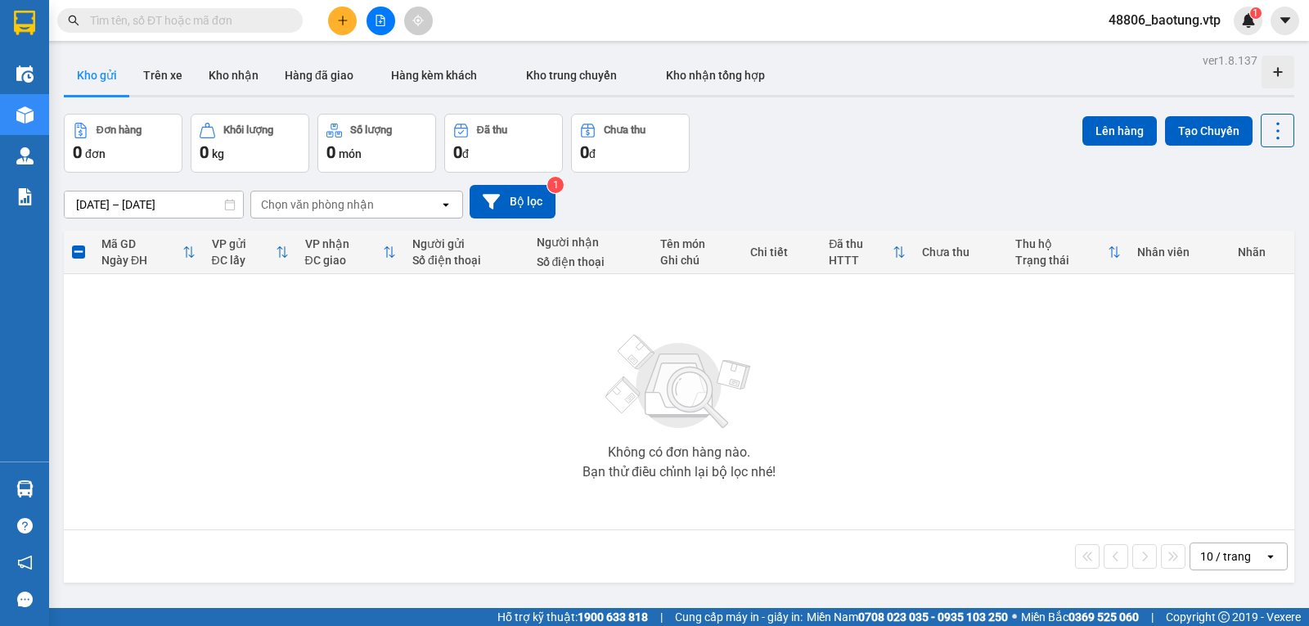
click at [229, 24] on input "text" at bounding box center [186, 20] width 193 height 18
click at [340, 28] on button at bounding box center [342, 21] width 29 height 29
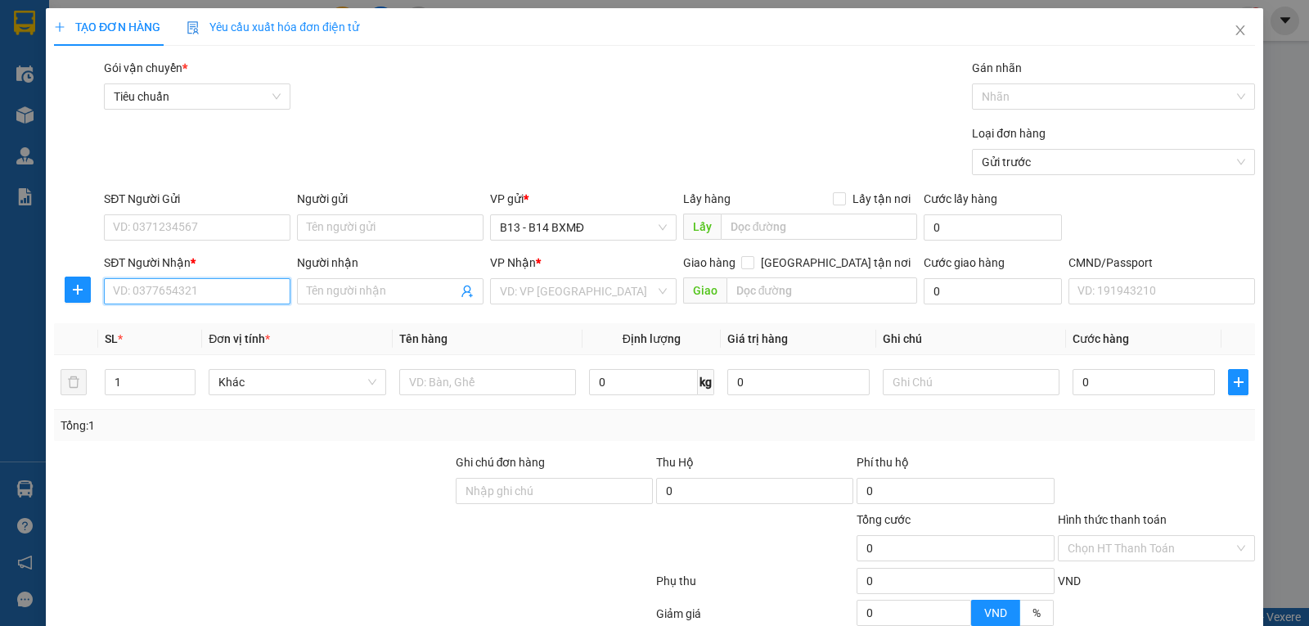
click at [133, 294] on input "SĐT Người Nhận *" at bounding box center [197, 291] width 187 height 26
click at [212, 331] on div "0828273838 - hưng" at bounding box center [195, 326] width 165 height 18
type input "0828273838"
type input "hưng"
type input "nhân cơ"
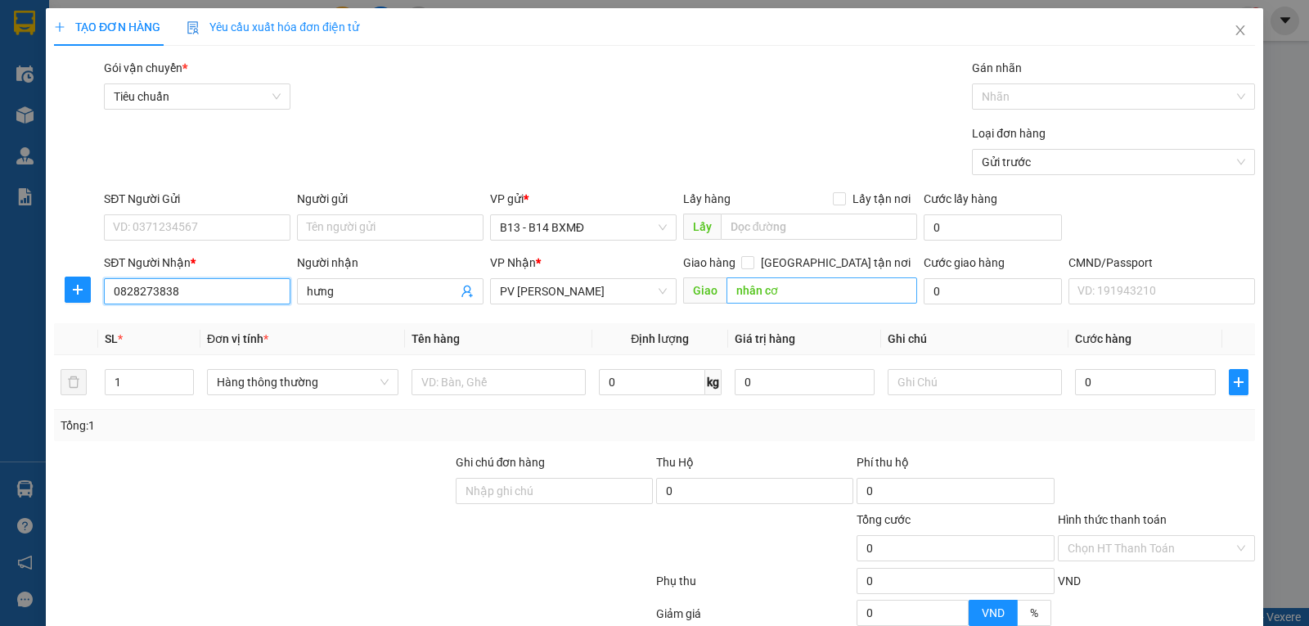
type input "0828273838"
click at [852, 300] on input "nhân cơ" at bounding box center [823, 290] width 192 height 26
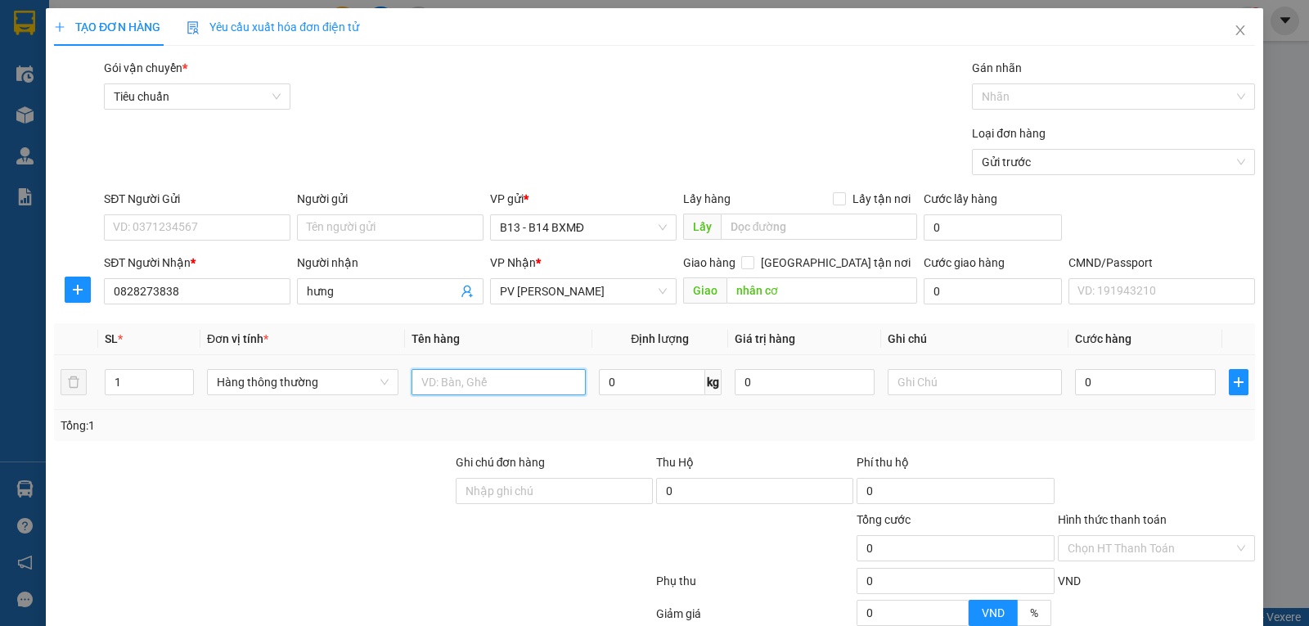
click at [512, 394] on input "text" at bounding box center [499, 382] width 174 height 26
type input "pt"
click at [141, 374] on input "1" at bounding box center [150, 382] width 88 height 25
type input "2"
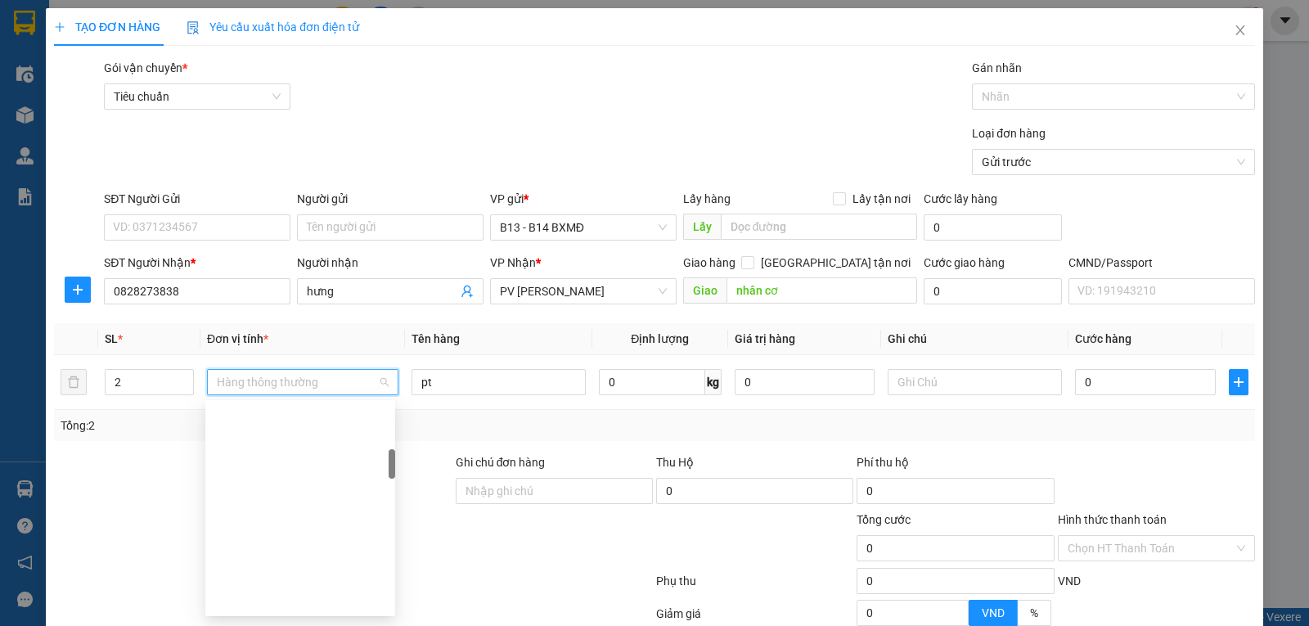
scroll to position [340, 0]
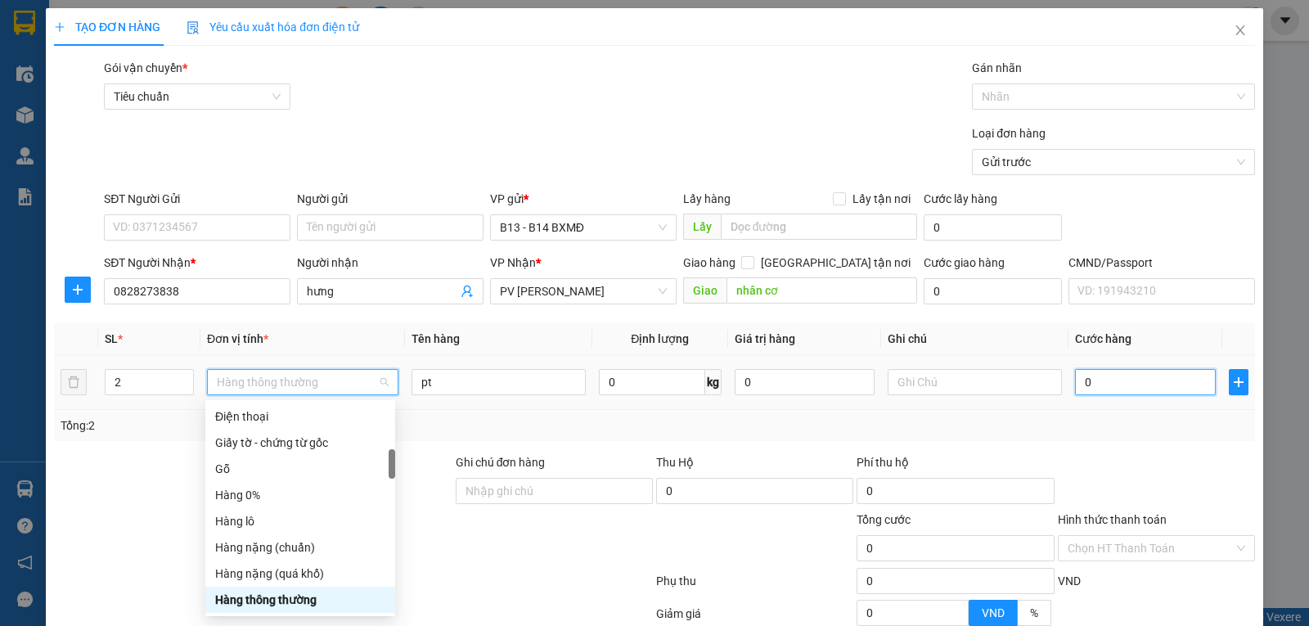
click at [1109, 384] on input "0" at bounding box center [1145, 382] width 140 height 26
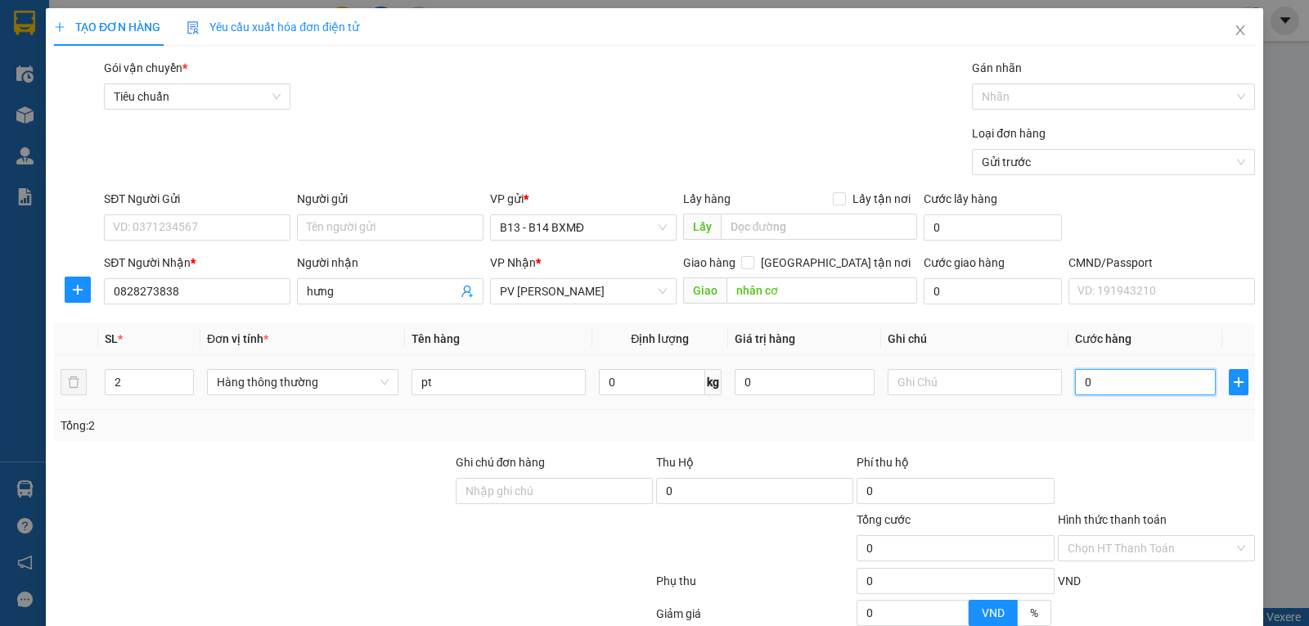
type input "8"
type input "80"
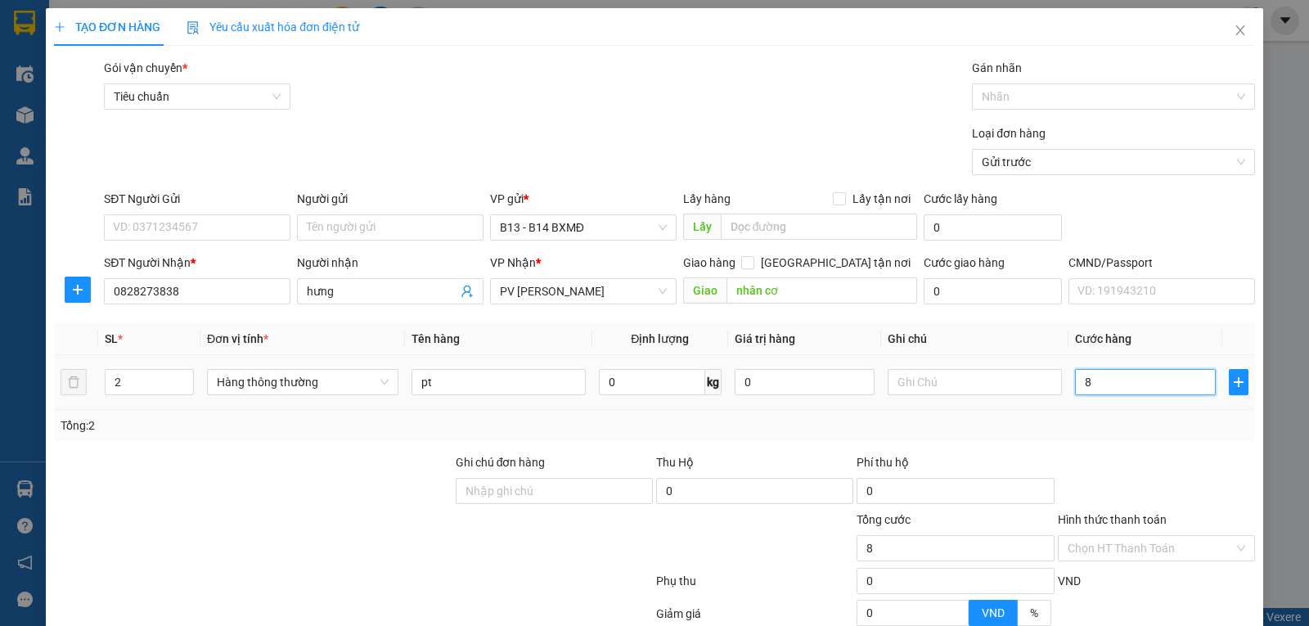
type input "80"
type input "800"
type input "8.000"
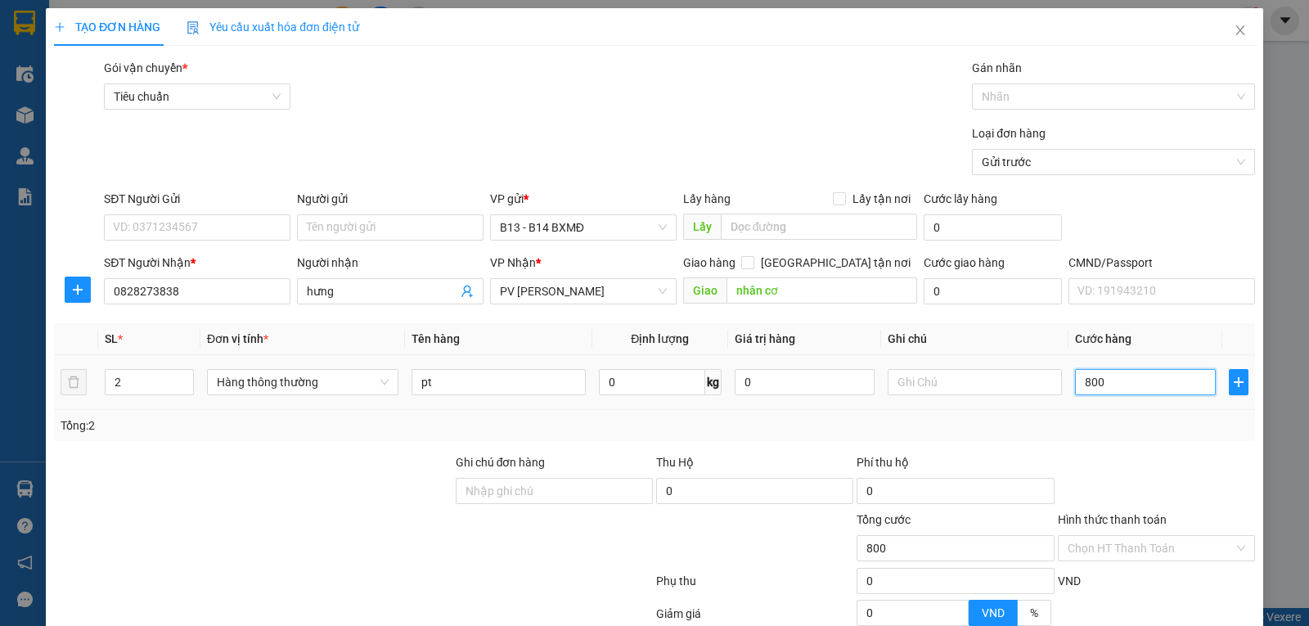
type input "8.000"
type input "80.000"
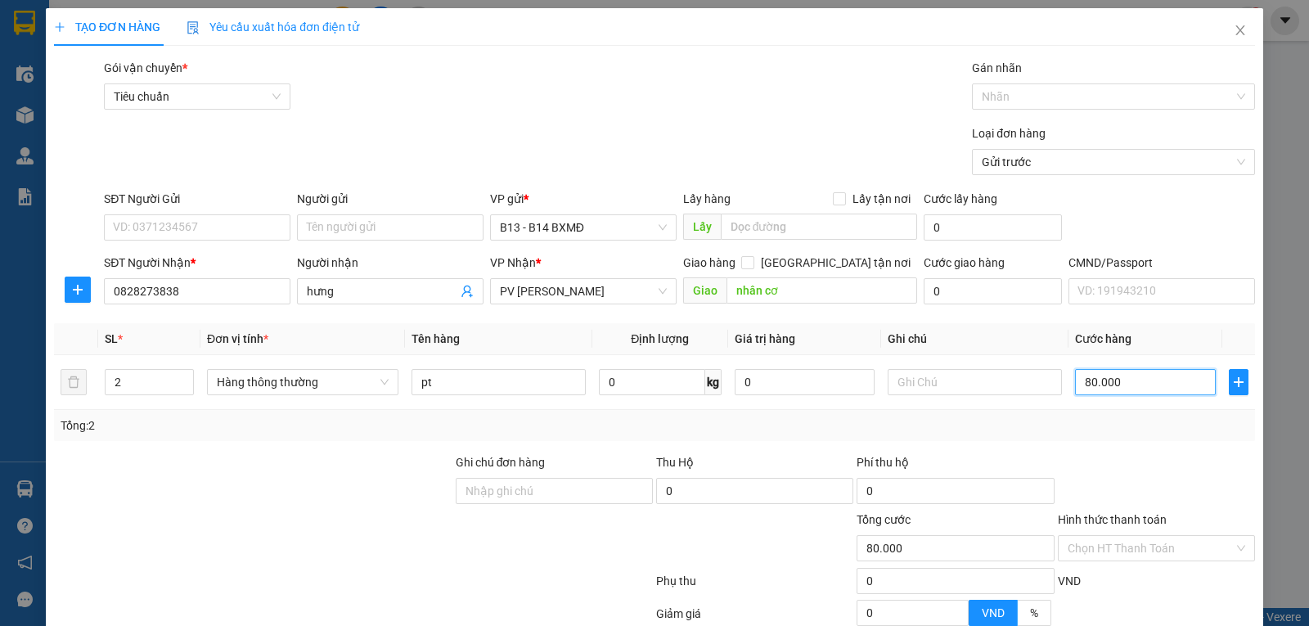
scroll to position [164, 0]
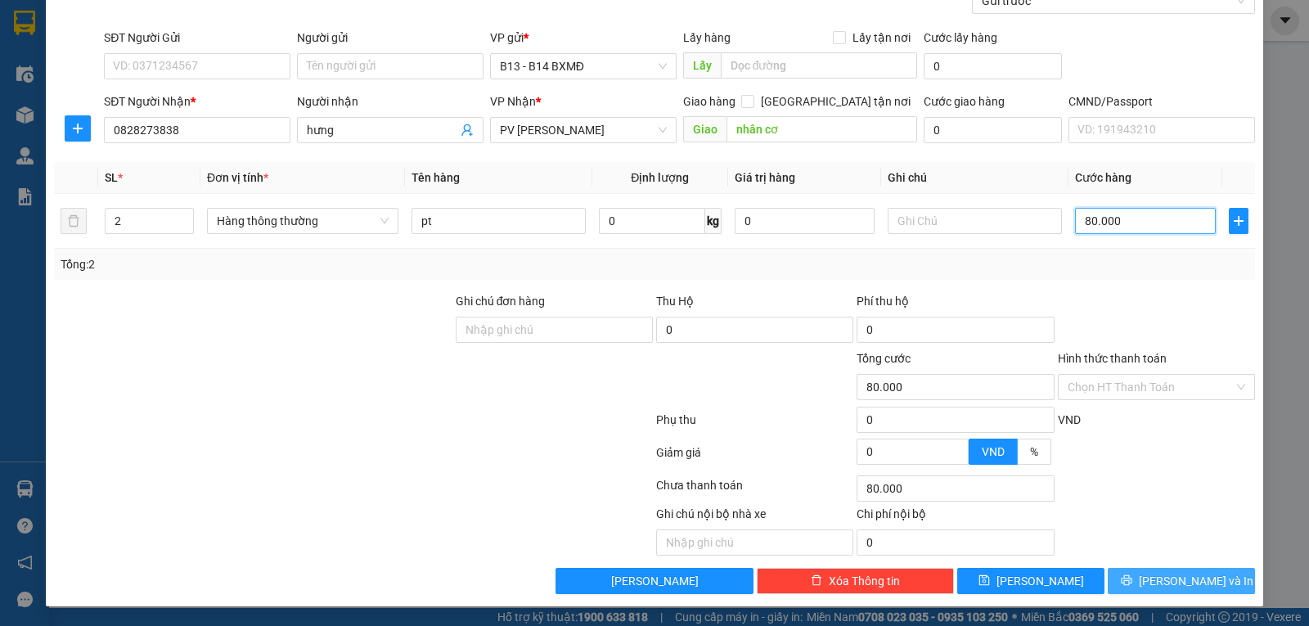
type input "80.000"
click at [1129, 590] on button "[PERSON_NAME] và In" at bounding box center [1181, 581] width 147 height 26
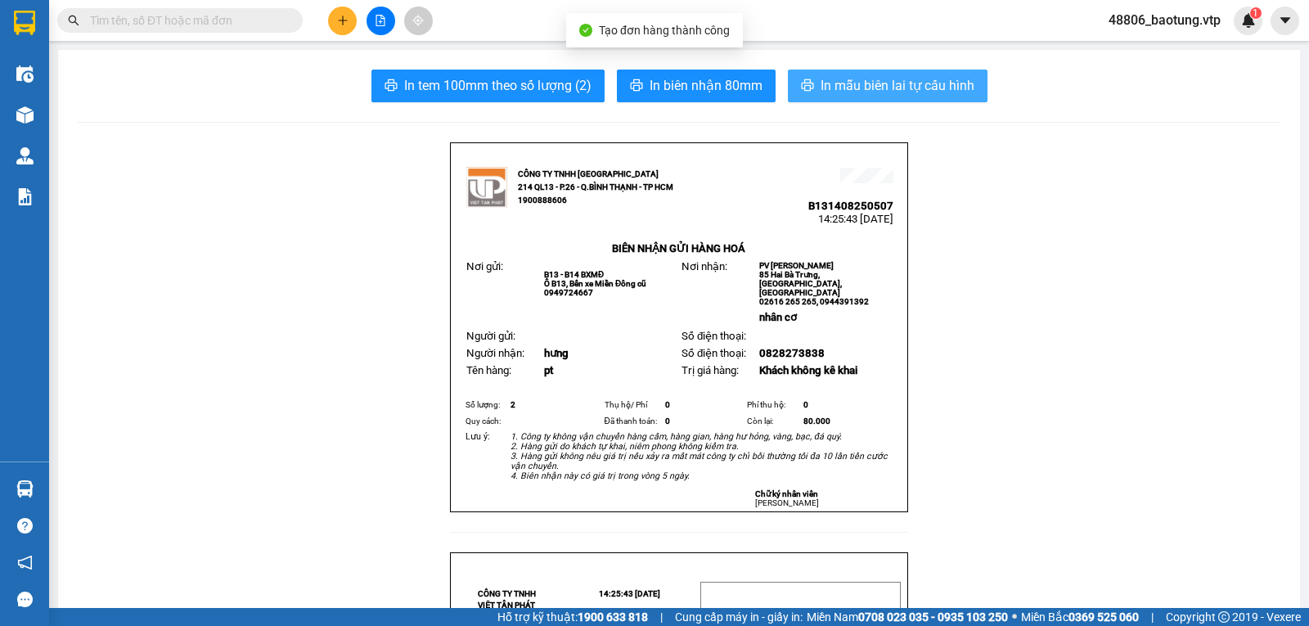
click at [926, 84] on span "In mẫu biên lai tự cấu hình" at bounding box center [898, 85] width 154 height 20
click at [947, 88] on span "In mẫu biên lai tự cấu hình" at bounding box center [898, 85] width 154 height 20
